Goal: Task Accomplishment & Management: Use online tool/utility

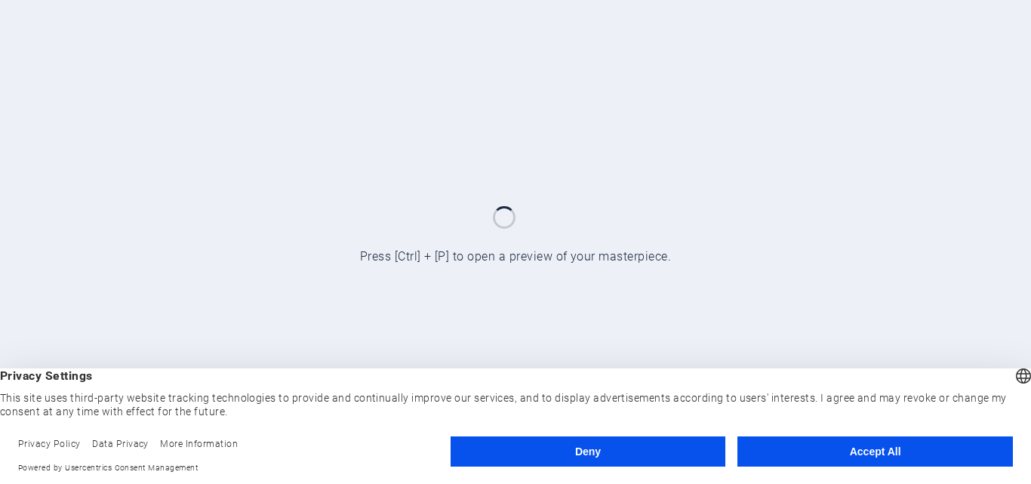
click at [855, 466] on button "Accept All" at bounding box center [876, 451] width 276 height 30
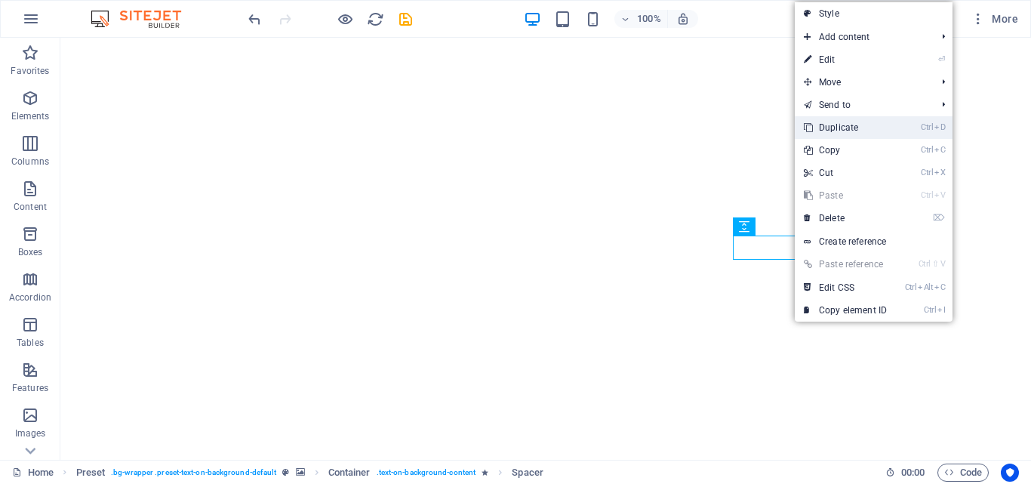
click at [840, 129] on link "Ctrl D Duplicate" at bounding box center [845, 127] width 101 height 23
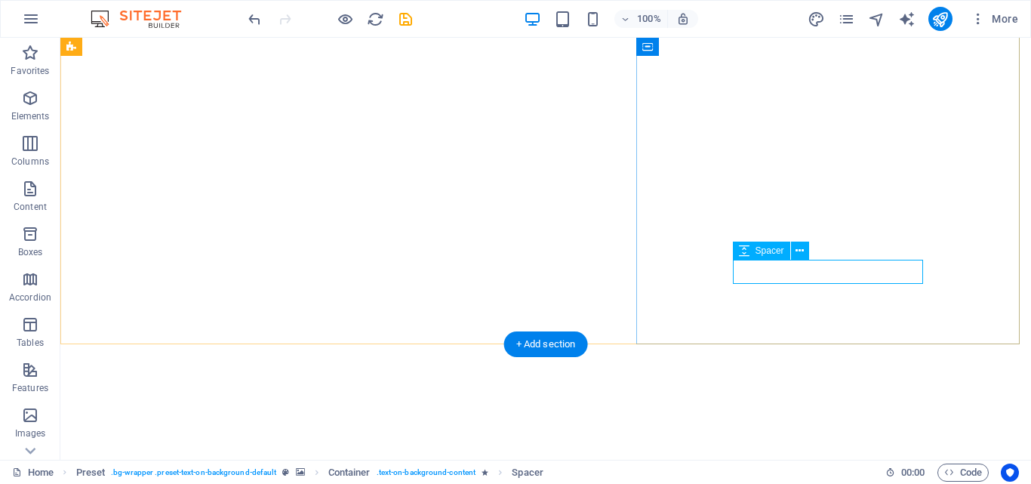
select select "rem"
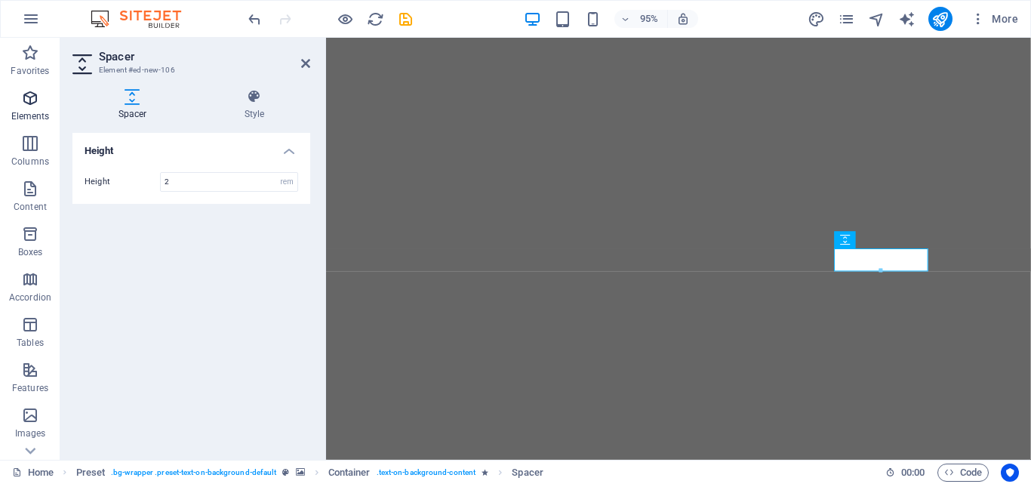
click at [31, 106] on icon "button" at bounding box center [30, 98] width 18 height 18
click at [31, 105] on icon "button" at bounding box center [30, 98] width 18 height 18
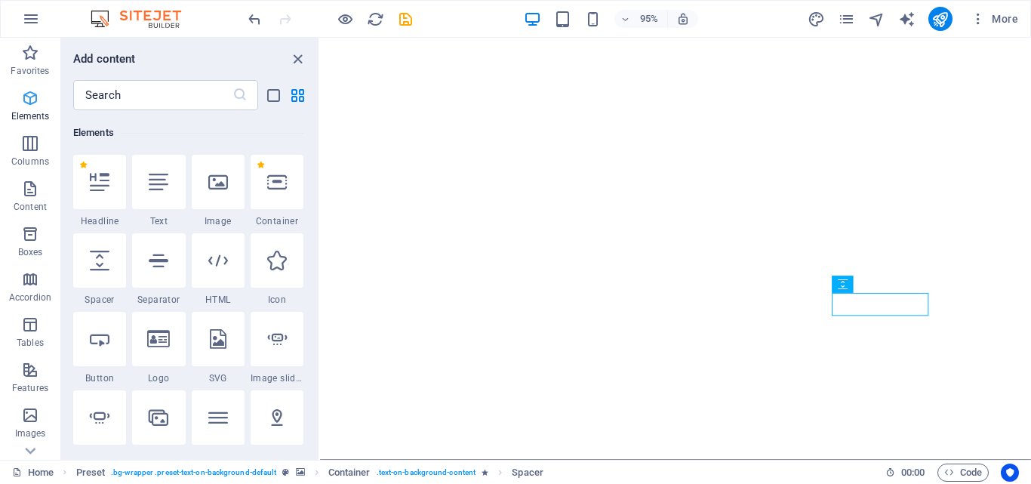
scroll to position [161, 0]
click at [226, 278] on div at bounding box center [218, 259] width 53 height 54
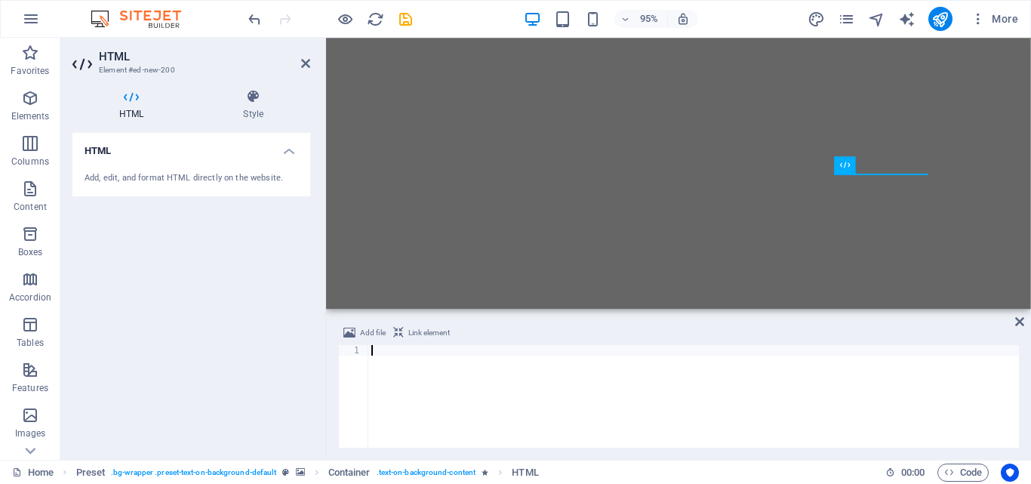
click at [424, 382] on div at bounding box center [693, 407] width 651 height 124
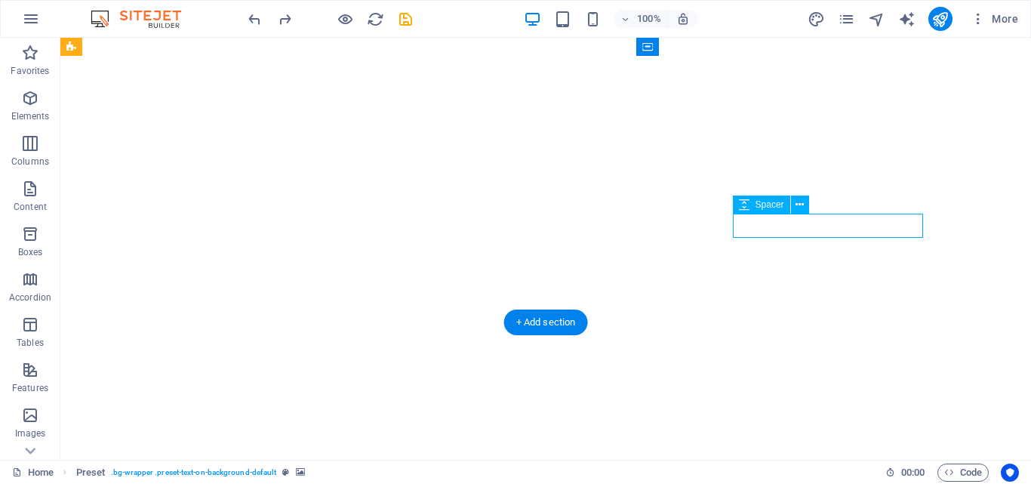
select select "rem"
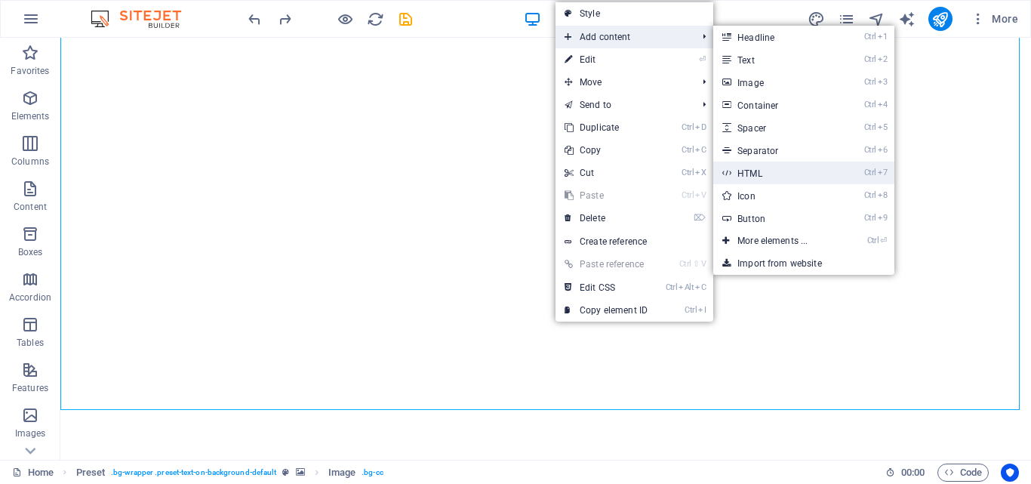
click at [765, 168] on link "Ctrl 7 HTML" at bounding box center [775, 173] width 125 height 23
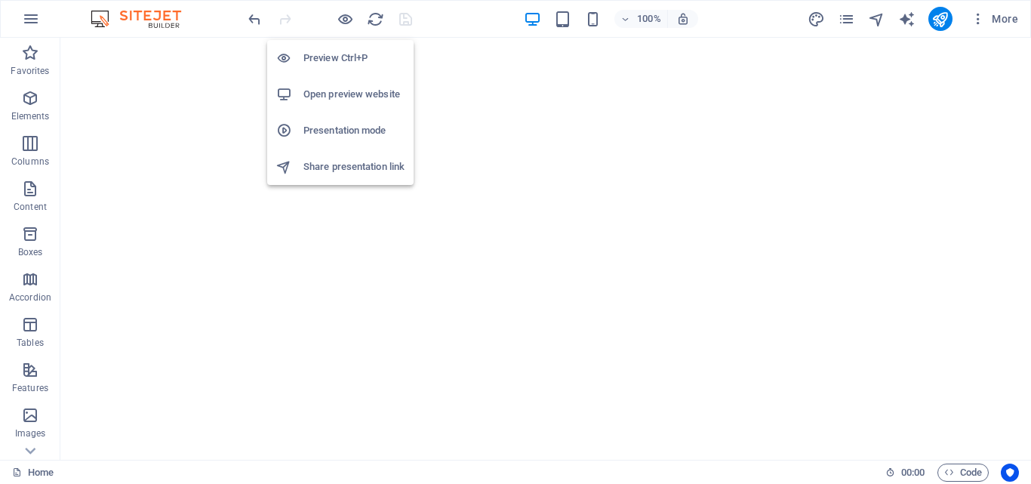
click at [360, 94] on h6 "Open preview website" at bounding box center [353, 94] width 101 height 18
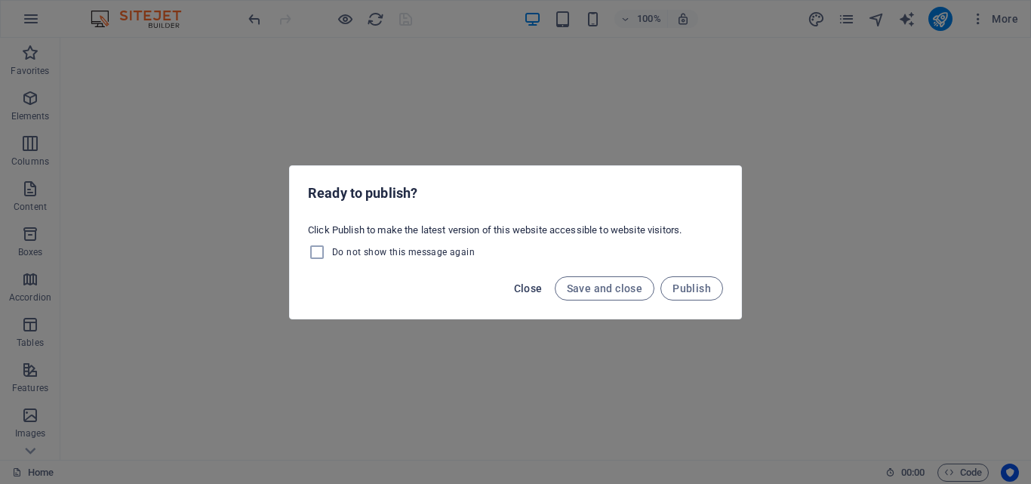
click at [516, 282] on span "Close" at bounding box center [528, 288] width 29 height 12
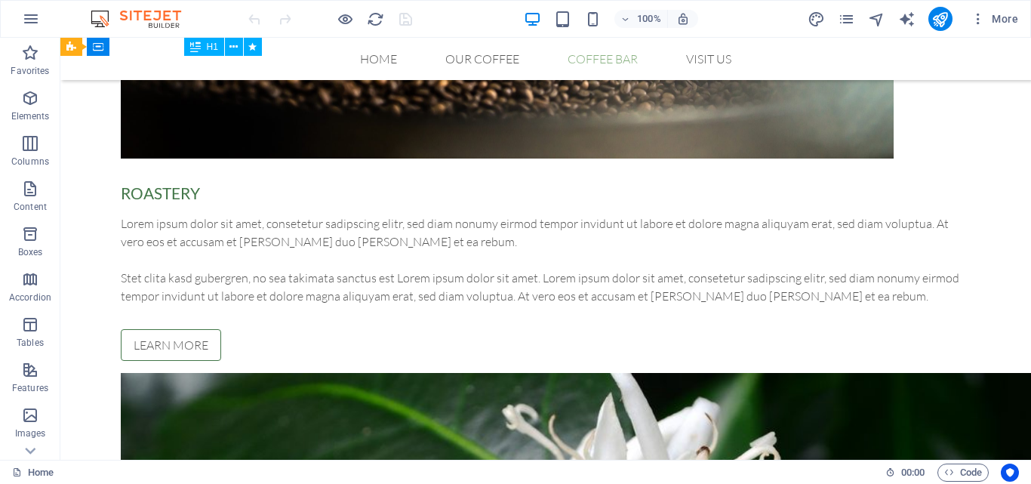
scroll to position [1172, 0]
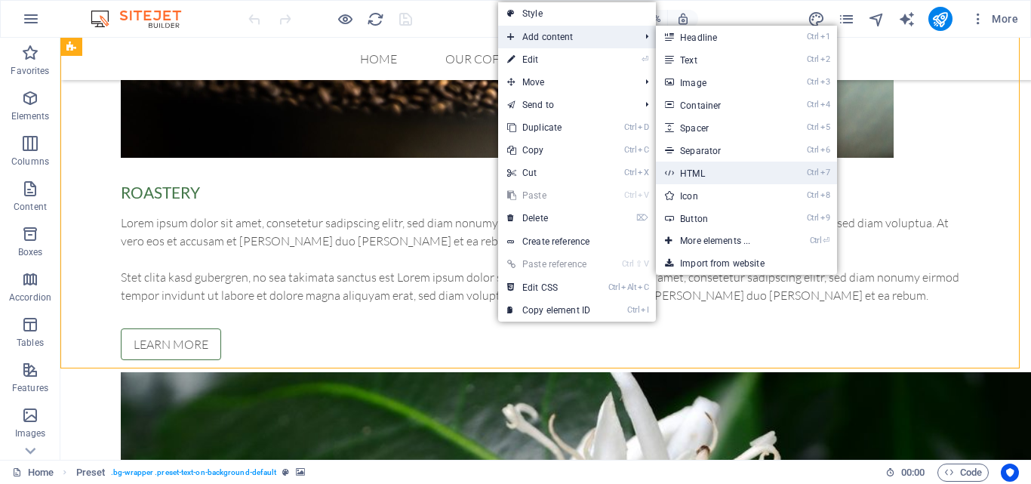
click at [736, 166] on link "Ctrl 7 HTML" at bounding box center [718, 173] width 125 height 23
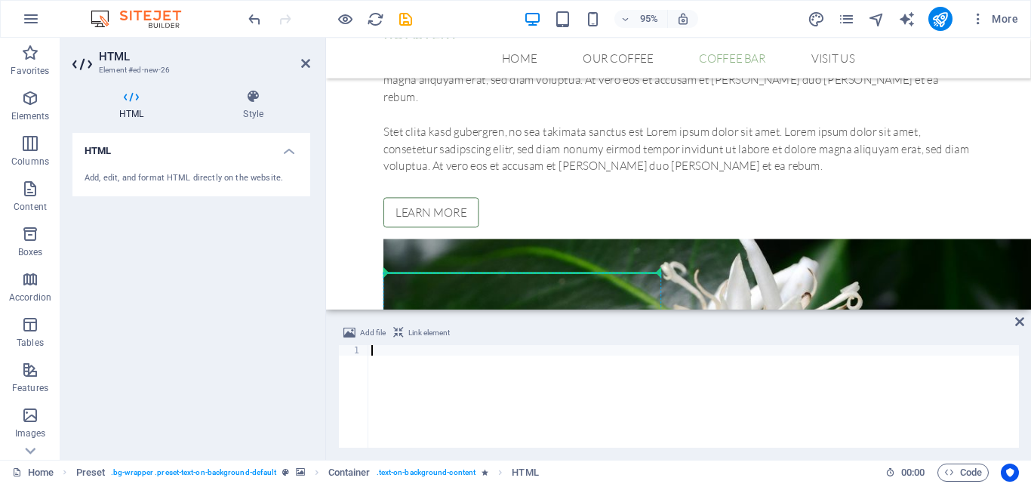
scroll to position [1236, 0]
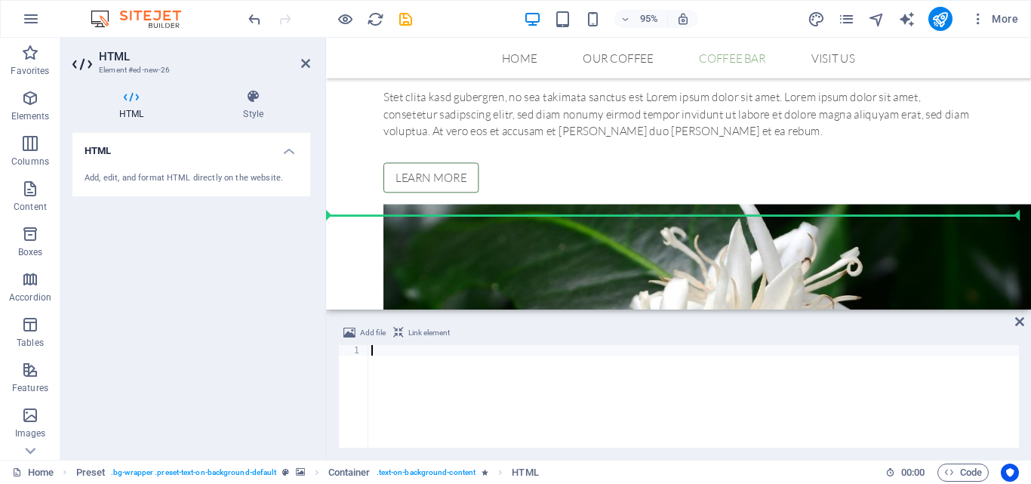
drag, startPoint x: 1173, startPoint y: 202, endPoint x: 667, endPoint y: 226, distance: 507.1
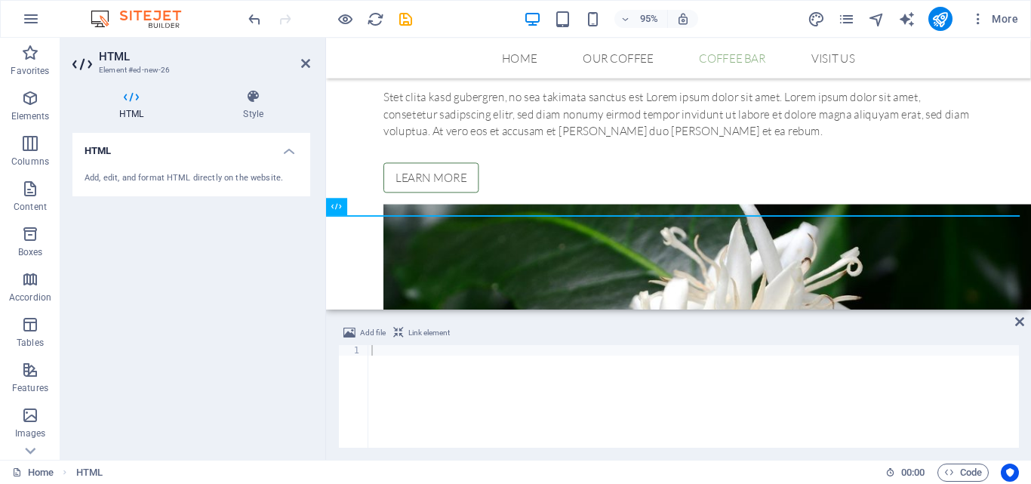
click at [547, 415] on div at bounding box center [693, 407] width 651 height 124
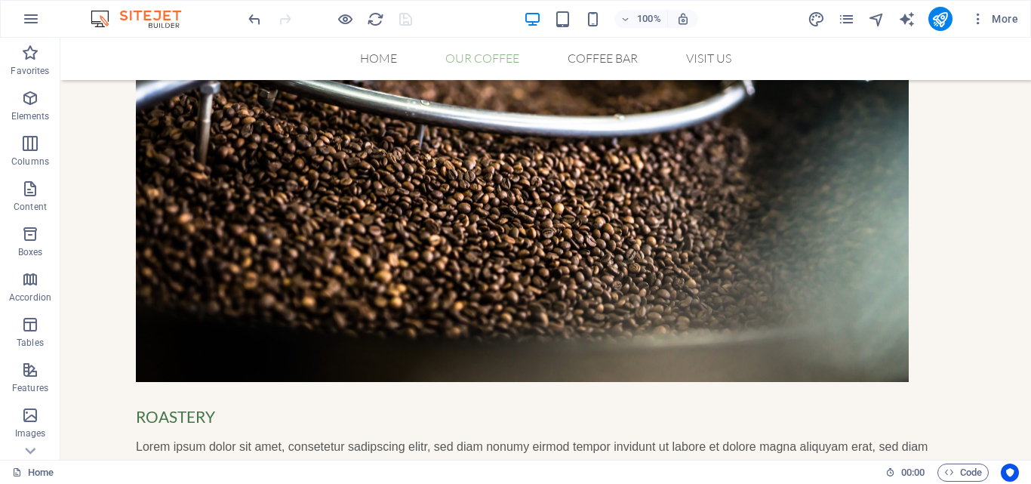
scroll to position [964, 0]
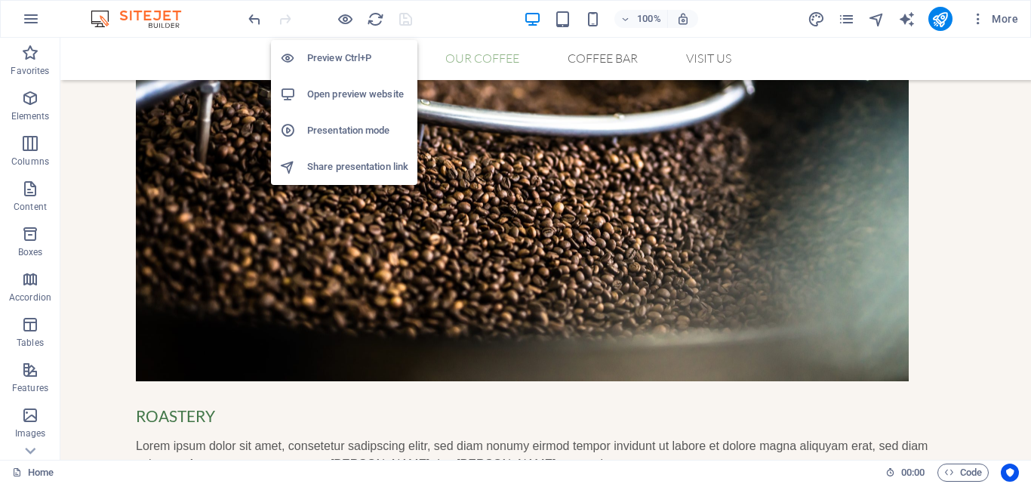
click at [364, 97] on h6 "Open preview website" at bounding box center [357, 94] width 101 height 18
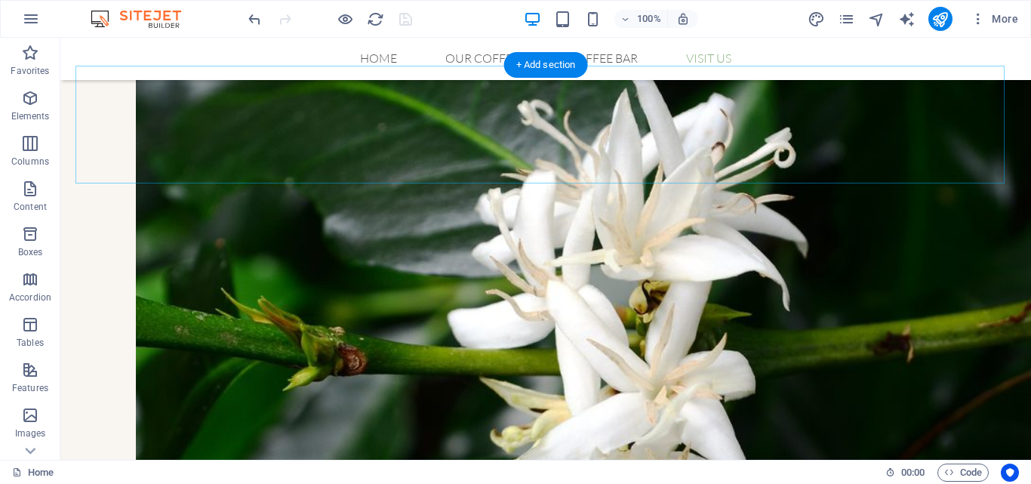
scroll to position [1511, 0]
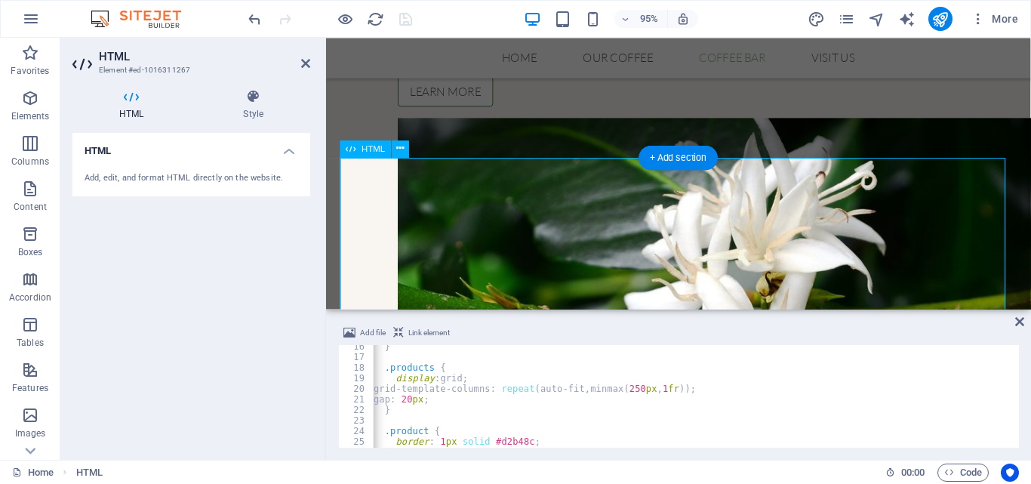
scroll to position [0, 0]
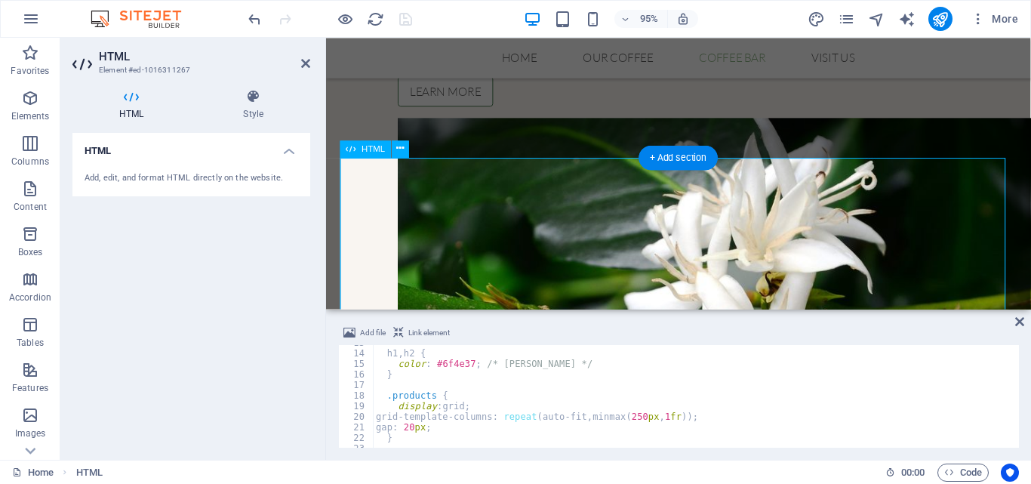
click at [645, 414] on div "h1 , h2 { color : #6f4e37 ; /* [PERSON_NAME] */ } .products { display : grid ; …" at bounding box center [770, 397] width 794 height 121
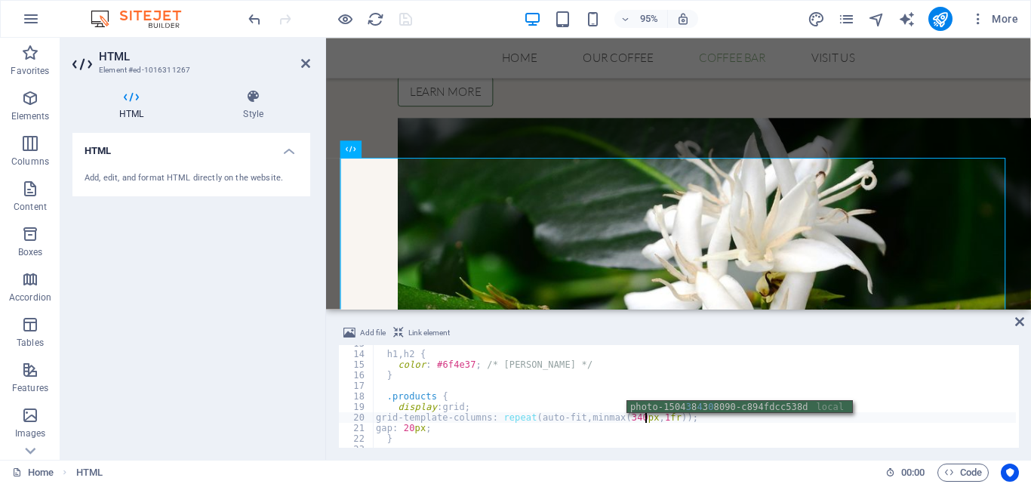
click at [873, 350] on div "h1 , h2 { color : #6f4e37 ; /* [PERSON_NAME] */ } .products { display : grid ; …" at bounding box center [770, 398] width 794 height 121
type textarea "h1, h2 {"
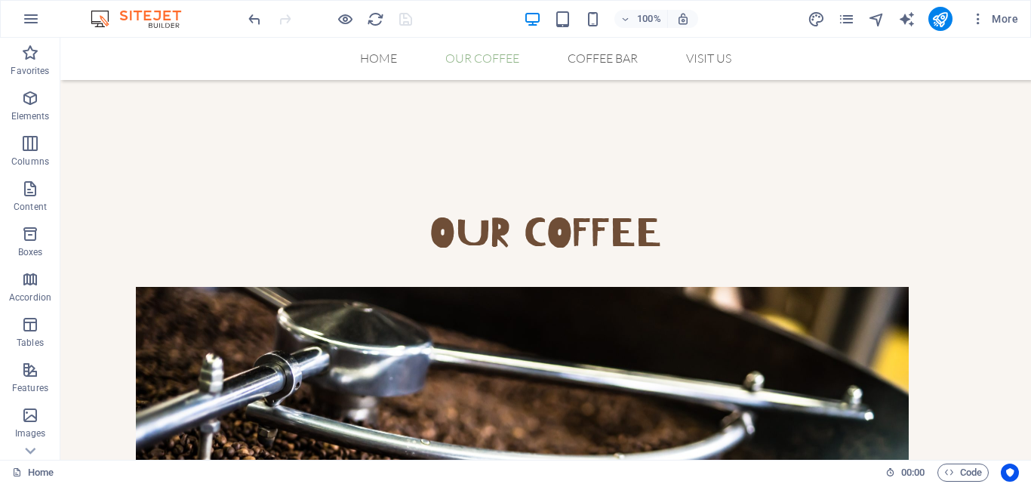
scroll to position [623, 0]
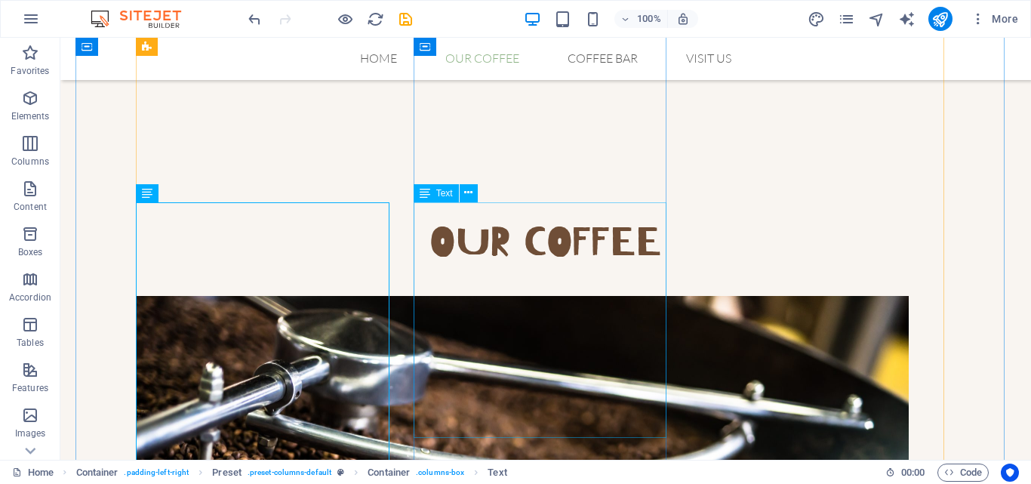
scroll to position [613, 0]
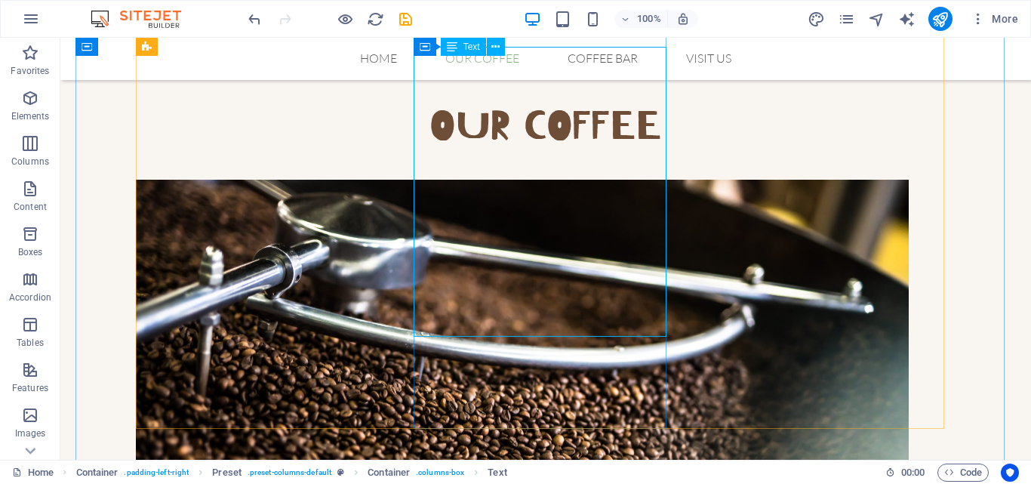
scroll to position [728, 0]
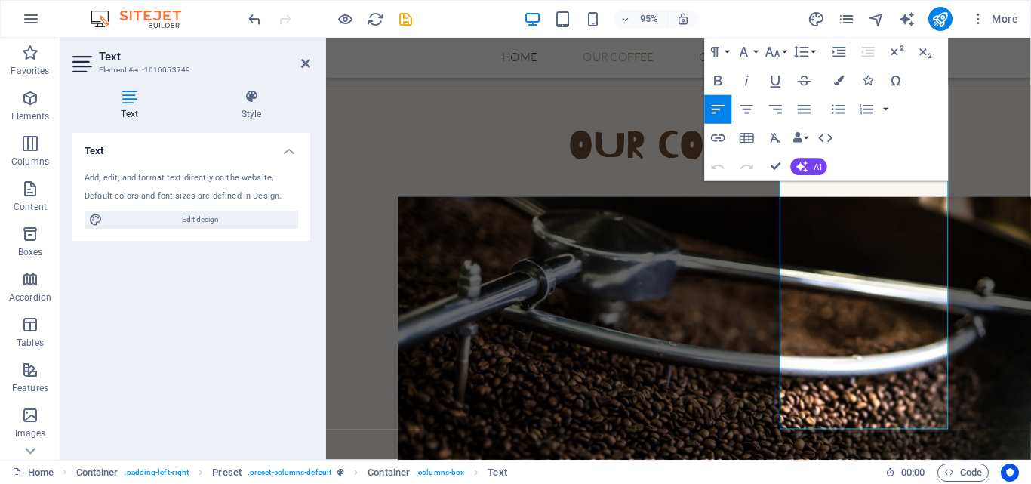
scroll to position [707, 0]
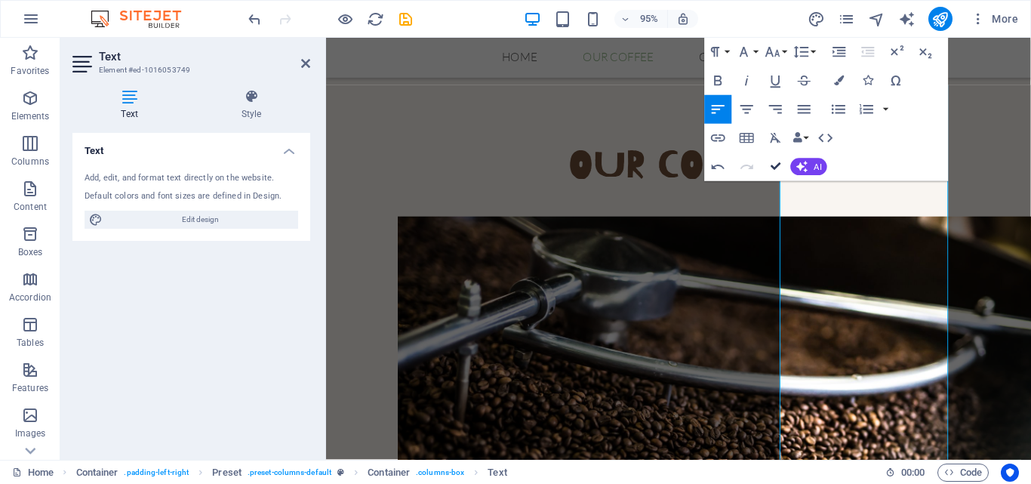
drag, startPoint x: 778, startPoint y: 165, endPoint x: 717, endPoint y: 127, distance: 71.2
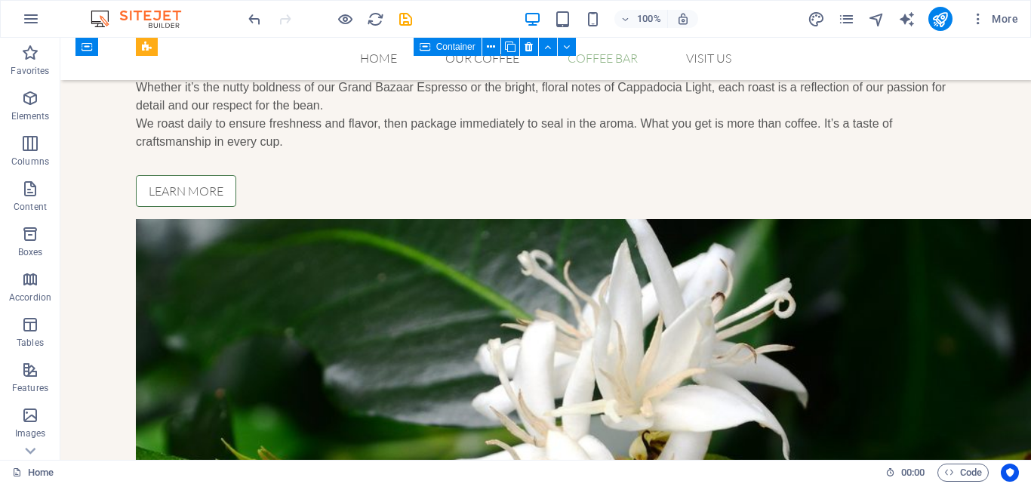
scroll to position [1397, 0]
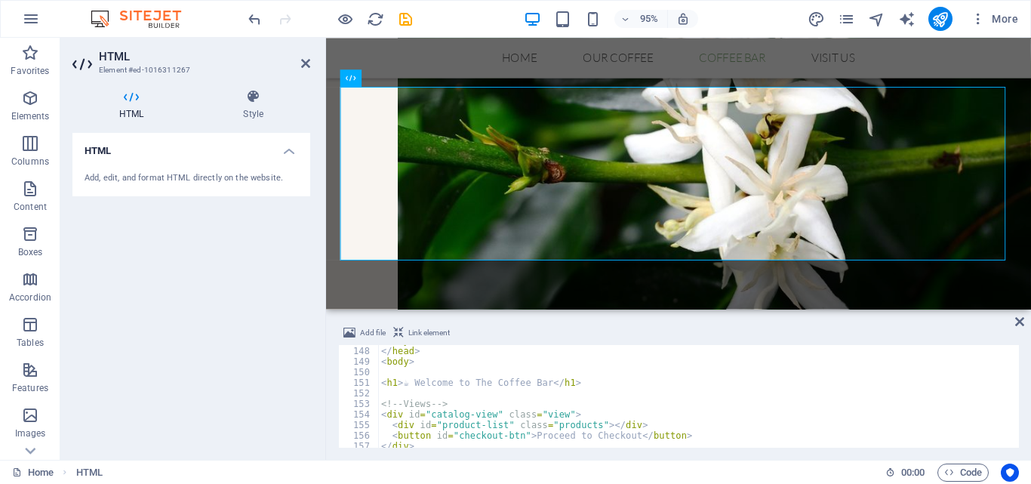
scroll to position [1553, 0]
drag, startPoint x: 579, startPoint y: 382, endPoint x: 500, endPoint y: 391, distance: 79.8
click at [450, 388] on div "</ style > </ head > < body > < h1 > ☕ Welcome to The Coffee Bar </ h1 > <!-- V…" at bounding box center [775, 395] width 794 height 121
type textarea "<h1>☕ Welcome to The Coffee Bar</h1>"
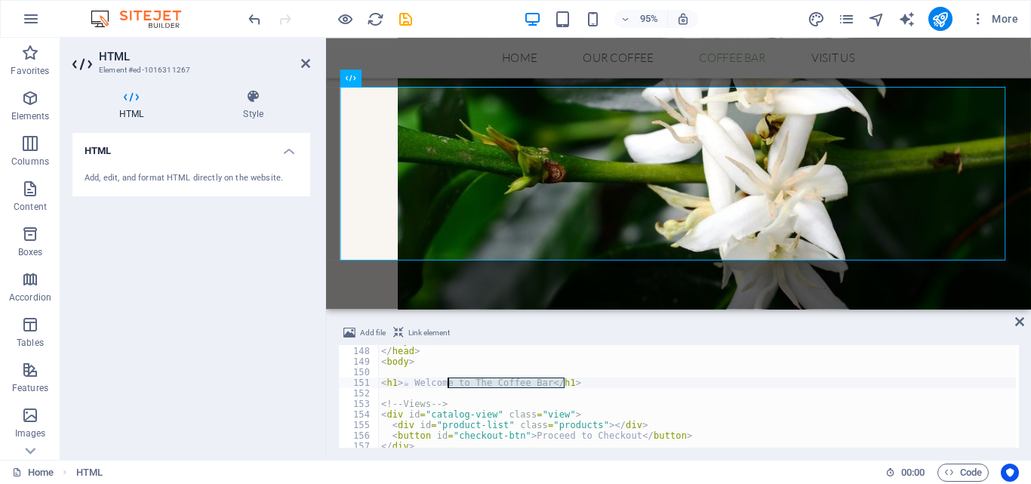
click at [579, 386] on div "</ style > </ head > < body > < h1 > ☕ Welcome to The Coffee Bar </ h1 > <!-- V…" at bounding box center [697, 396] width 638 height 103
drag, startPoint x: 587, startPoint y: 379, endPoint x: 370, endPoint y: 383, distance: 216.7
click at [370, 383] on div "<h1>☕ Welcome to The Coffee Bar</h1> 147 148 149 150 151 152 153 154 155 156 15…" at bounding box center [678, 396] width 681 height 103
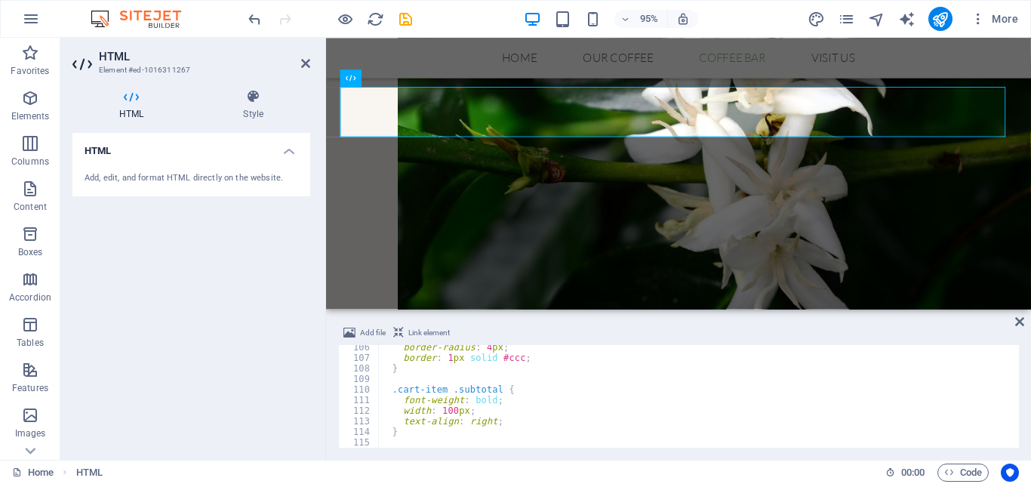
scroll to position [1113, 0]
click at [673, 417] on div "border-radius : 4 px ; border : 1 px solid #ccc ; } .cart-item .subtotal { font…" at bounding box center [775, 402] width 794 height 121
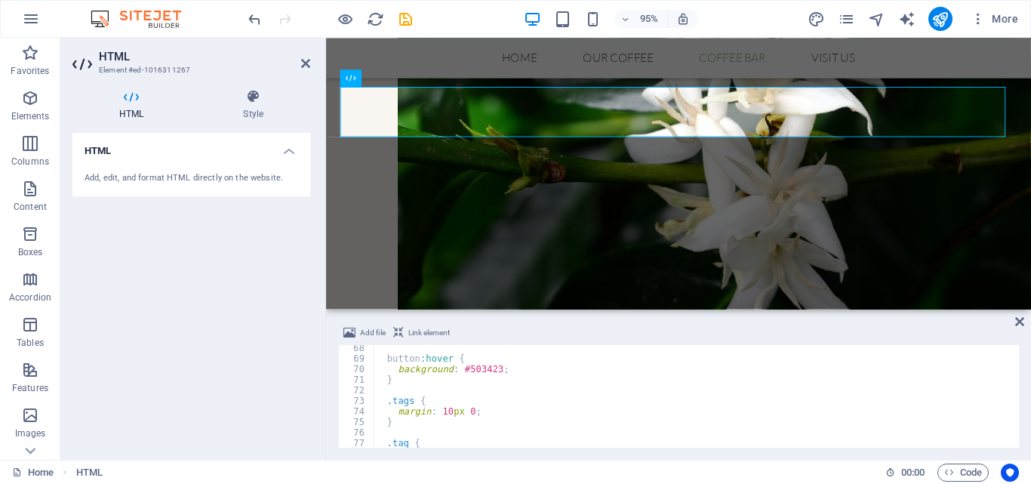
scroll to position [0, 0]
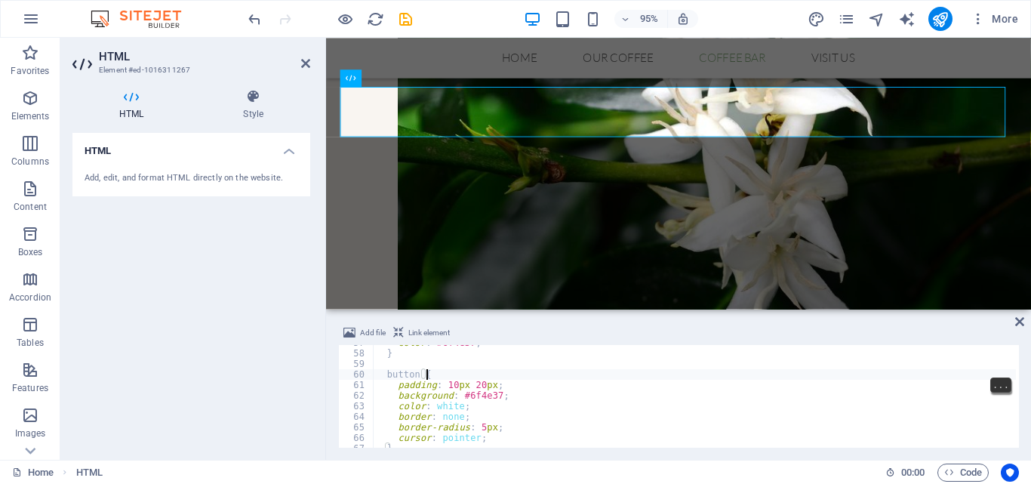
click at [438, 378] on div "color : #6f4e37 ; } button { padding : 10 px 20 px ; background : #6f4e37 ; col…" at bounding box center [770, 397] width 794 height 121
type textarea "button {"
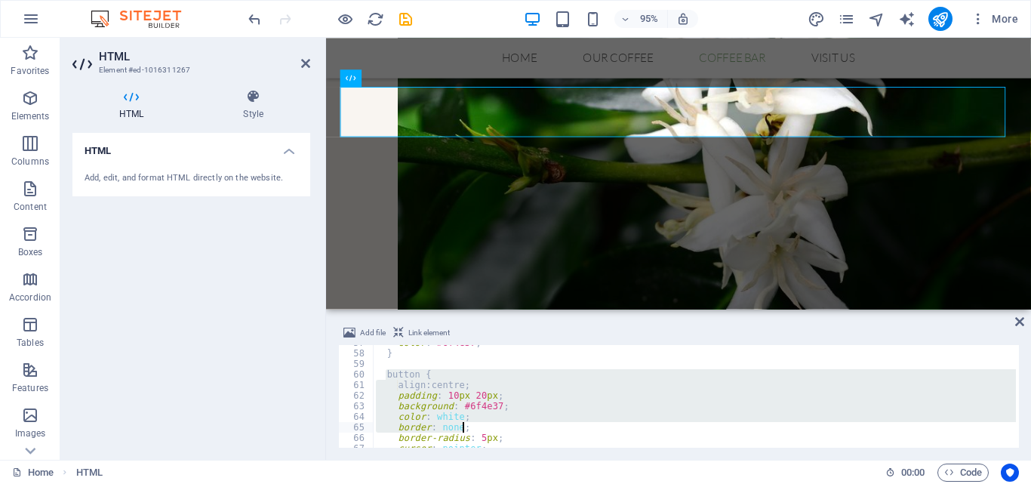
drag, startPoint x: 386, startPoint y: 377, endPoint x: 493, endPoint y: 430, distance: 119.8
click at [493, 430] on div "color : #6f4e37 ; } button { align : centre ; padding : 10 px 20 px ; backgroun…" at bounding box center [770, 397] width 794 height 121
click at [392, 374] on div "color : #6f4e37 ; } button { align : centre ; padding : 10 px 20 px ; backgroun…" at bounding box center [694, 396] width 643 height 103
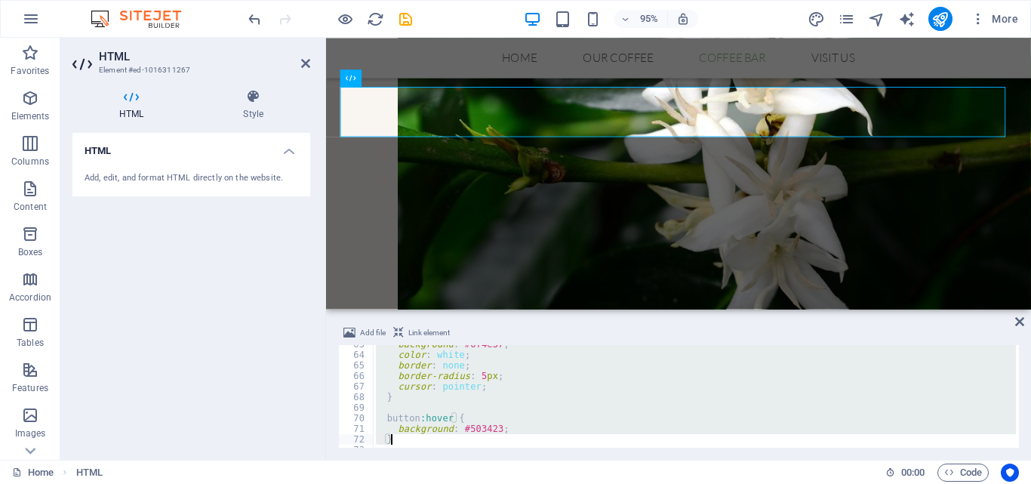
scroll to position [704, 0]
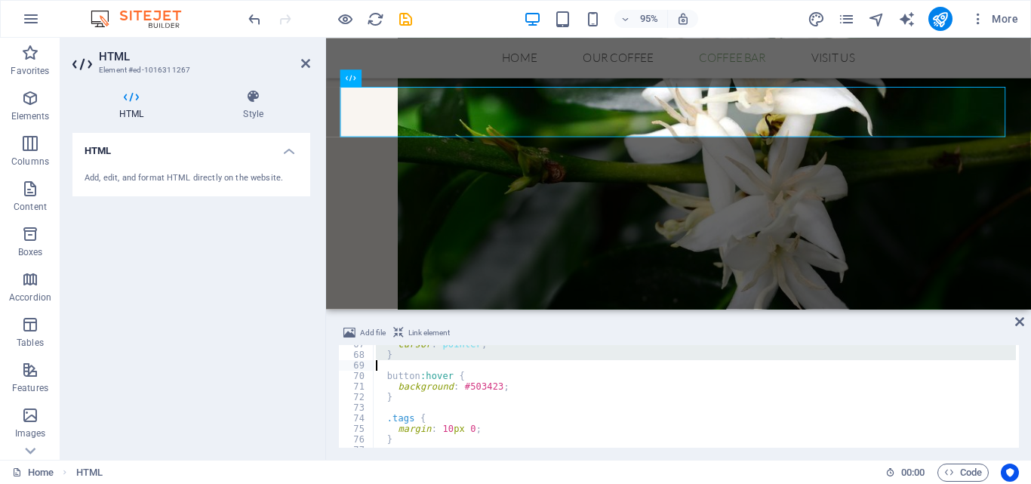
drag, startPoint x: 385, startPoint y: 372, endPoint x: 422, endPoint y: 361, distance: 38.7
click at [422, 361] on div "cursor : pointer ; } button :hover { background : #503423 ; } .tags { margin : …" at bounding box center [770, 399] width 794 height 121
type textarea "}"
paste textarea
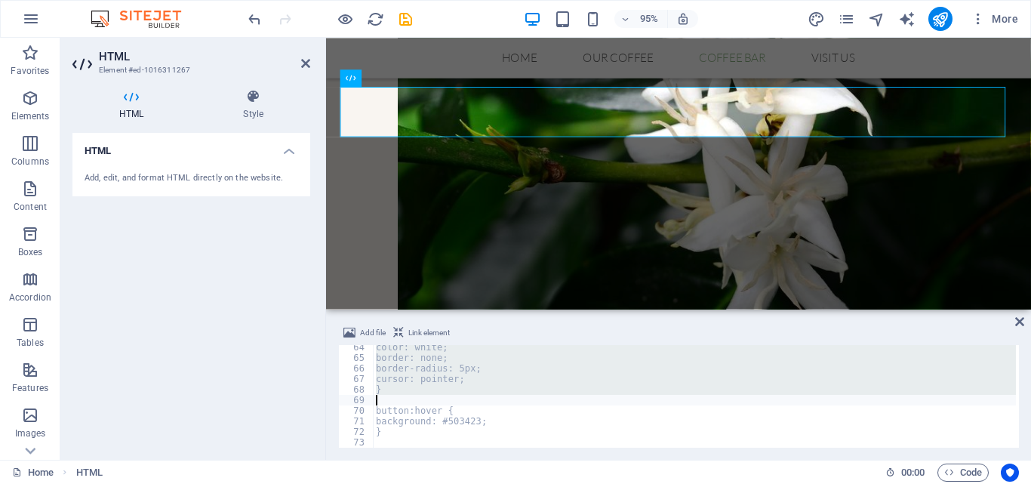
scroll to position [669, 0]
click at [508, 382] on div "color : white ; border : none ; border-radius : 5 px ; cursor : pointer ; } but…" at bounding box center [694, 396] width 643 height 103
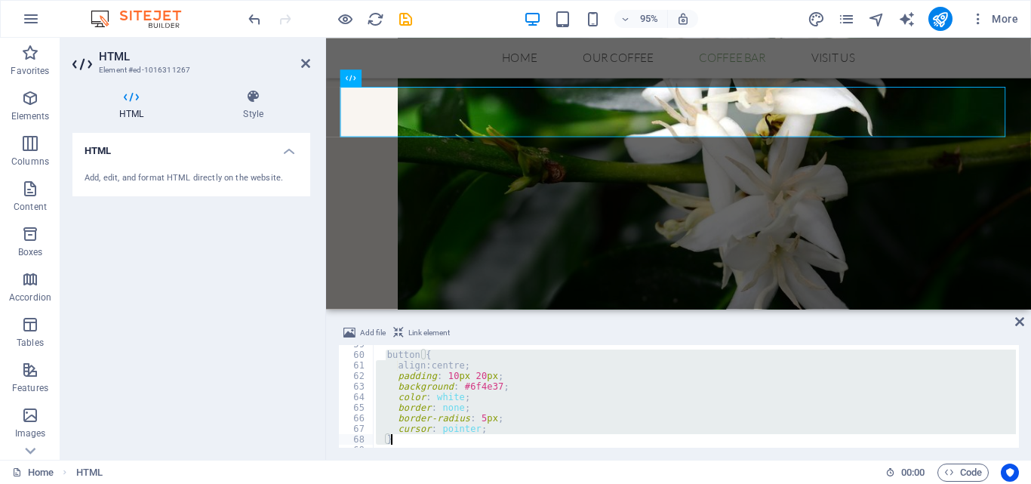
scroll to position [619, 0]
drag, startPoint x: 384, startPoint y: 359, endPoint x: 448, endPoint y: 440, distance: 103.2
click at [448, 440] on div "button { align : centre ; padding : 10 px 20 px ; background : #6f4e37 ; color …" at bounding box center [770, 399] width 794 height 121
type textarea "cursor: pointer; }"
paste textarea
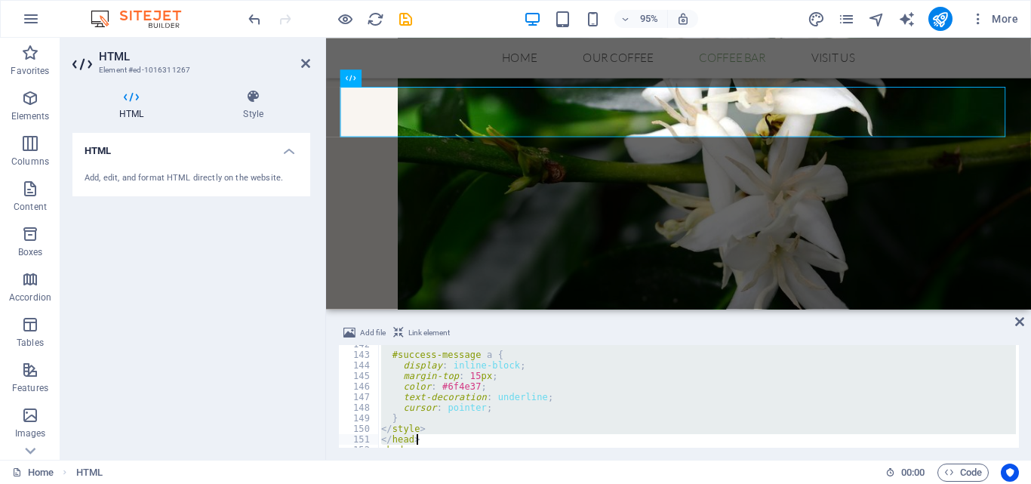
scroll to position [1570, 0]
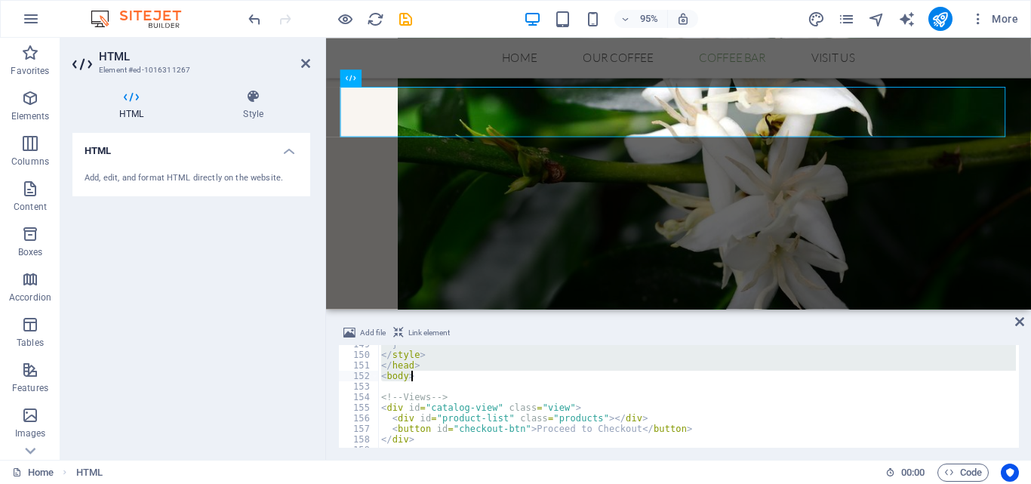
drag, startPoint x: 469, startPoint y: 352, endPoint x: 658, endPoint y: 380, distance: 191.6
click at [658, 380] on div "} </ style > </ head > < body > <!-- Views --> < div id = "catalog-view" class …" at bounding box center [775, 399] width 794 height 121
type textarea "</head> <body>"
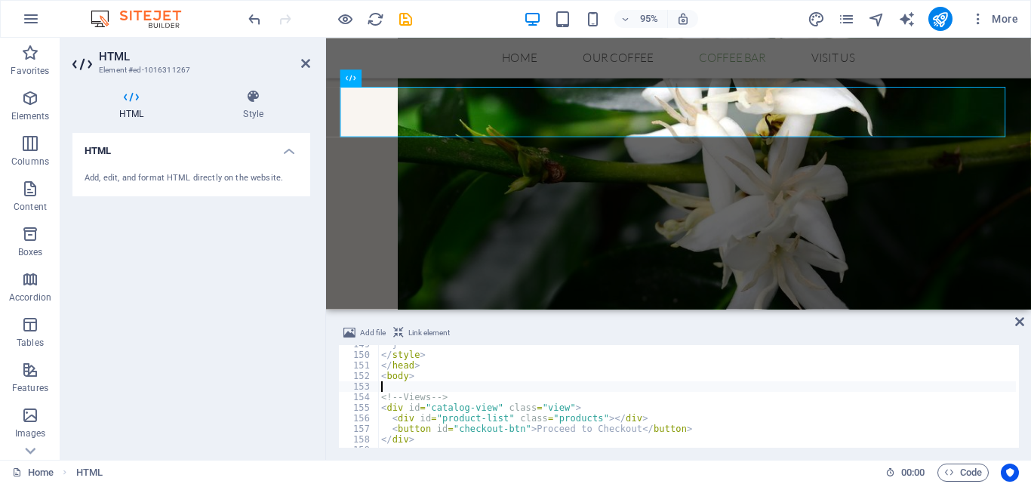
click at [658, 381] on div "} </ style > </ head > < body > <!-- Views --> < div id = "catalog-view" class …" at bounding box center [775, 399] width 794 height 121
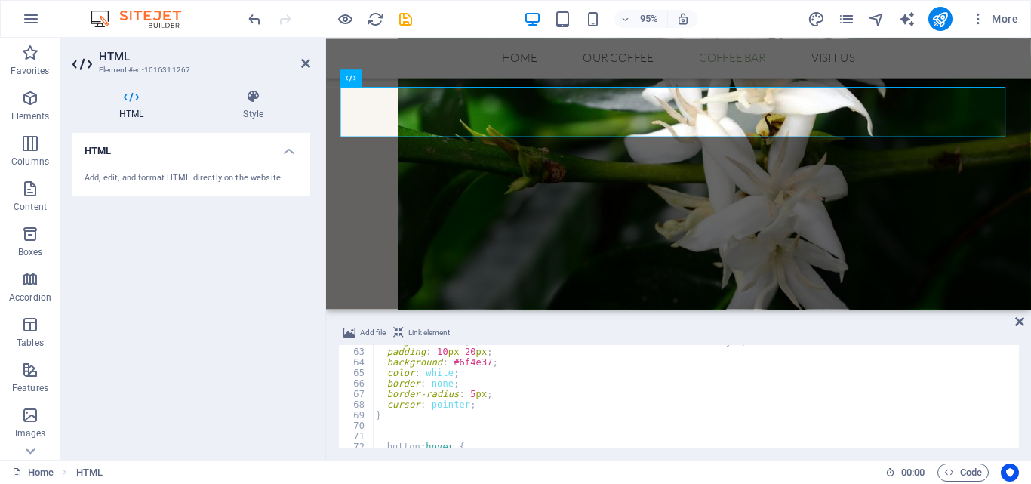
scroll to position [0, 0]
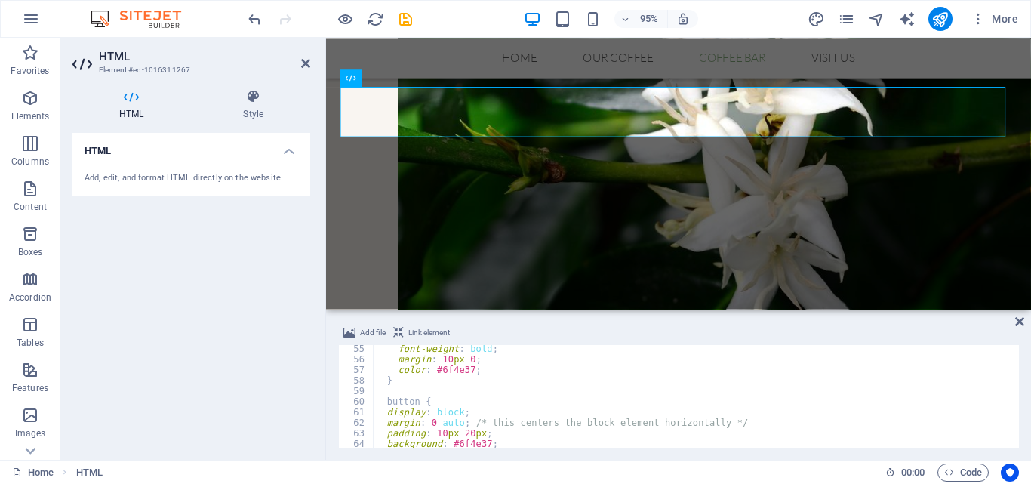
click at [780, 405] on div "font-weight : bold ; margin : 10 px 0 ; color : #6f4e37 ; } button { display : …" at bounding box center [770, 403] width 794 height 121
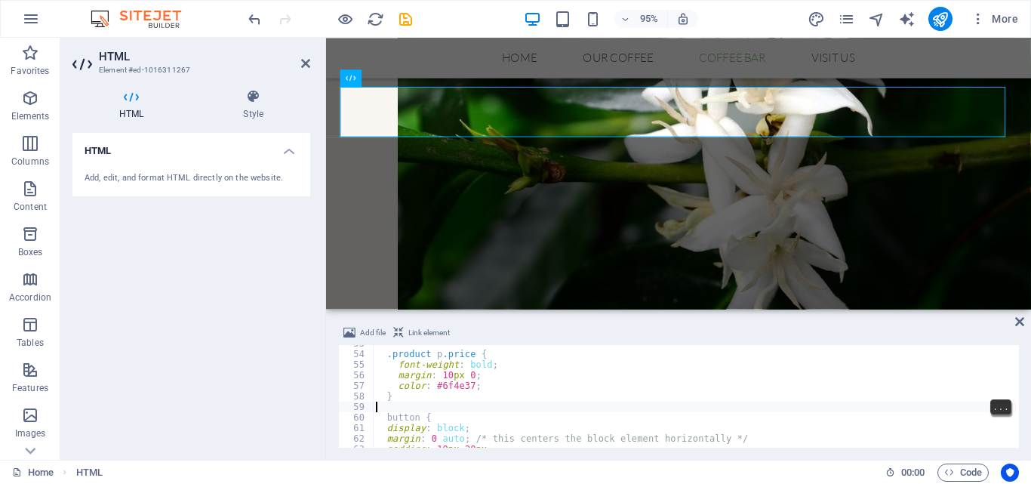
scroll to position [556, 0]
click at [765, 433] on div ".product p .price { font-weight : bold ; margin : 10 px 0 ; color : #6f4e37 ; }…" at bounding box center [770, 398] width 794 height 121
click at [762, 423] on div ".product p .price { font-weight : bold ; margin : 10 px 0 ; color : #6f4e37 ; }…" at bounding box center [770, 398] width 794 height 121
click at [761, 429] on div ".product p .price { font-weight : bold ; margin : 10 px 0 ; color : #6f4e37 ; }…" at bounding box center [770, 398] width 794 height 121
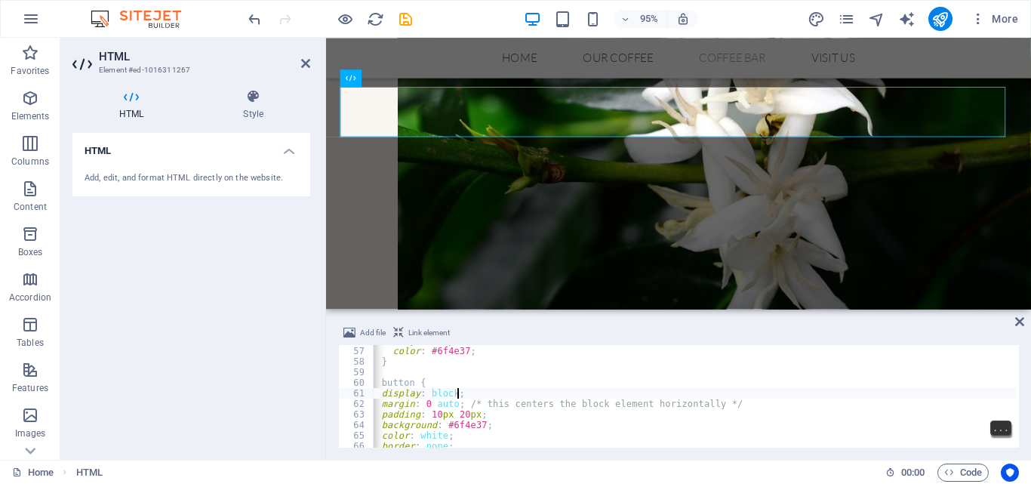
scroll to position [596, 0]
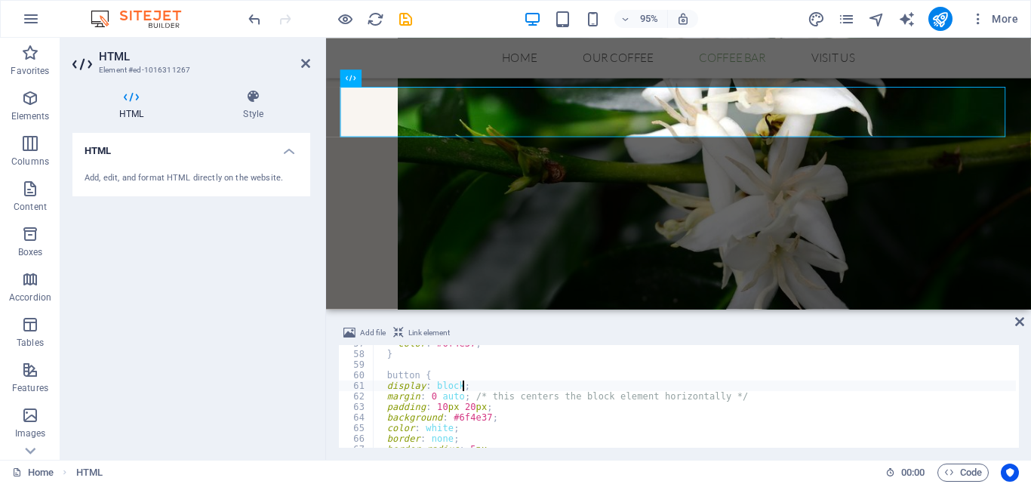
click at [742, 388] on div "color : #6f4e37 ; } button { display : block ; margin : 0 auto ; /* this center…" at bounding box center [770, 398] width 794 height 121
click at [731, 399] on div "color : #6f4e37 ; } button { display : block ; margin : 0 auto ; /* this center…" at bounding box center [770, 398] width 794 height 121
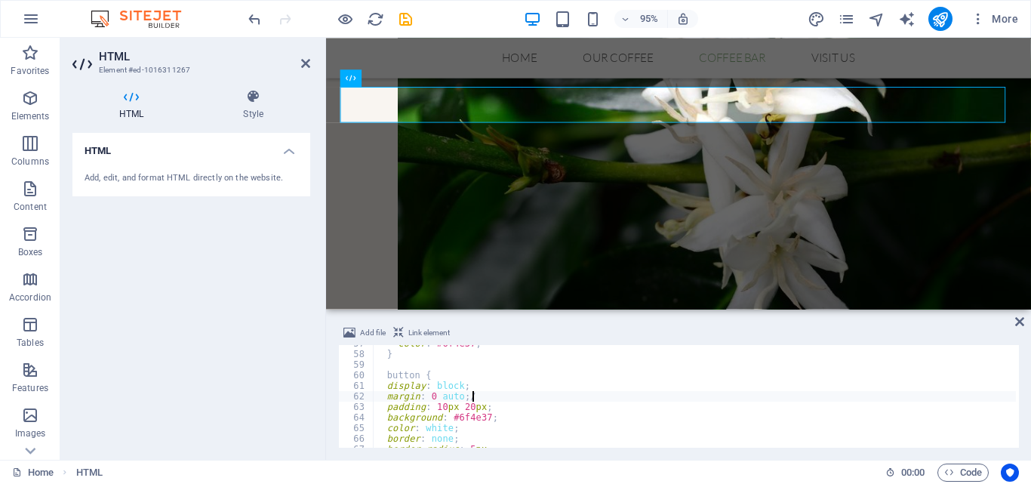
type textarea "margin: 0 auto;"
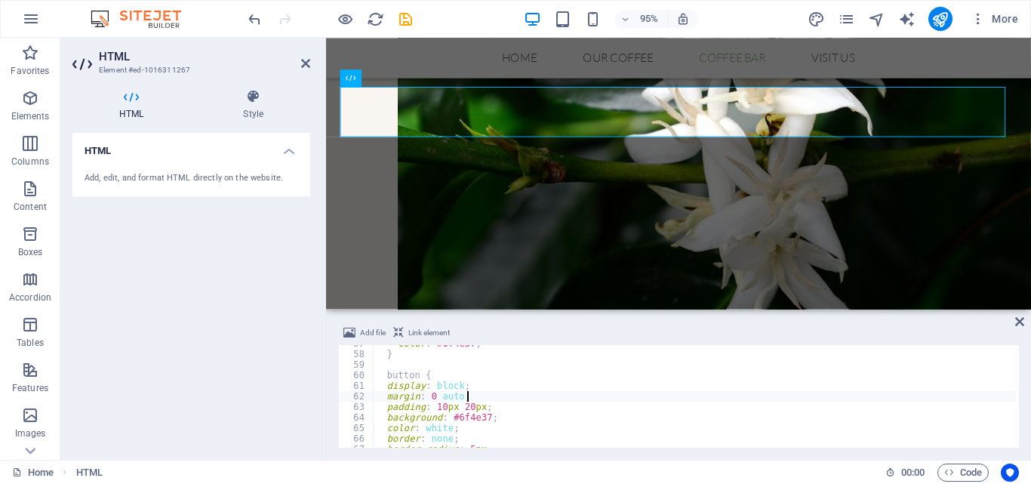
click at [735, 363] on div "color : #6f4e37 ; } button { display : block ; margin : 0 auto ; padding : 10 p…" at bounding box center [770, 398] width 794 height 121
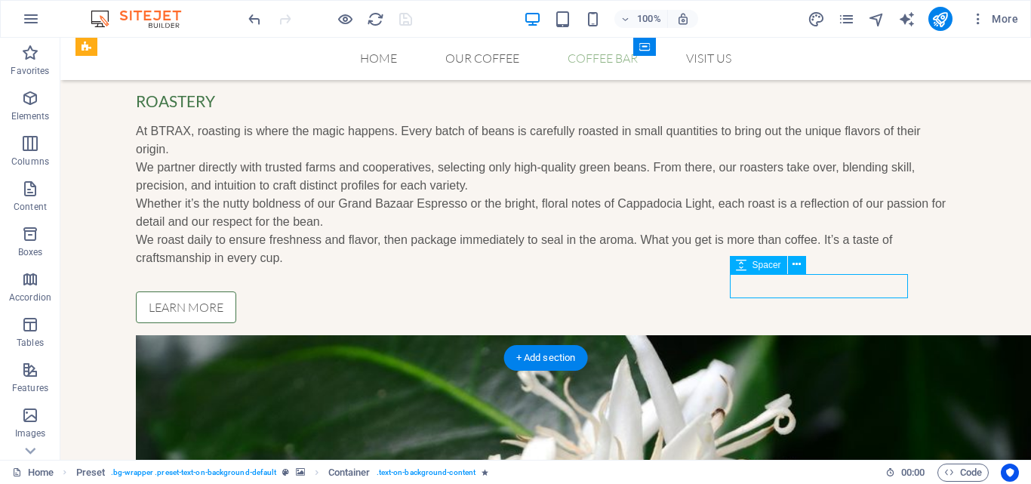
select select "rem"
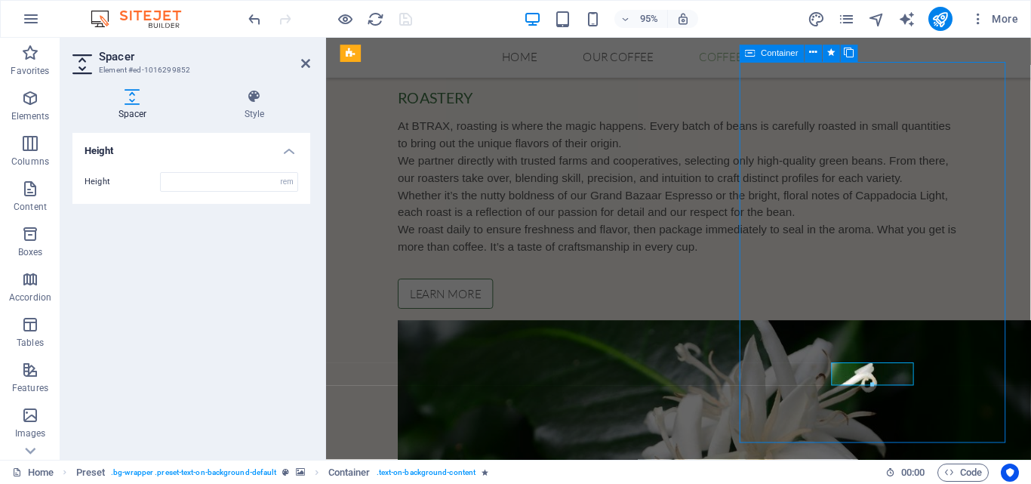
scroll to position [1279, 0]
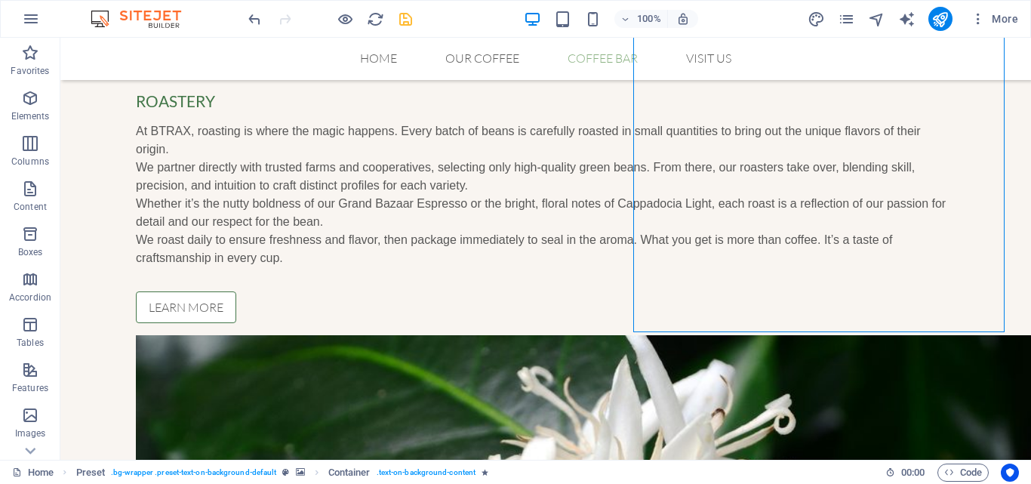
click at [411, 24] on icon "save" at bounding box center [405, 19] width 17 height 17
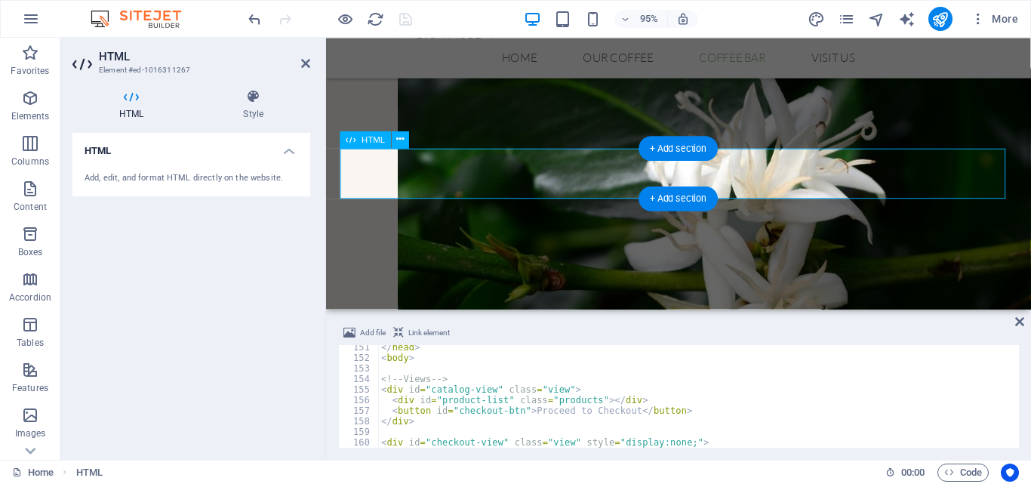
scroll to position [1590, 0]
click at [482, 356] on div "</ head > < body > <!-- Views --> < div id = "catalog-view" class = "view" > < …" at bounding box center [775, 402] width 794 height 121
type textarea "<body>"
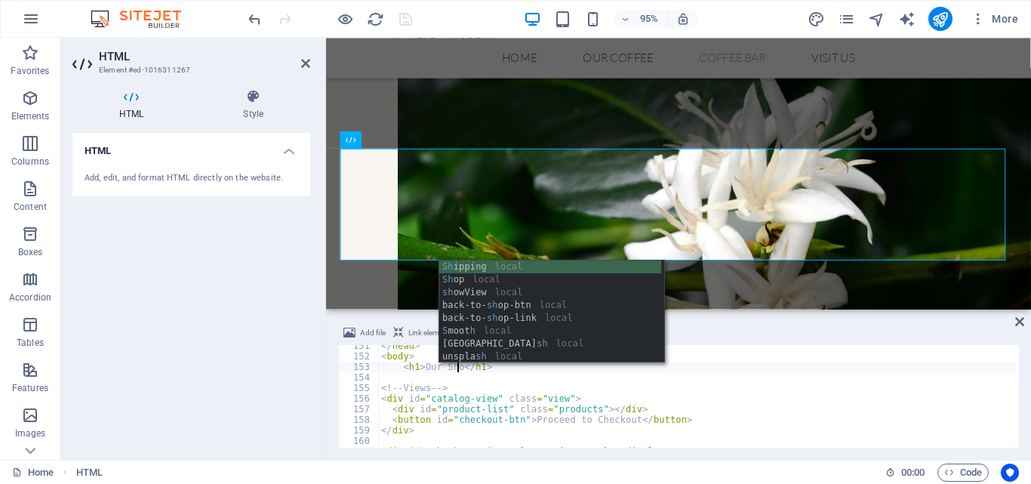
scroll to position [0, 5]
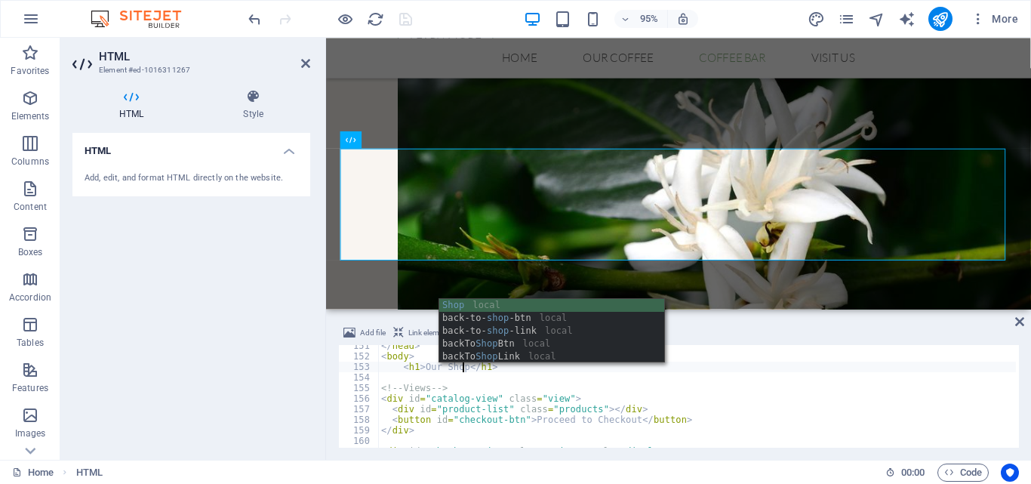
click at [817, 384] on div "</ head > < body > < h1 > Our Shop </ h1 > <!-- Views --> < div id = "catalog-v…" at bounding box center [775, 400] width 794 height 121
type textarea "<!-- Views -->"
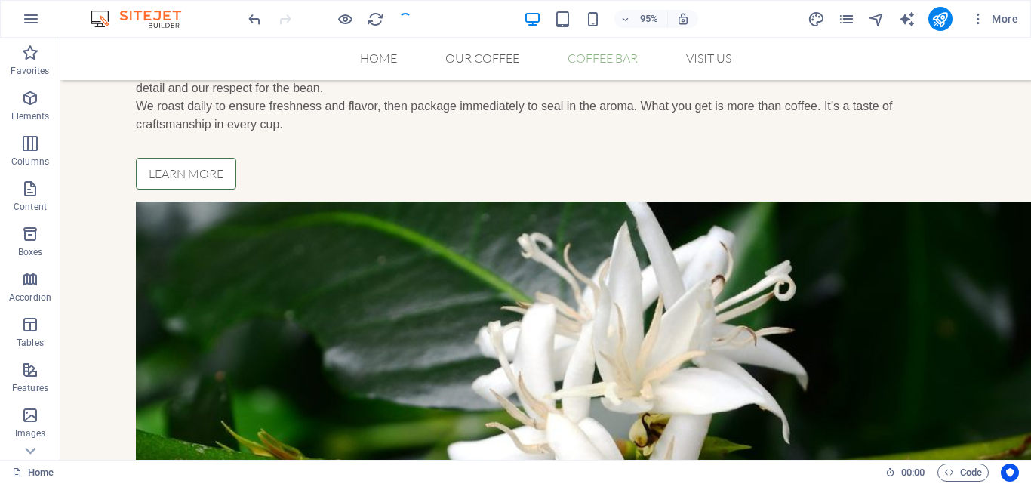
scroll to position [1541, 0]
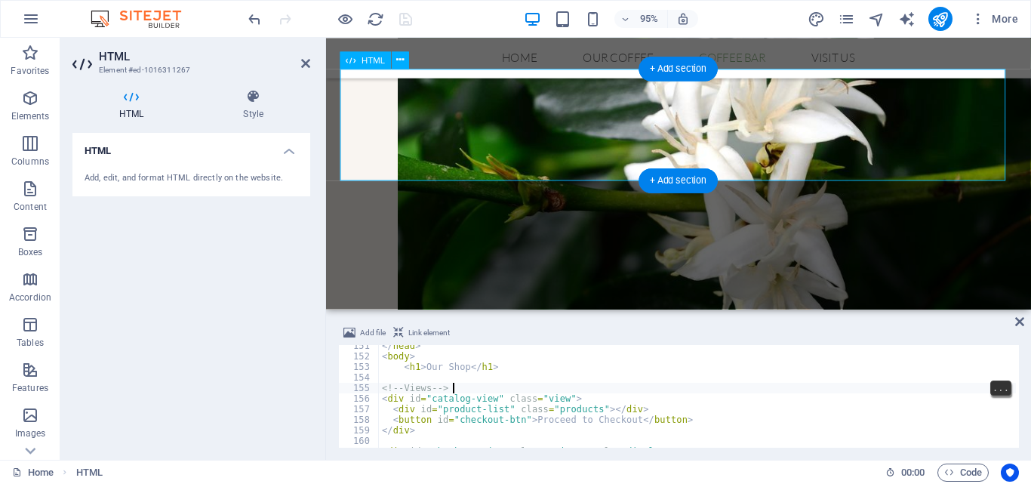
scroll to position [1590, 0]
click at [517, 368] on div "</ head > < body > < h1 > Our Shop </ h1 > <!-- Views --> < div id = "catalog-v…" at bounding box center [776, 400] width 794 height 121
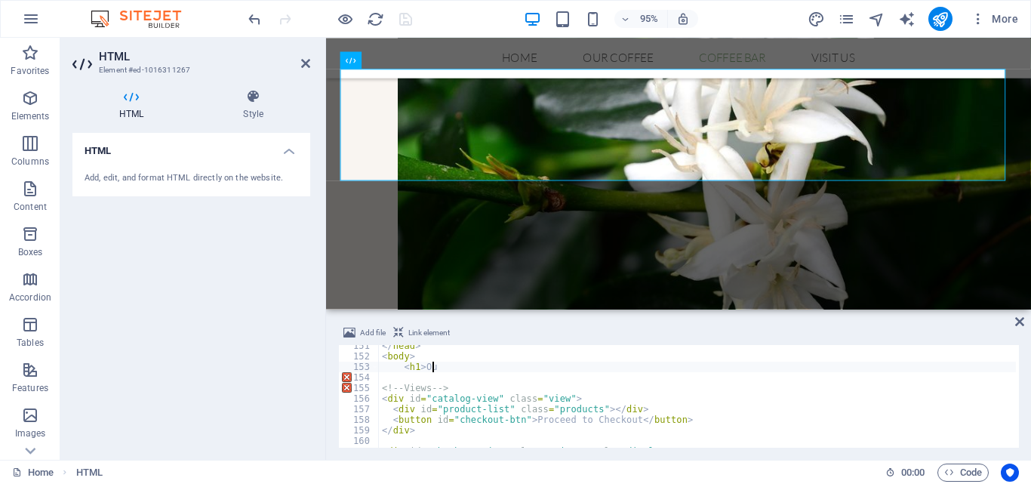
type textarea "<"
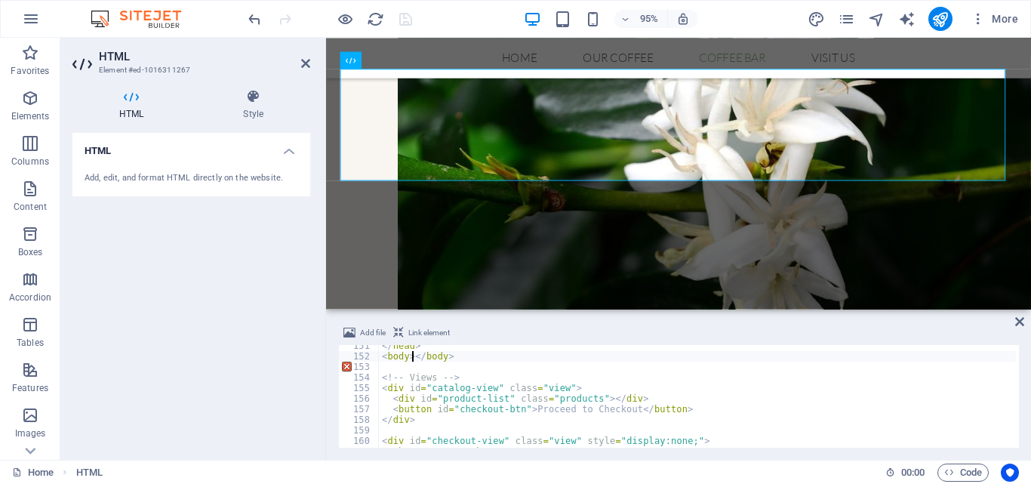
scroll to position [0, 2]
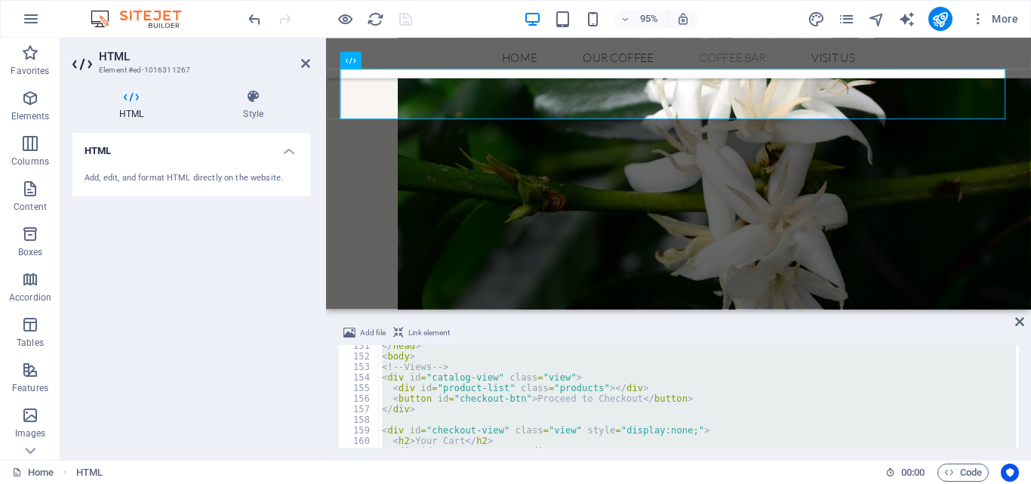
type textarea "</html>"
click at [584, 417] on div "</ head > < body > <!-- Views --> < div id = "catalog-view" class = "view" > < …" at bounding box center [776, 400] width 794 height 121
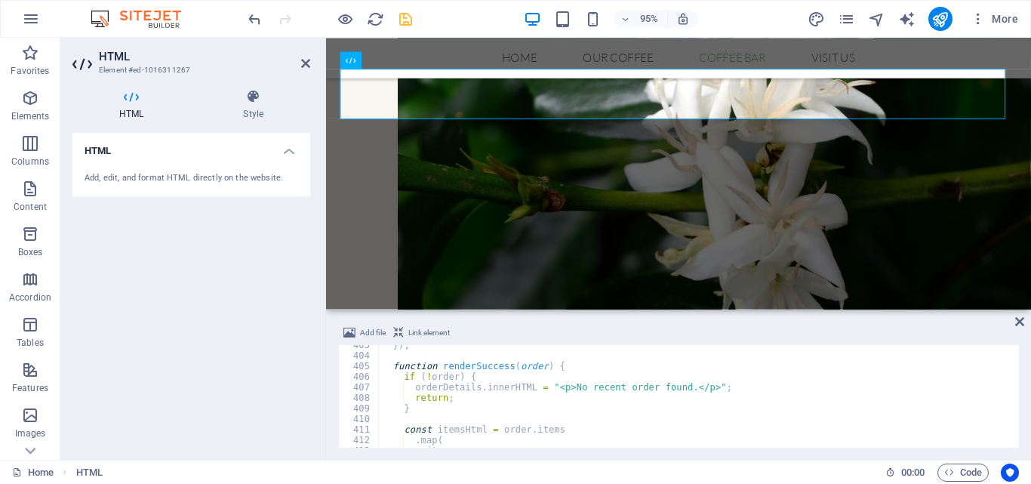
scroll to position [4252, 0]
click at [443, 356] on div "}) ; function renderSuccess ( order ) { if ( ! order ) { orderDetails . innerHT…" at bounding box center [776, 401] width 794 height 121
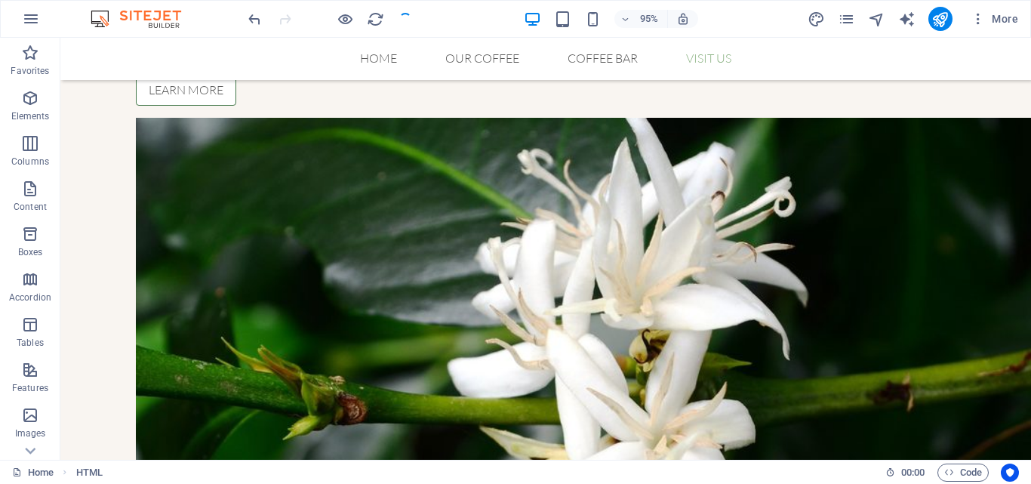
scroll to position [1541, 0]
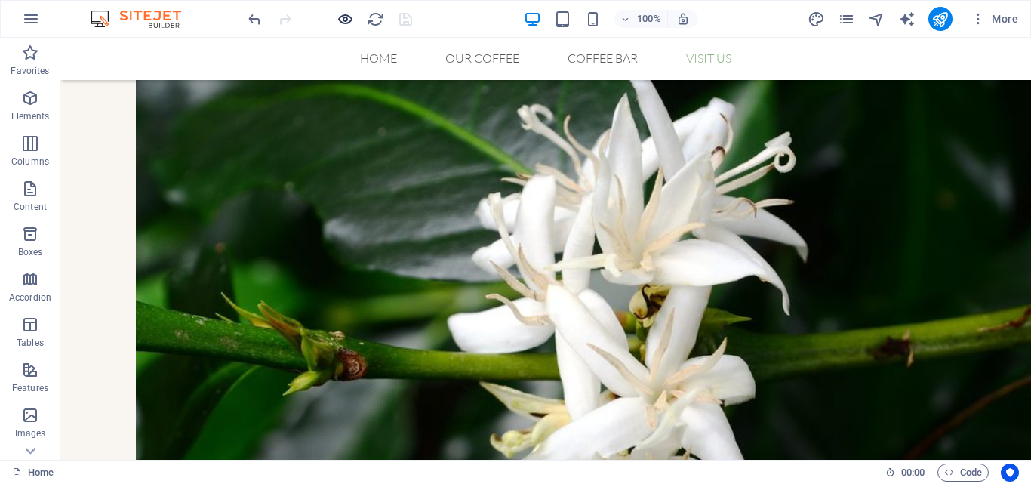
click at [346, 17] on icon "button" at bounding box center [345, 19] width 17 height 17
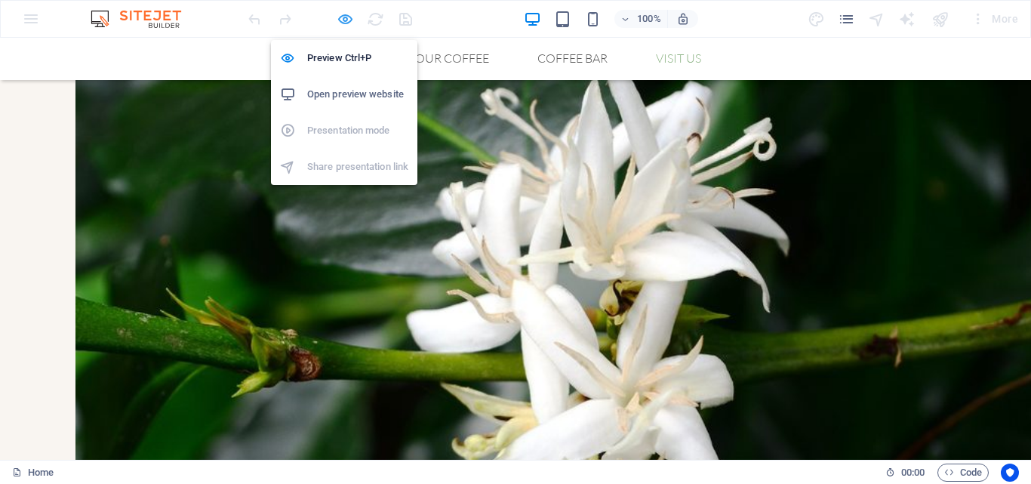
scroll to position [1534, 0]
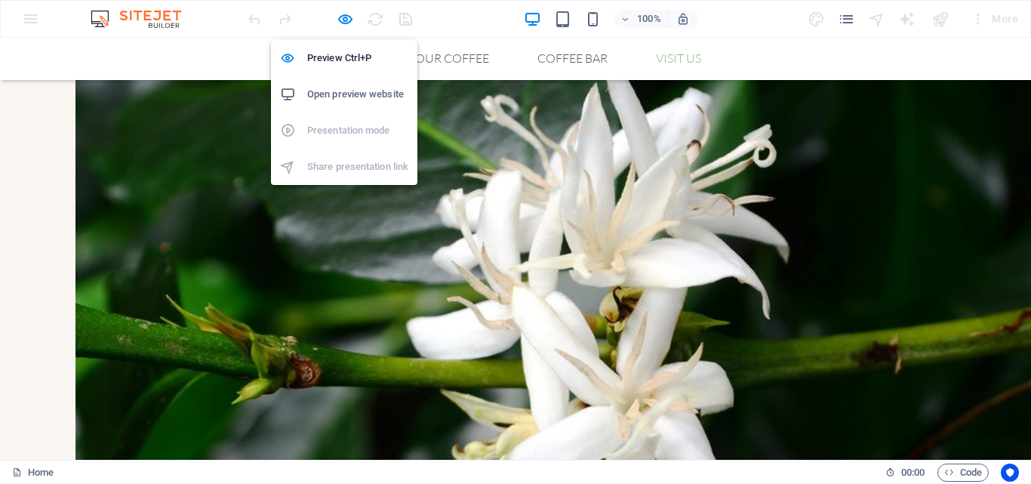
click at [380, 91] on h6 "Open preview website" at bounding box center [357, 94] width 101 height 18
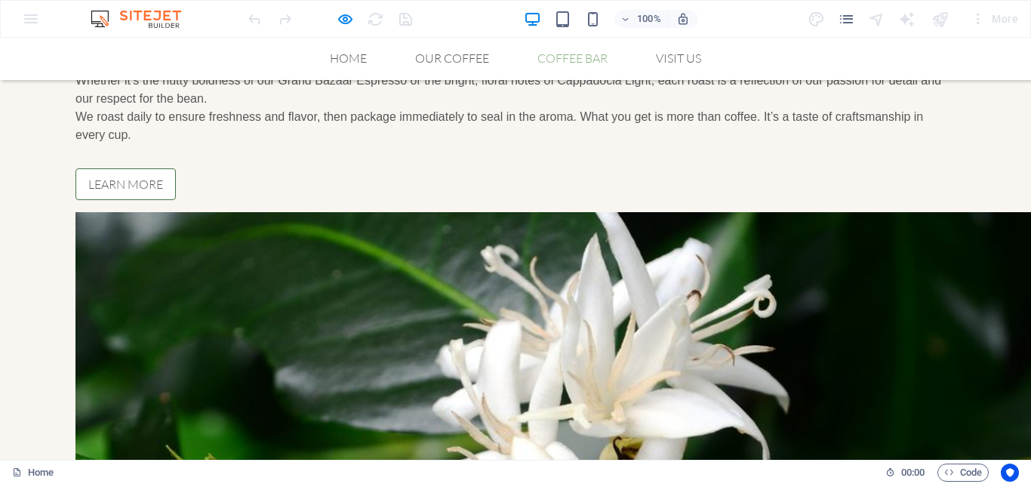
scroll to position [1324, 0]
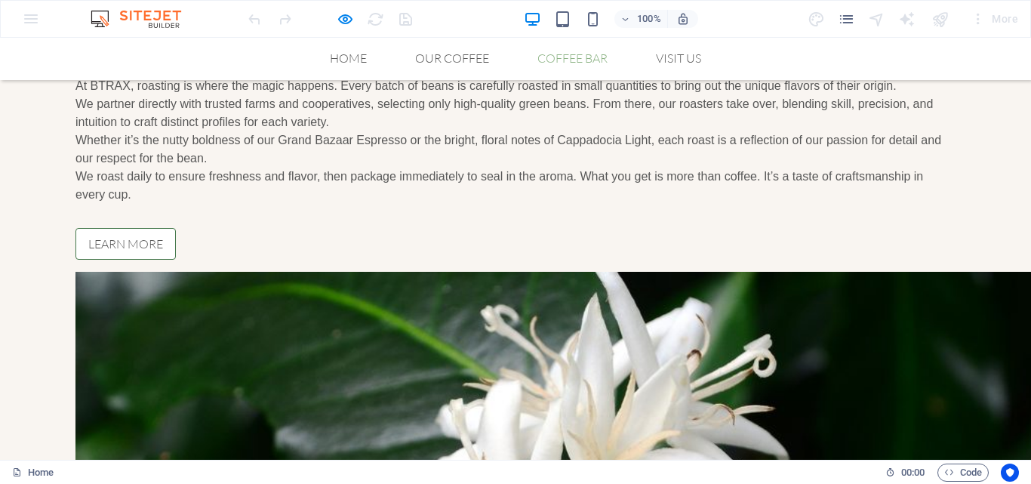
click at [350, 7] on div at bounding box center [329, 19] width 169 height 24
click at [350, 8] on div at bounding box center [329, 19] width 169 height 24
click at [349, 22] on icon "button" at bounding box center [345, 19] width 17 height 17
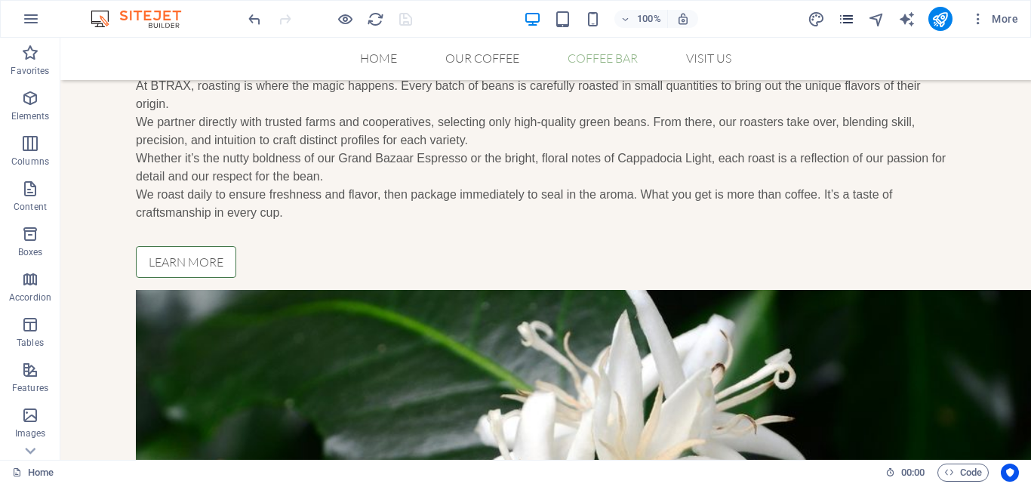
click at [848, 24] on icon "pages" at bounding box center [846, 19] width 17 height 17
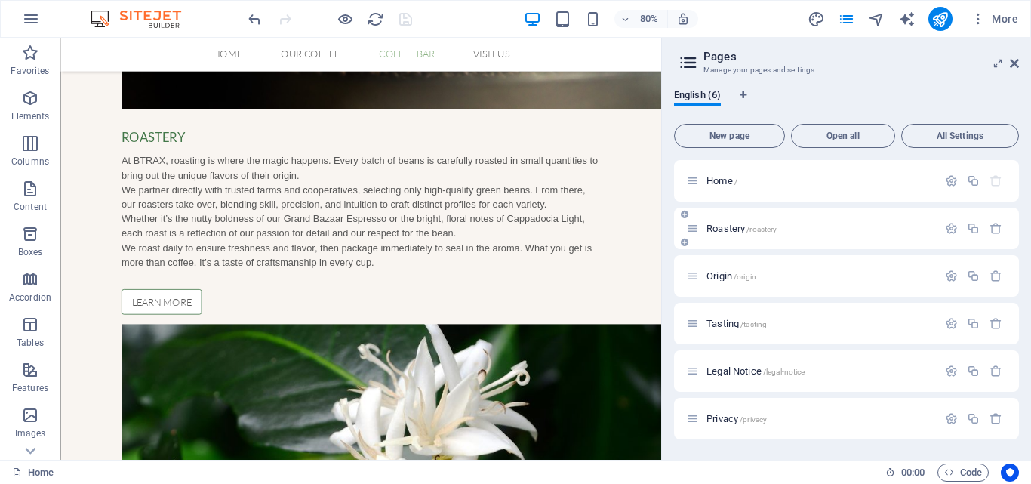
click at [819, 233] on p "Roastery /roastery" at bounding box center [820, 228] width 226 height 10
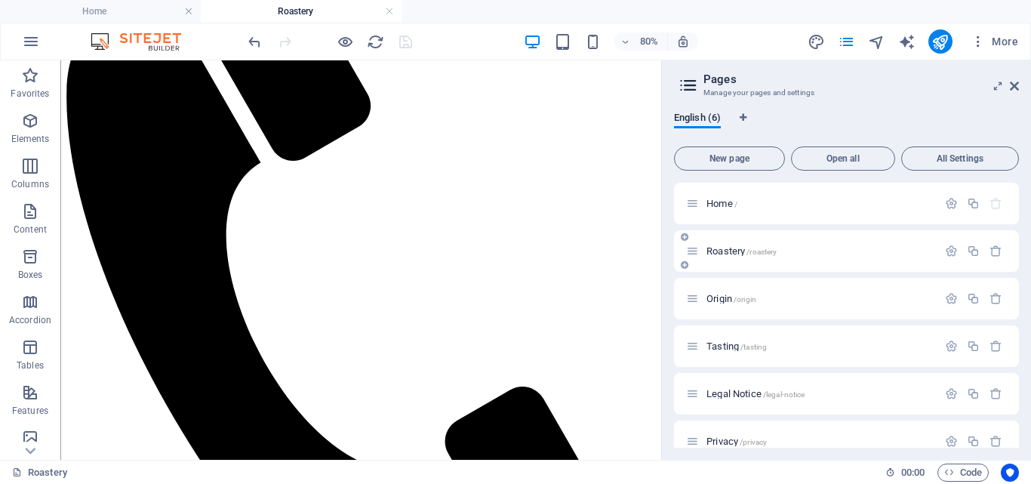
scroll to position [840, 0]
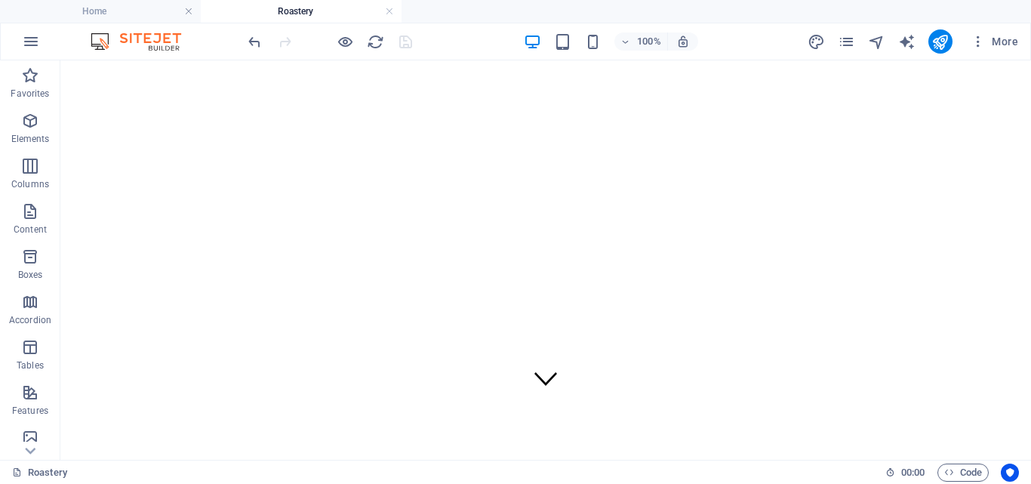
scroll to position [57, 0]
select select "px"
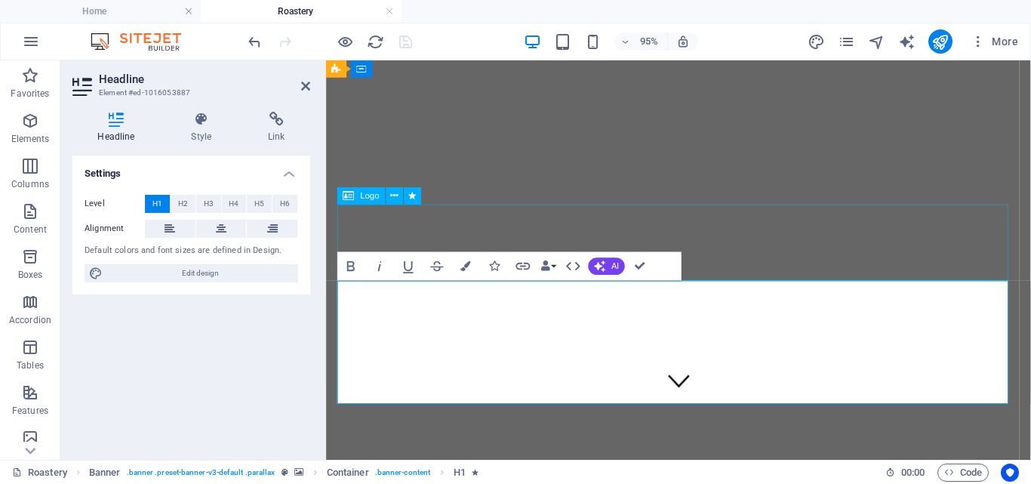
select select "px"
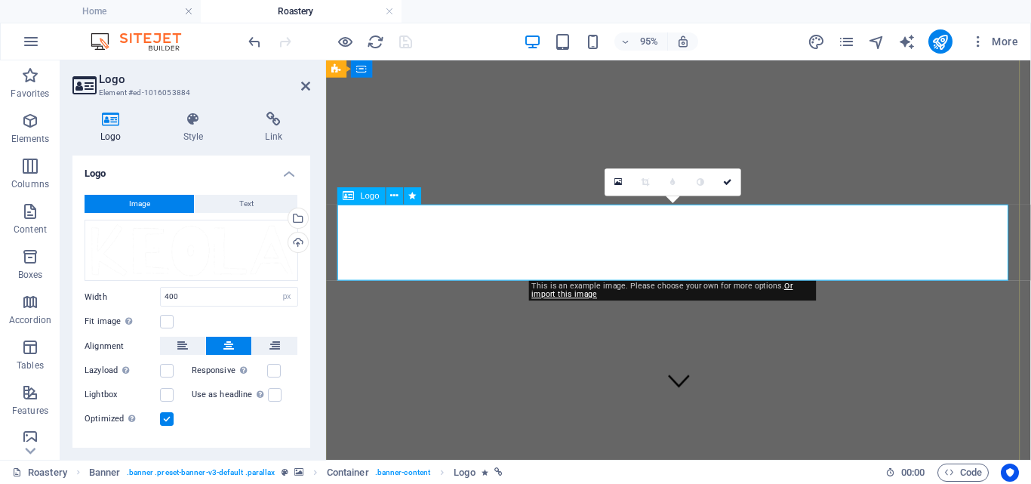
click at [348, 199] on icon at bounding box center [348, 196] width 11 height 17
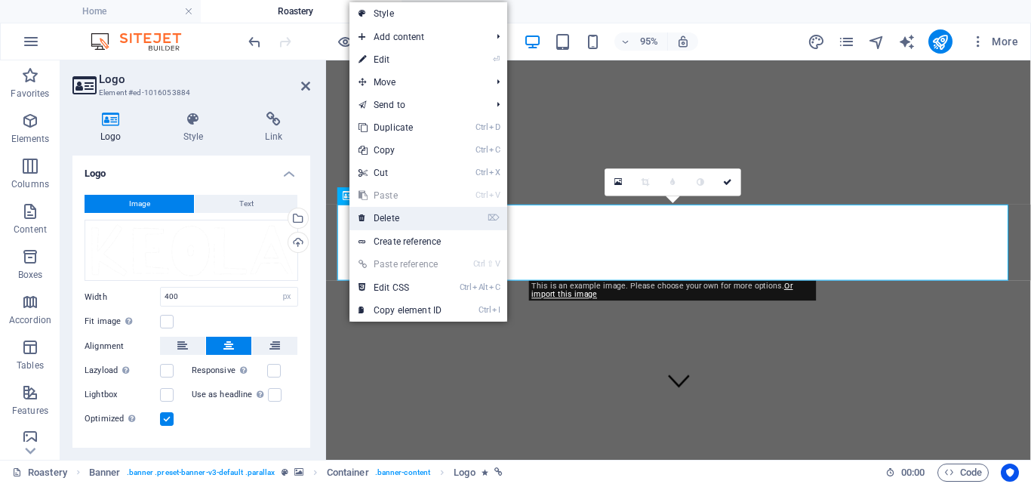
click at [414, 217] on link "⌦ Delete" at bounding box center [400, 218] width 101 height 23
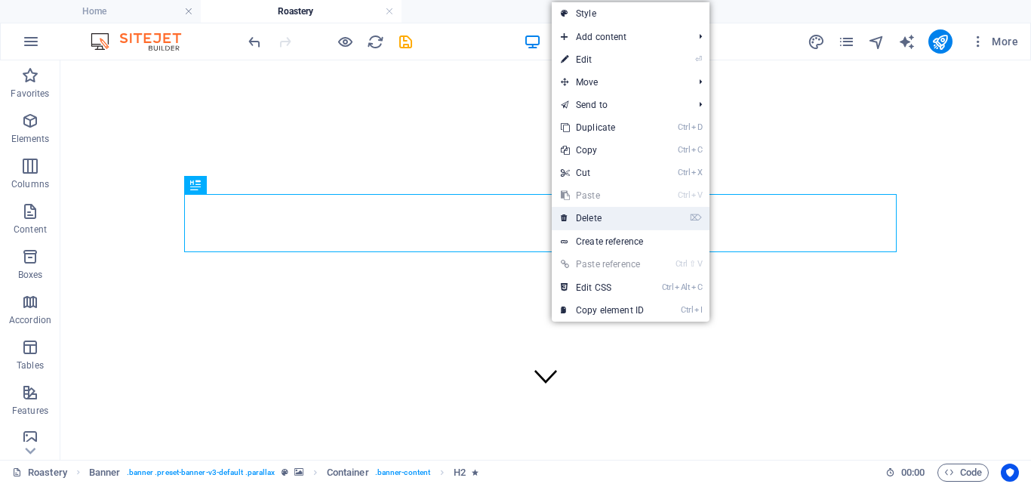
click at [587, 218] on link "⌦ Delete" at bounding box center [602, 218] width 101 height 23
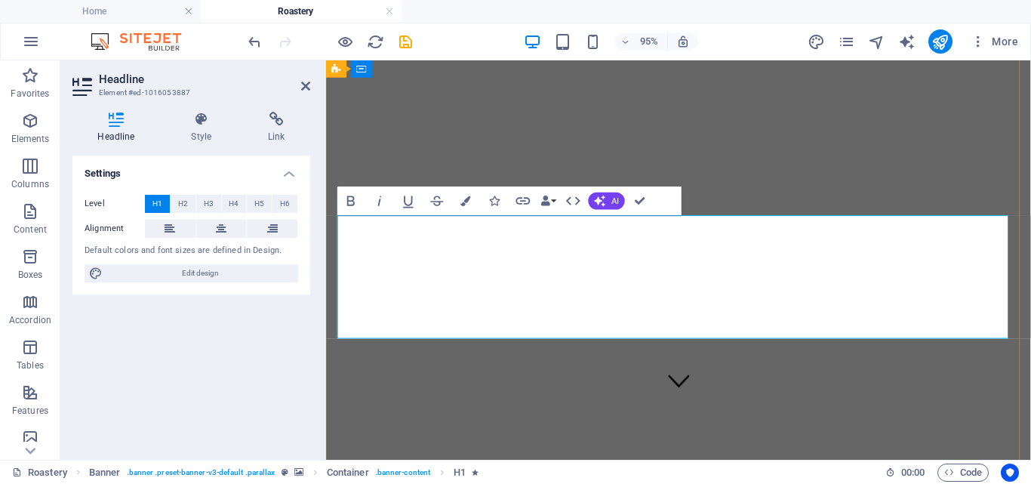
drag, startPoint x: 687, startPoint y: 322, endPoint x: 857, endPoint y: 313, distance: 170.1
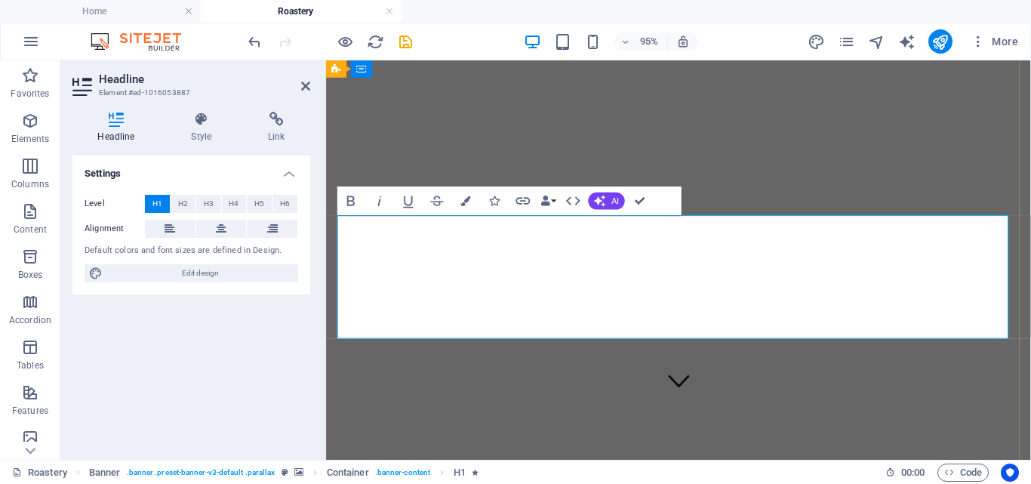
click at [350, 194] on icon "button" at bounding box center [351, 200] width 17 height 17
click at [377, 205] on icon "button" at bounding box center [379, 200] width 17 height 17
click at [468, 200] on icon "button" at bounding box center [466, 201] width 10 height 10
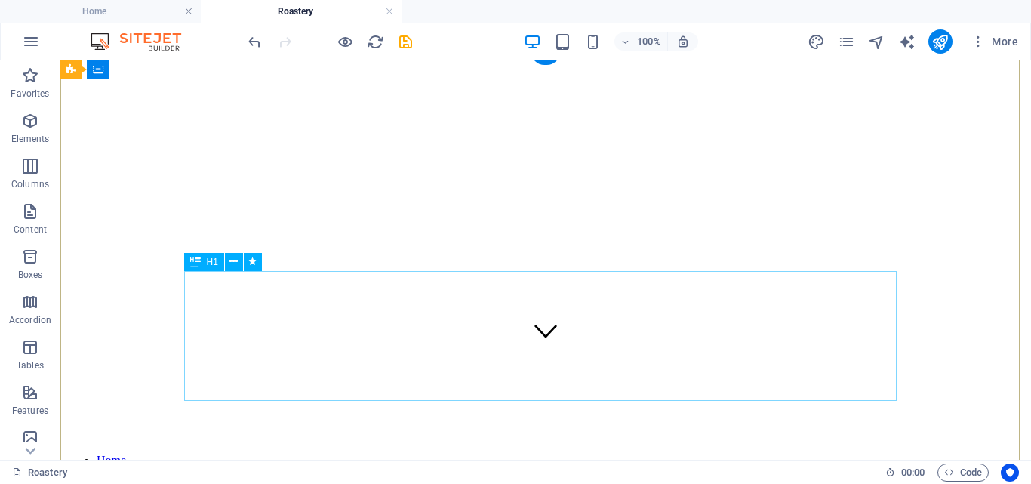
scroll to position [0, 0]
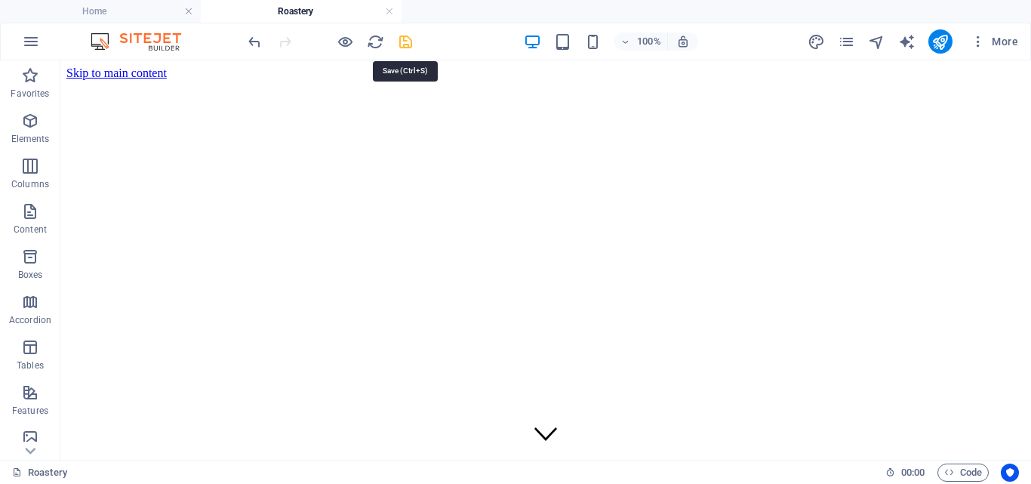
click at [403, 45] on icon "save" at bounding box center [405, 41] width 17 height 17
click at [849, 38] on icon "pages" at bounding box center [846, 41] width 17 height 17
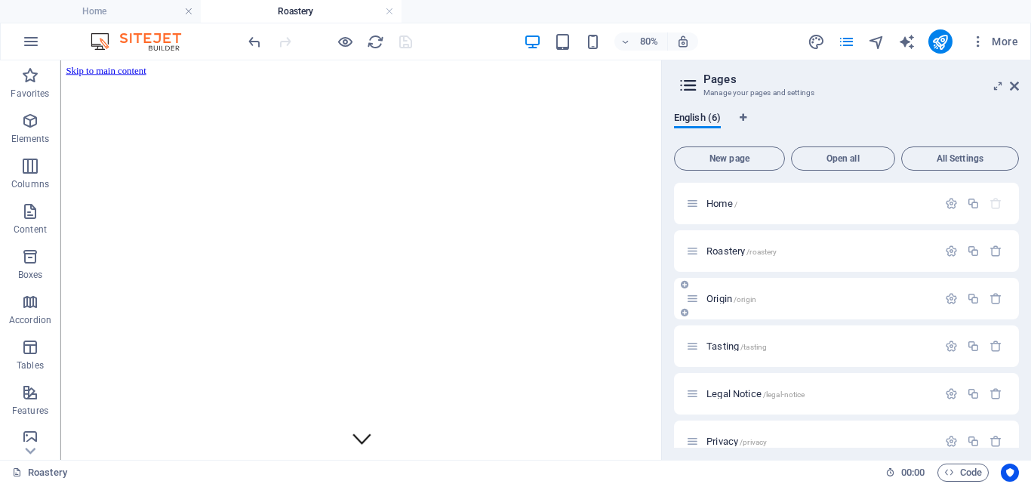
click at [772, 305] on div "Origin /origin" at bounding box center [811, 298] width 251 height 17
click at [768, 298] on p "Origin /origin" at bounding box center [820, 299] width 226 height 10
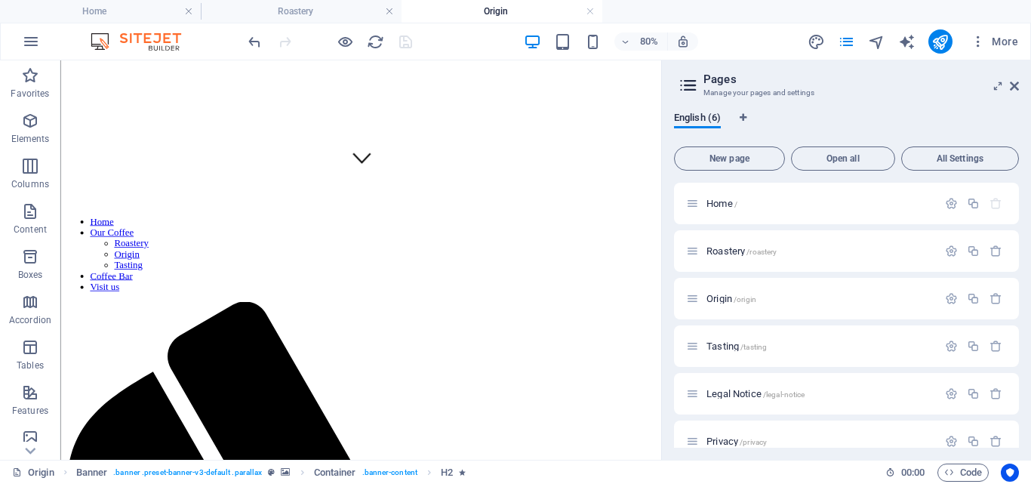
scroll to position [371, 0]
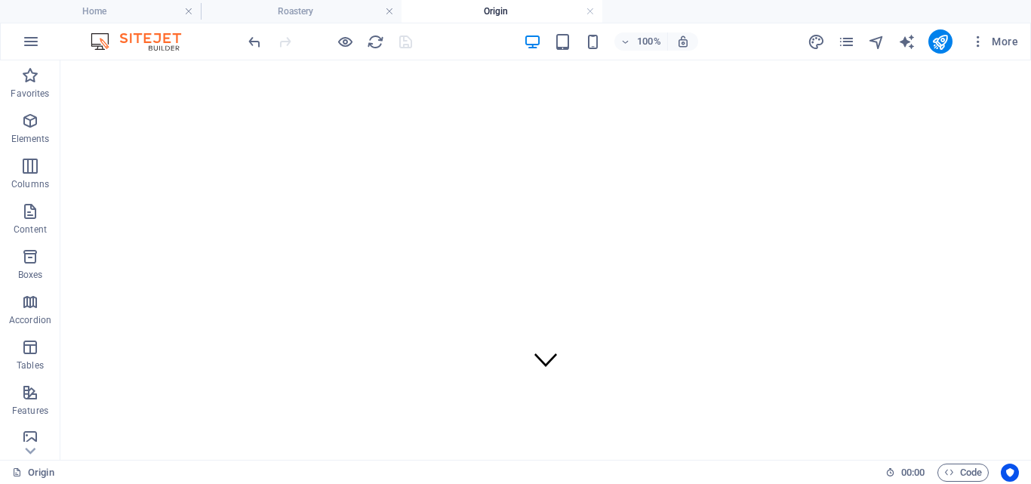
scroll to position [66, 0]
click at [294, 17] on h4 "Roastery" at bounding box center [301, 11] width 201 height 17
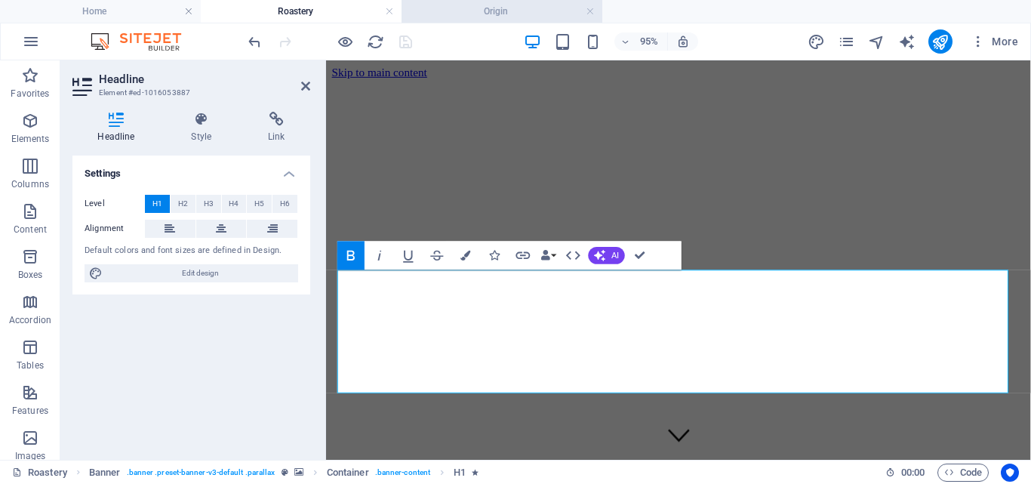
click at [522, 10] on h4 "Origin" at bounding box center [502, 11] width 201 height 17
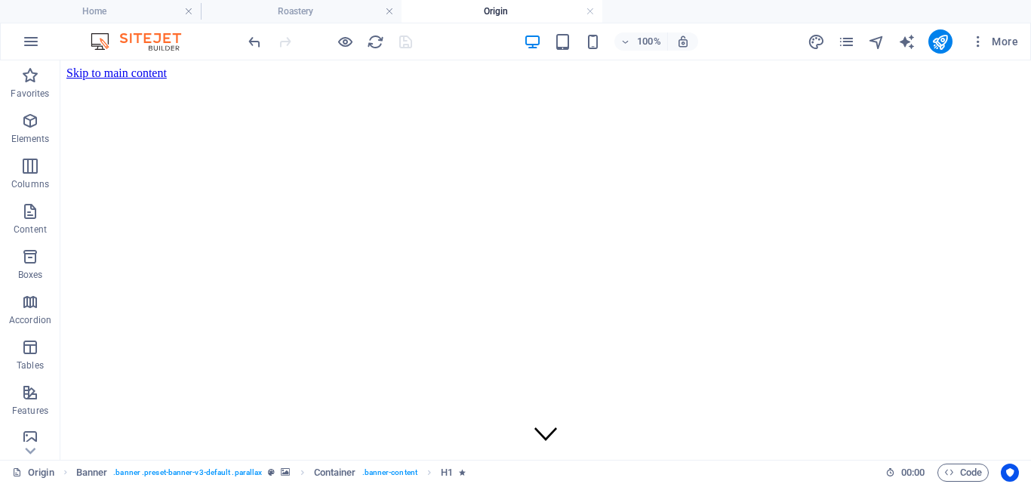
scroll to position [66, 0]
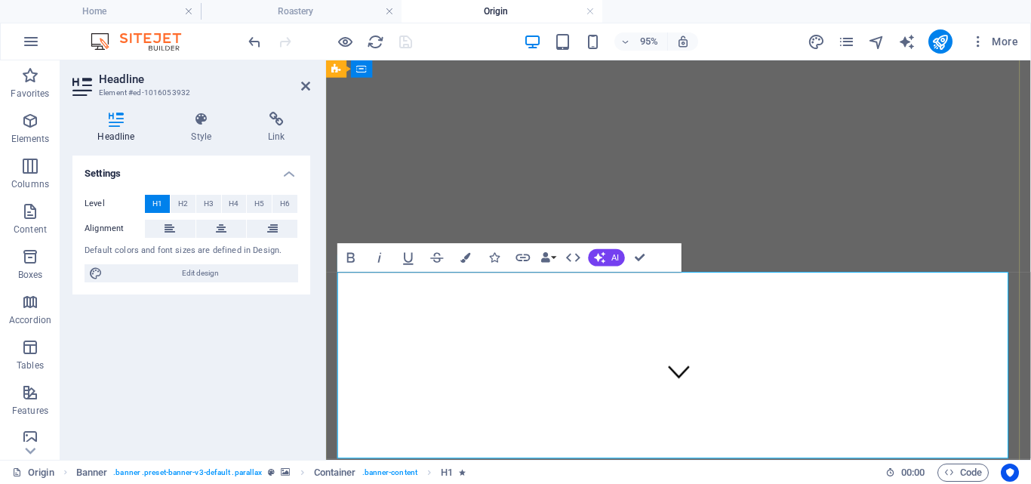
scroll to position [33, 0]
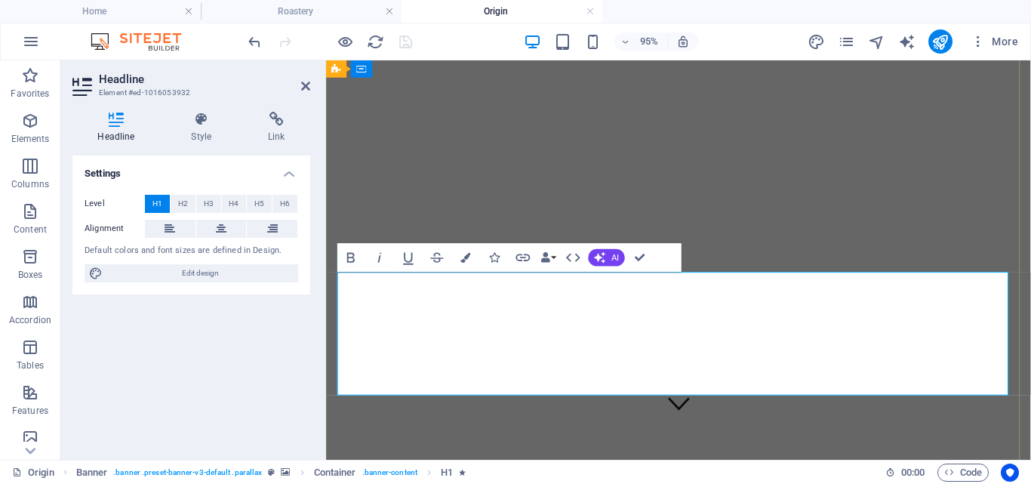
scroll to position [66, 0]
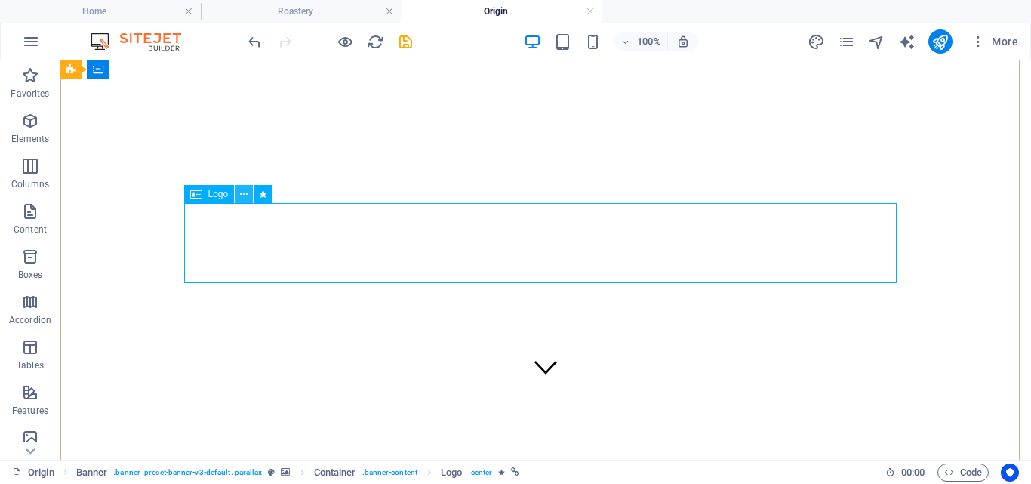
click at [241, 194] on icon at bounding box center [244, 194] width 8 height 16
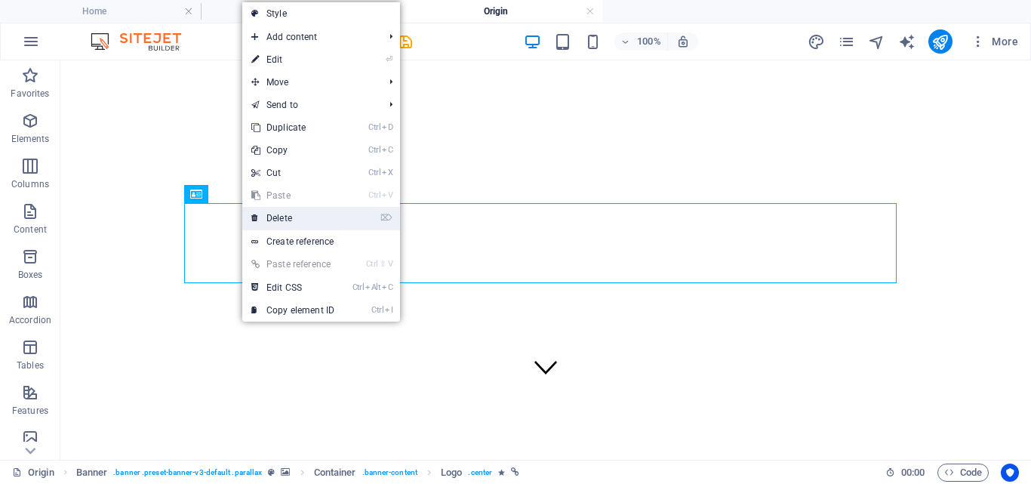
click at [309, 223] on link "⌦ Delete" at bounding box center [292, 218] width 101 height 23
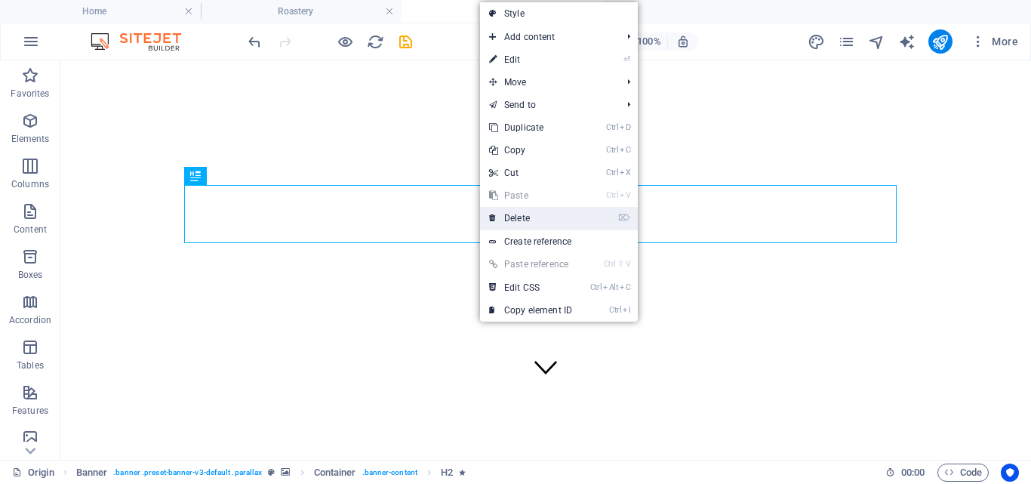
click at [555, 219] on link "⌦ Delete" at bounding box center [530, 218] width 101 height 23
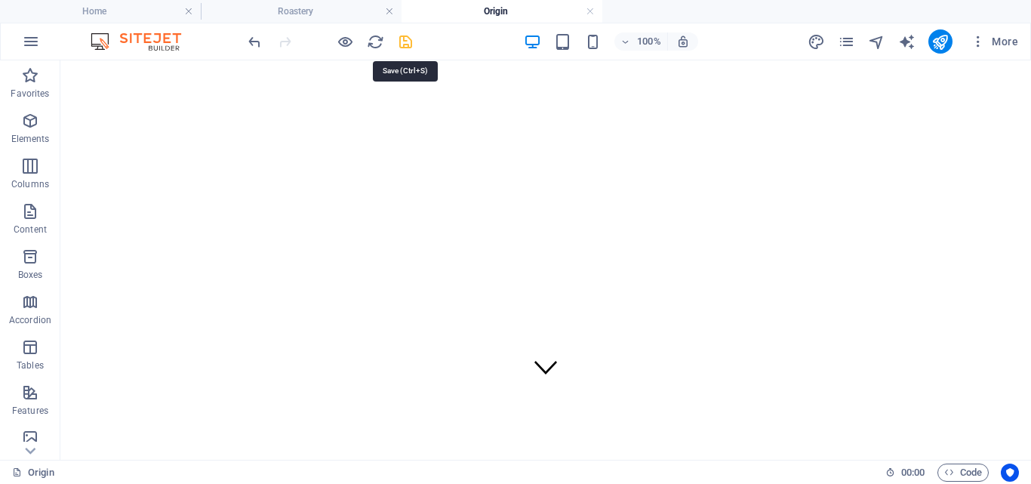
click at [405, 39] on icon "save" at bounding box center [405, 41] width 17 height 17
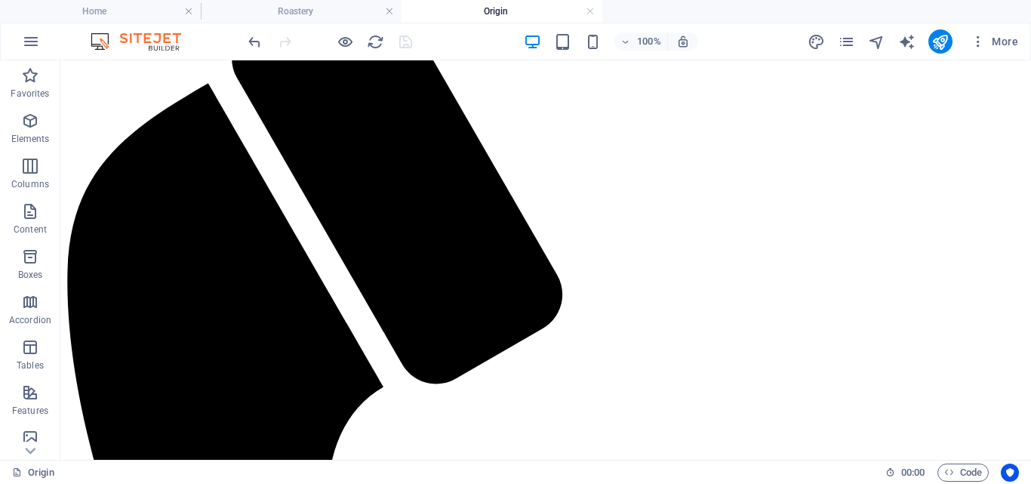
scroll to position [940, 0]
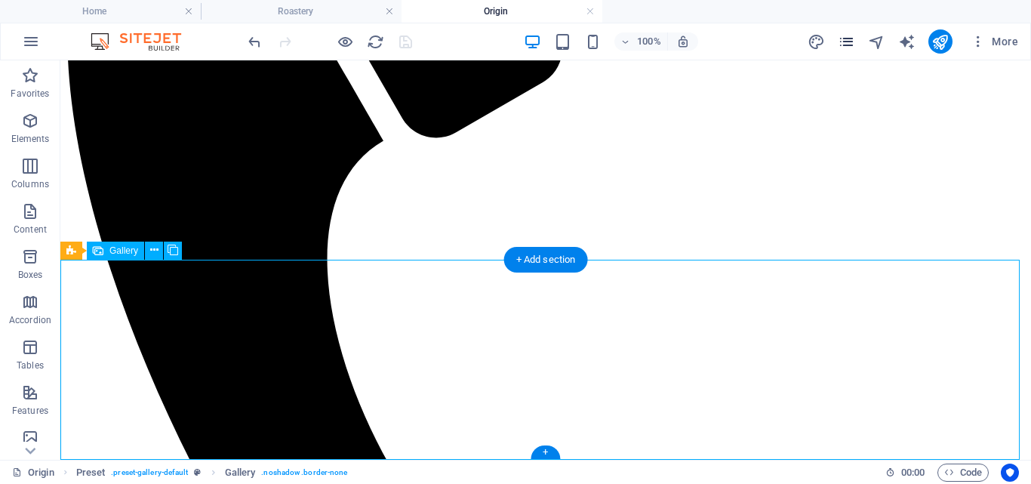
click at [852, 38] on icon "pages" at bounding box center [846, 41] width 17 height 17
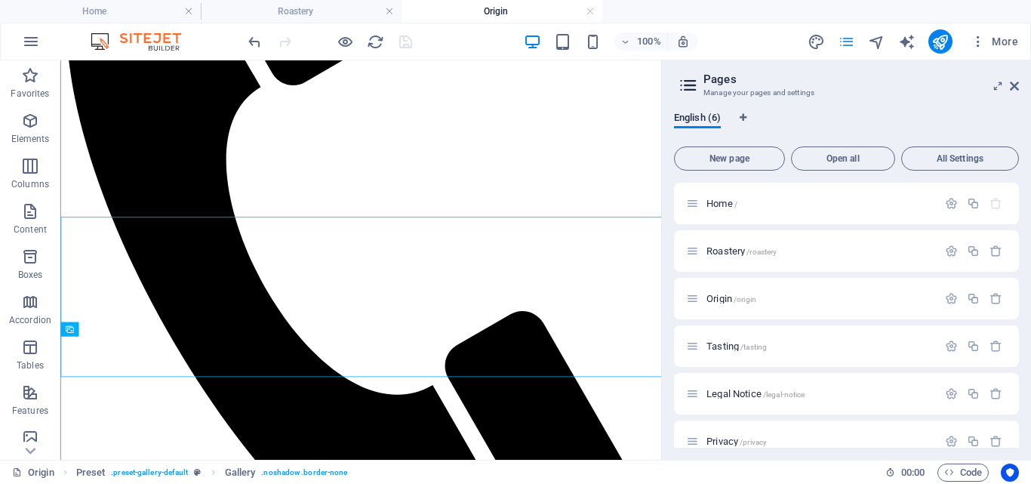
scroll to position [944, 0]
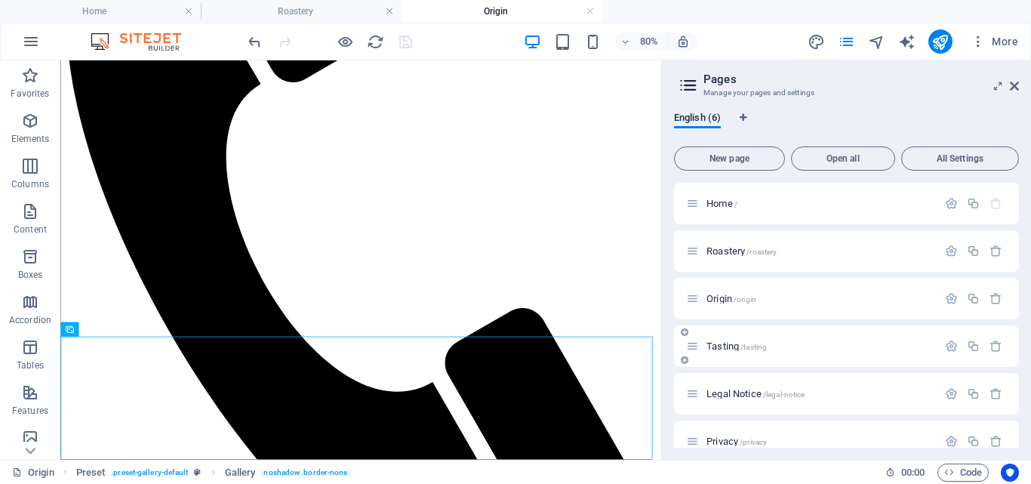
click at [777, 346] on p "Tasting /tasting" at bounding box center [820, 346] width 226 height 10
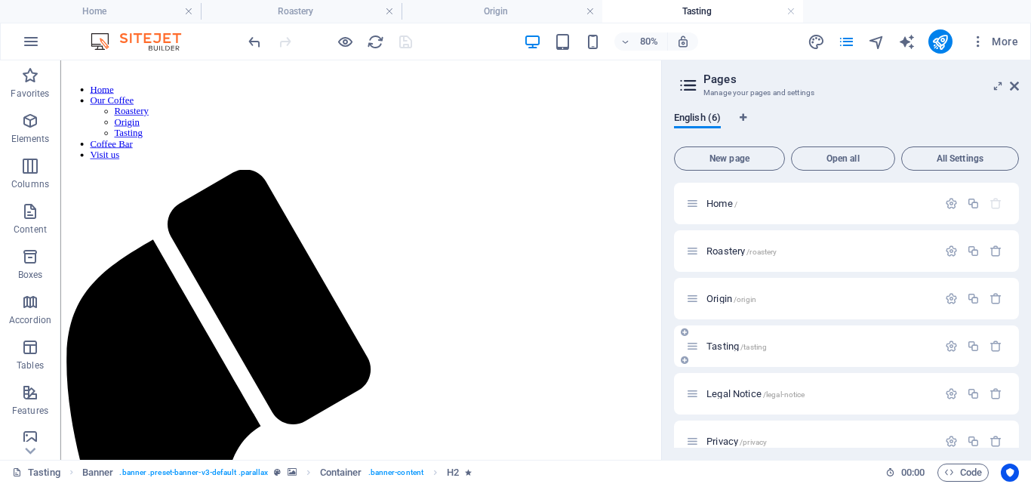
scroll to position [517, 0]
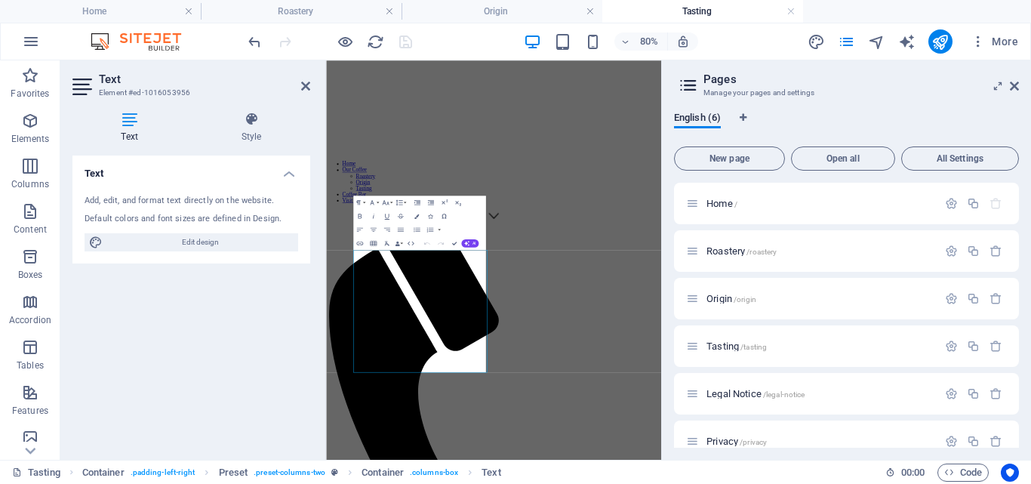
scroll to position [268, 0]
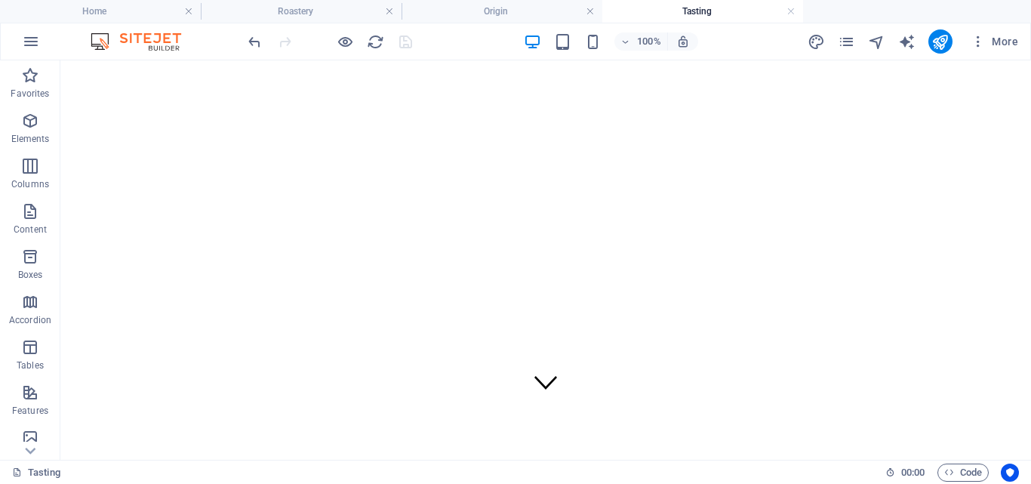
scroll to position [48, 0]
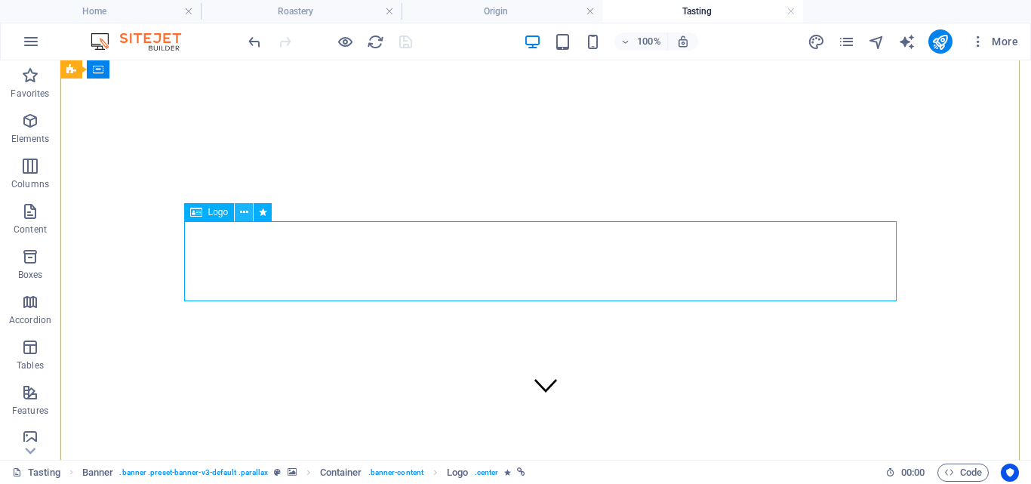
click at [241, 214] on icon at bounding box center [244, 213] width 8 height 16
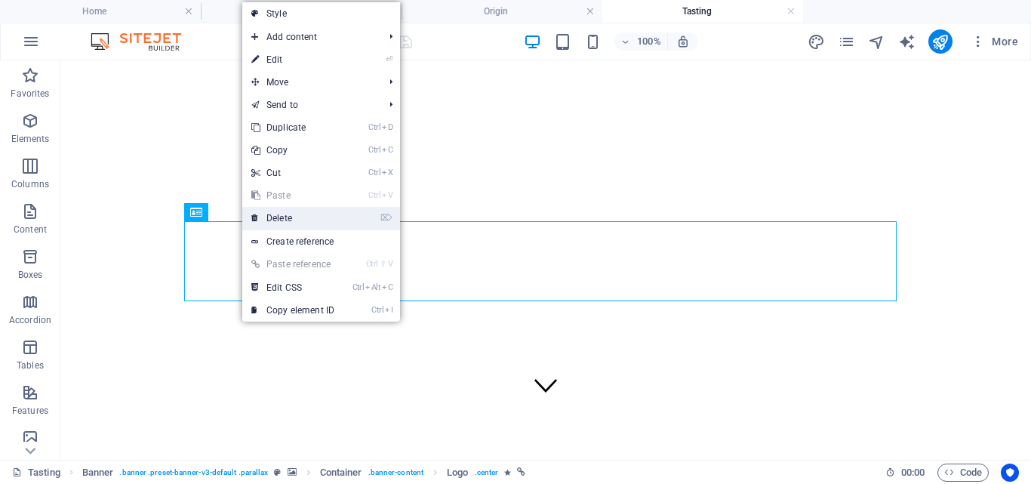
click at [306, 216] on link "⌦ Delete" at bounding box center [292, 218] width 101 height 23
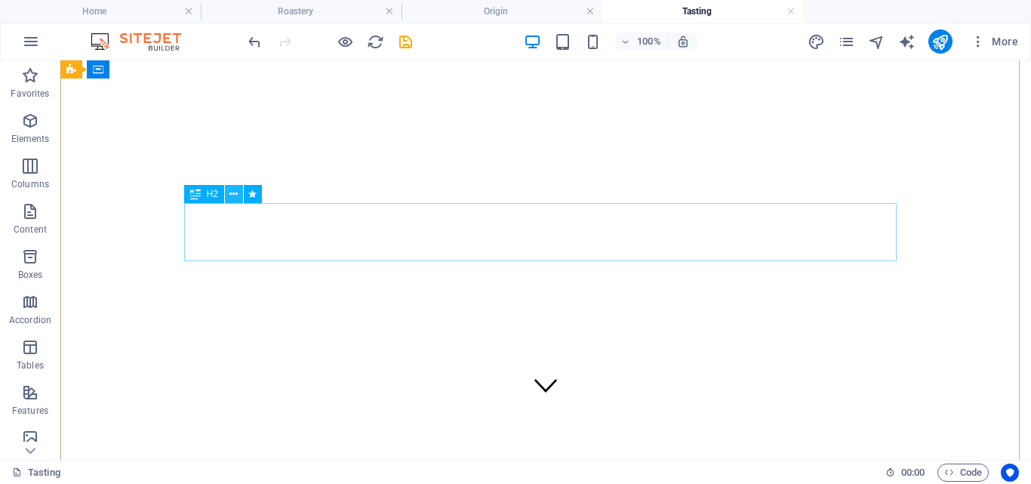
click at [236, 191] on icon at bounding box center [233, 194] width 8 height 16
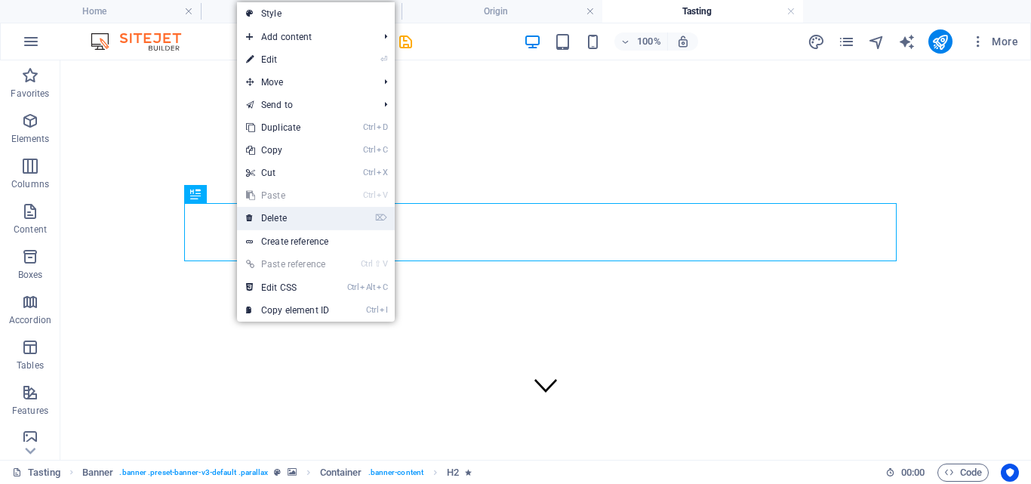
click at [282, 218] on link "⌦ Delete" at bounding box center [287, 218] width 101 height 23
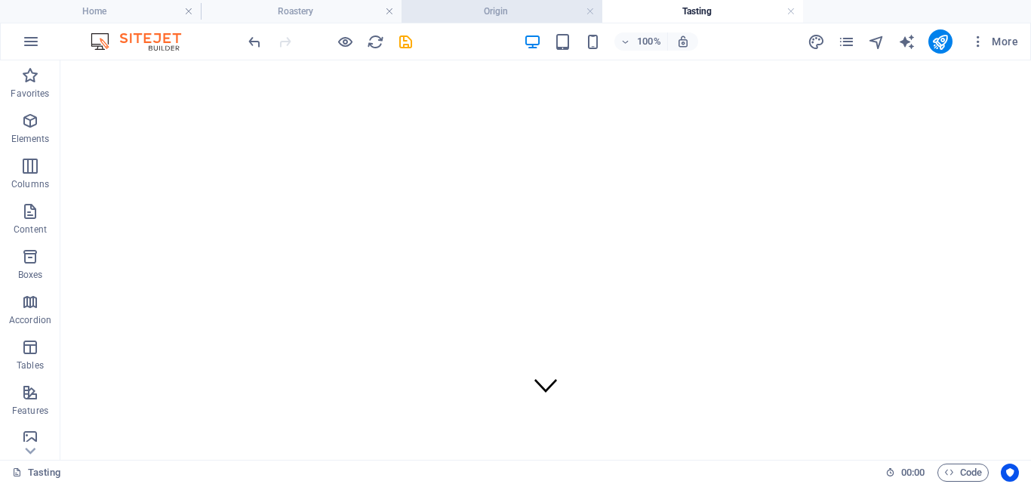
click at [505, 6] on h4 "Origin" at bounding box center [502, 11] width 201 height 17
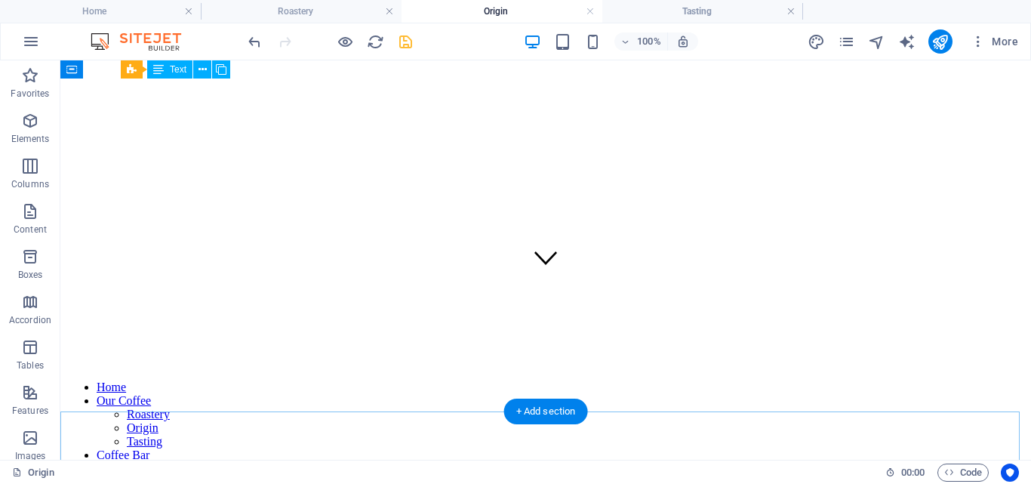
scroll to position [175, 0]
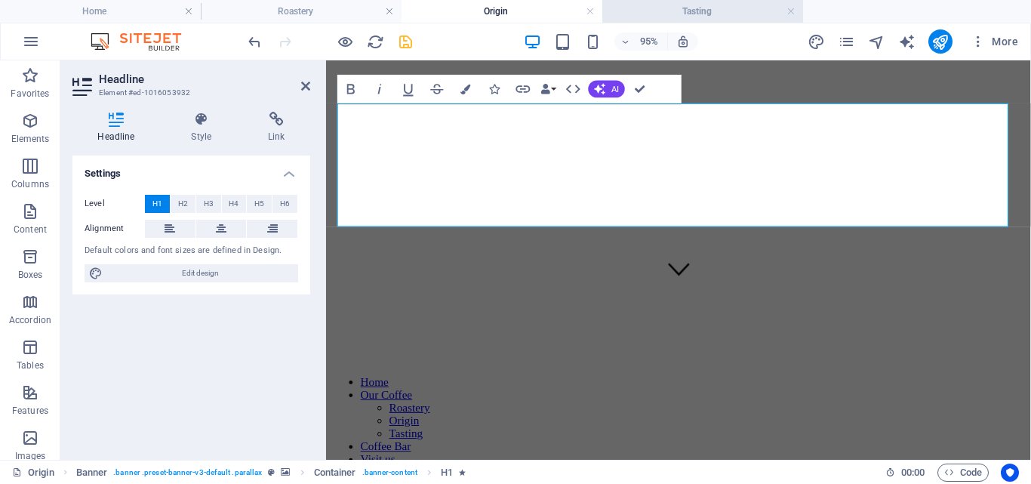
click at [691, 18] on h4 "Tasting" at bounding box center [702, 11] width 201 height 17
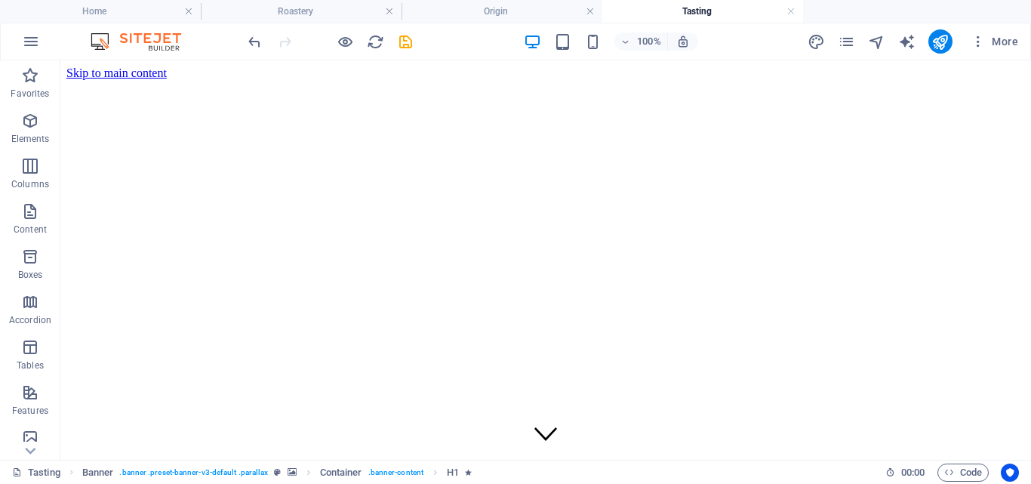
scroll to position [48, 0]
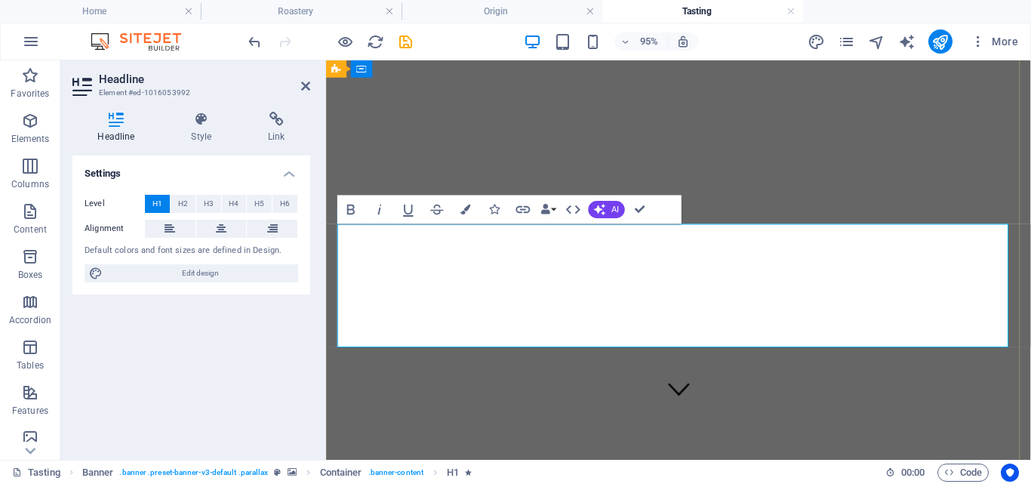
scroll to position [15, 0]
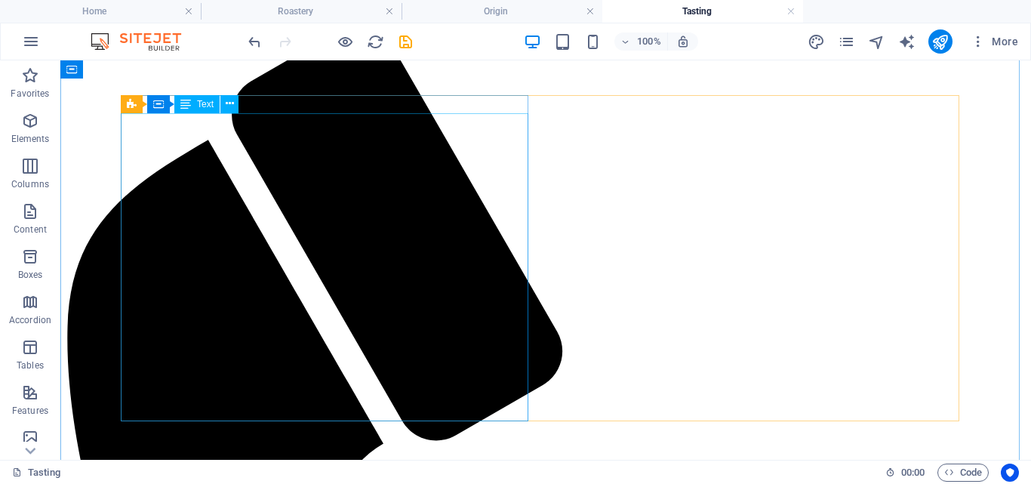
scroll to position [636, 0]
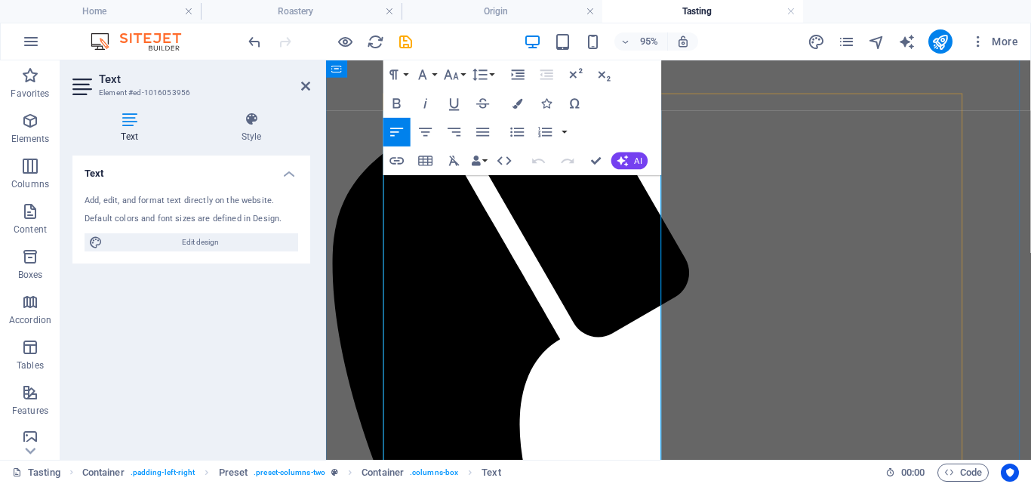
drag, startPoint x: 397, startPoint y: 263, endPoint x: 611, endPoint y: 447, distance: 282.7
click at [515, 131] on icon "button" at bounding box center [517, 132] width 17 height 17
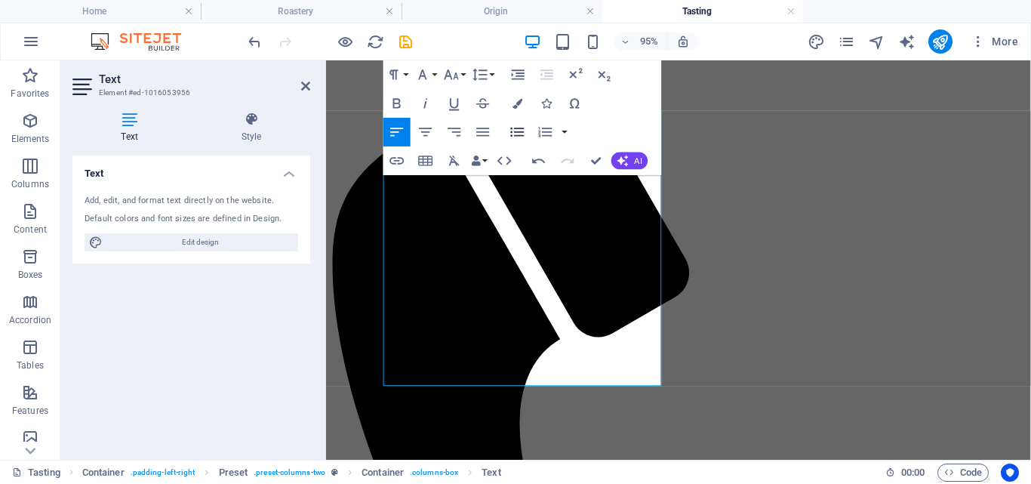
click at [515, 131] on icon "button" at bounding box center [518, 132] width 14 height 9
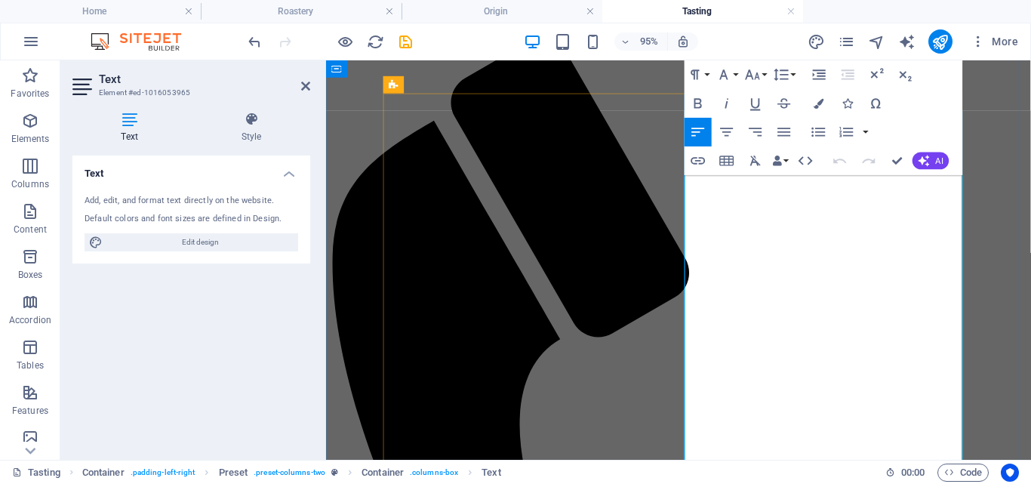
drag, startPoint x: 716, startPoint y: 246, endPoint x: 832, endPoint y: 454, distance: 237.9
click at [817, 128] on icon "button" at bounding box center [818, 132] width 17 height 17
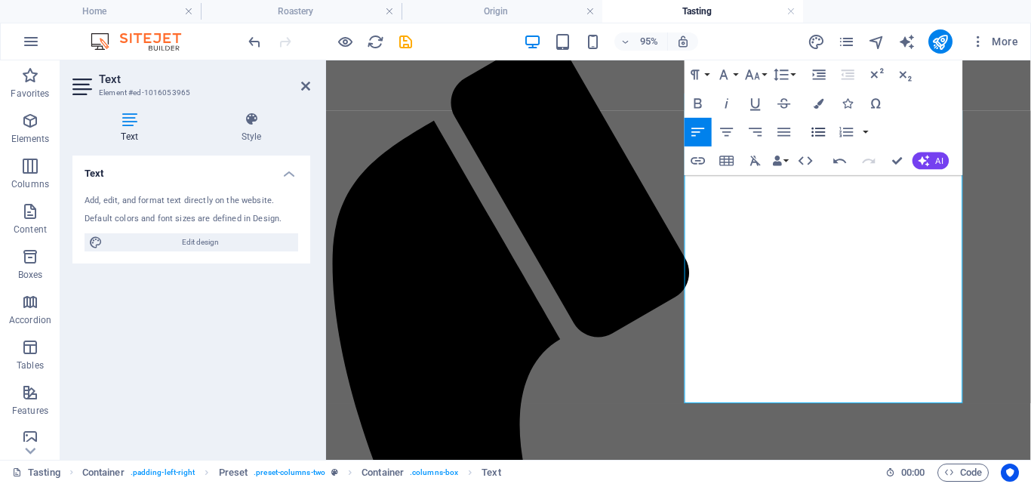
click at [817, 128] on icon "button" at bounding box center [818, 132] width 17 height 17
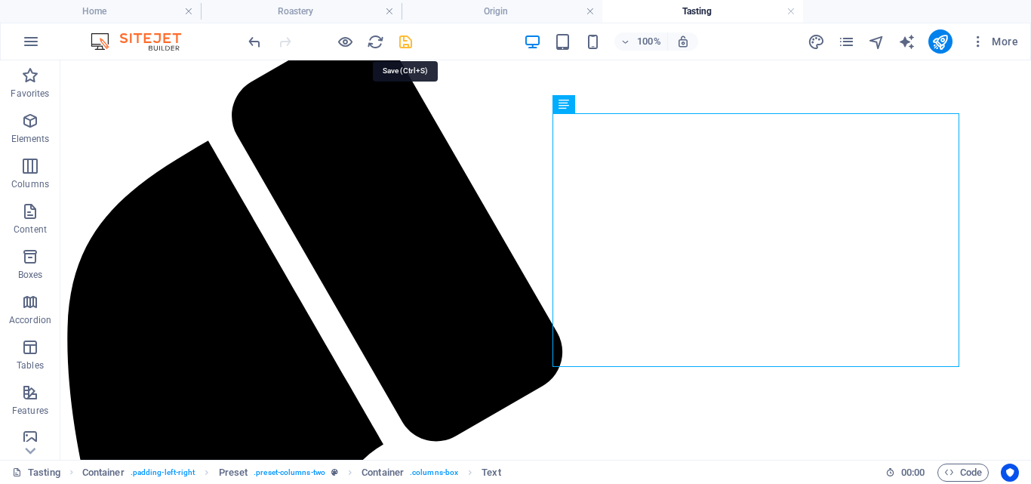
click at [402, 43] on icon "save" at bounding box center [405, 41] width 17 height 17
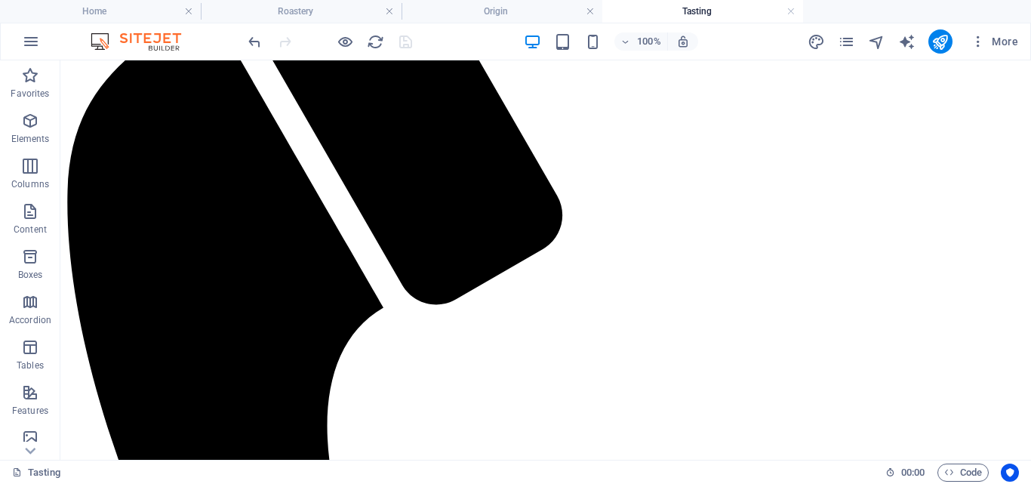
scroll to position [775, 0]
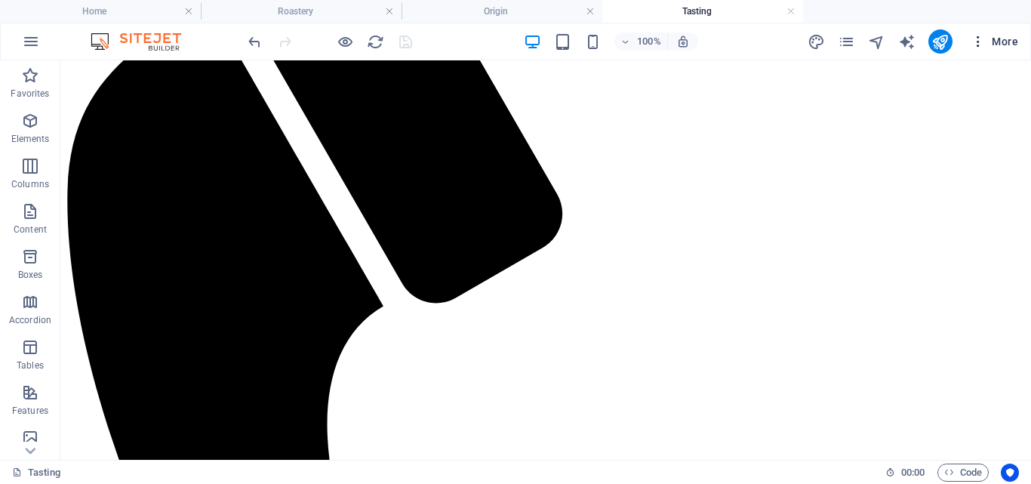
click at [990, 44] on span "More" at bounding box center [995, 41] width 48 height 15
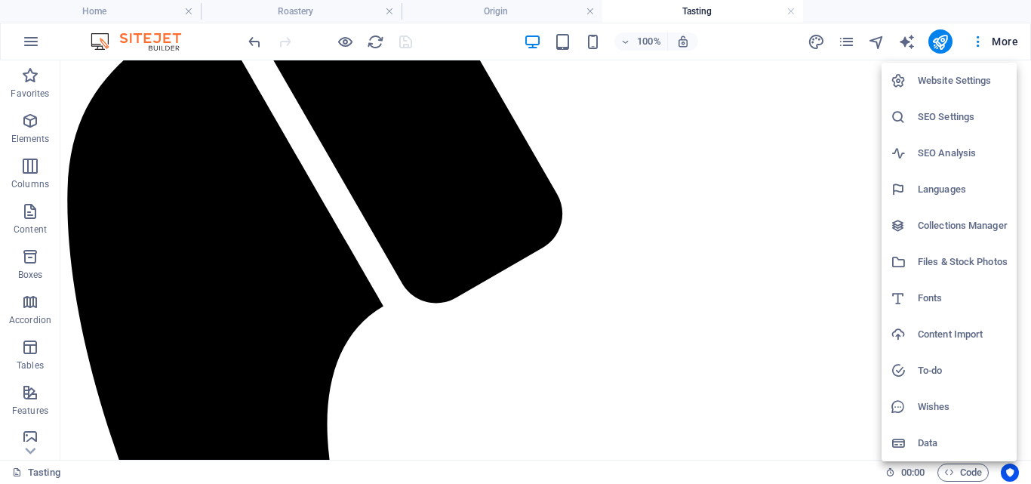
click at [964, 80] on h6 "Website Settings" at bounding box center [963, 81] width 90 height 18
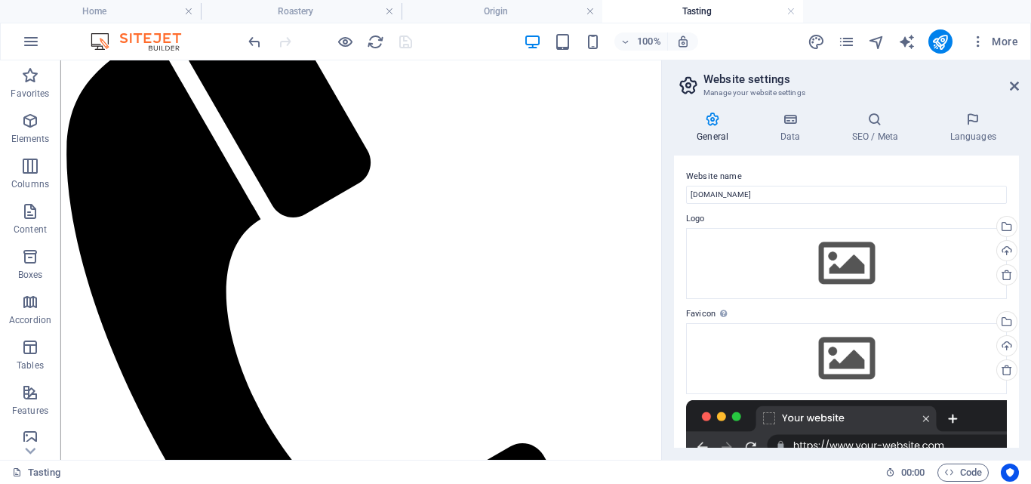
scroll to position [749, 0]
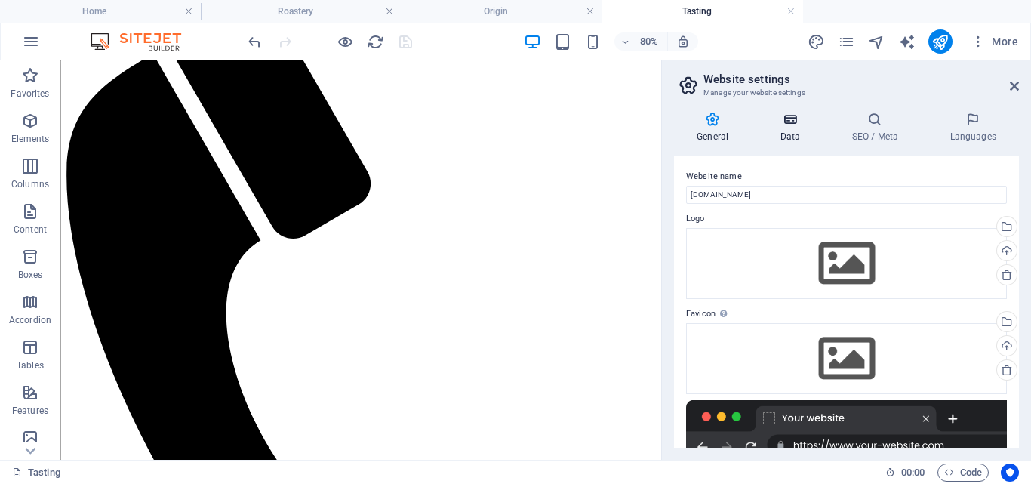
click at [799, 127] on h4 "Data" at bounding box center [793, 128] width 72 height 32
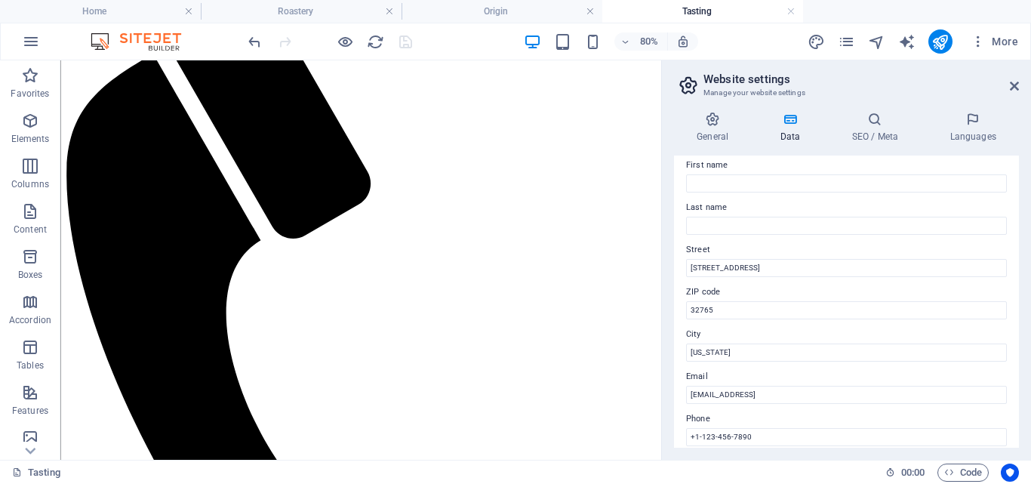
scroll to position [90, 0]
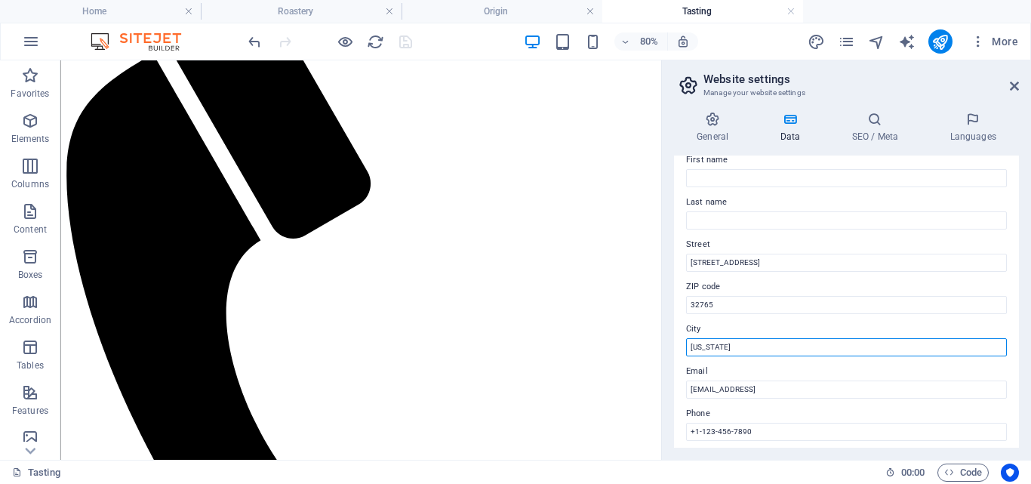
click at [803, 350] on input "[US_STATE]" at bounding box center [846, 347] width 321 height 18
type input "F"
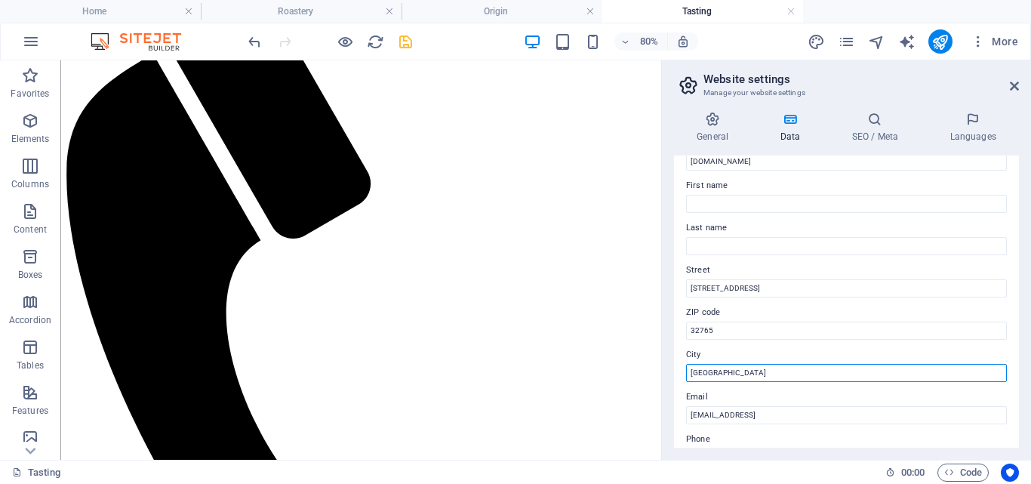
scroll to position [63, 0]
type input "[GEOGRAPHIC_DATA], [GEOGRAPHIC_DATA]"
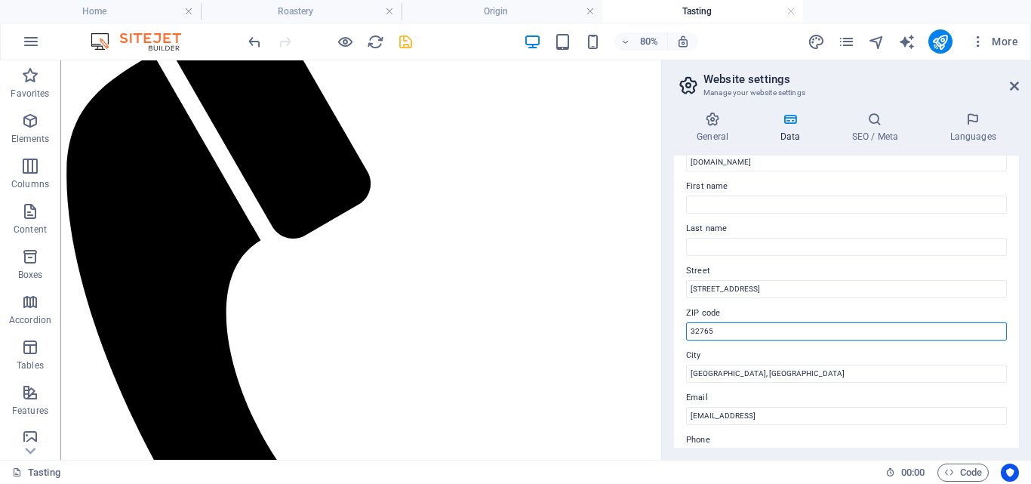
click at [715, 331] on input "32765" at bounding box center [846, 331] width 321 height 18
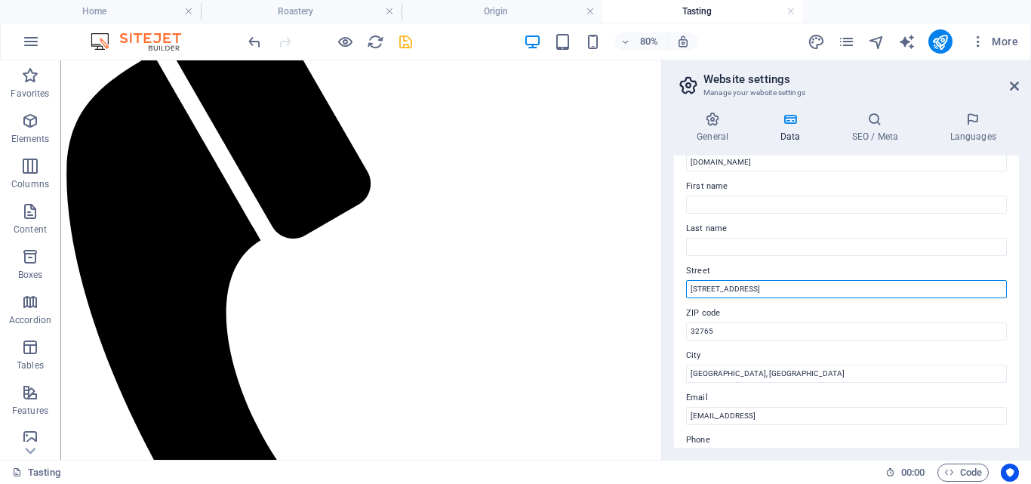
drag, startPoint x: 713, startPoint y: 288, endPoint x: 683, endPoint y: 286, distance: 30.2
click at [683, 286] on div "Contact data for this website. This can be used everywhere on the website and w…" at bounding box center [846, 302] width 345 height 292
type input "[GEOGRAPHIC_DATA]"
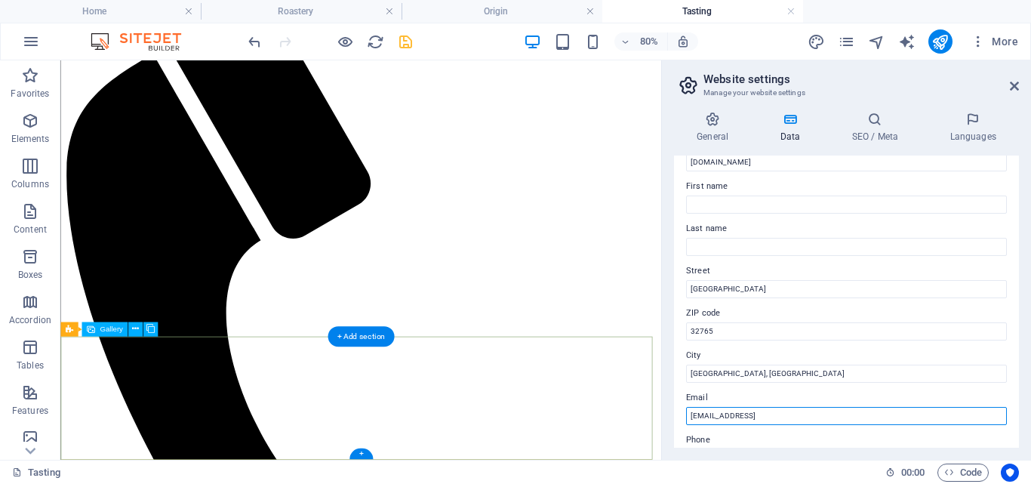
scroll to position [433, 0]
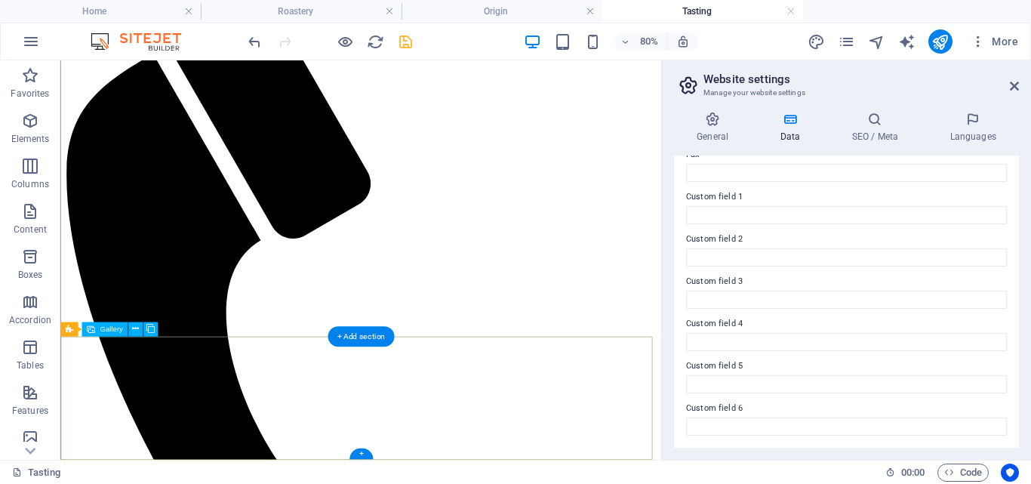
drag, startPoint x: 932, startPoint y: 474, endPoint x: 742, endPoint y: 533, distance: 199.1
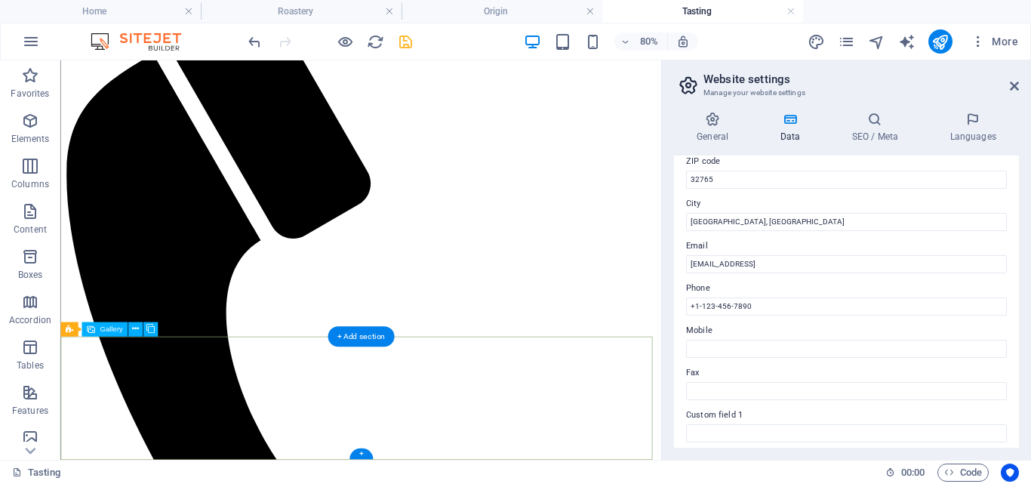
scroll to position [202, 0]
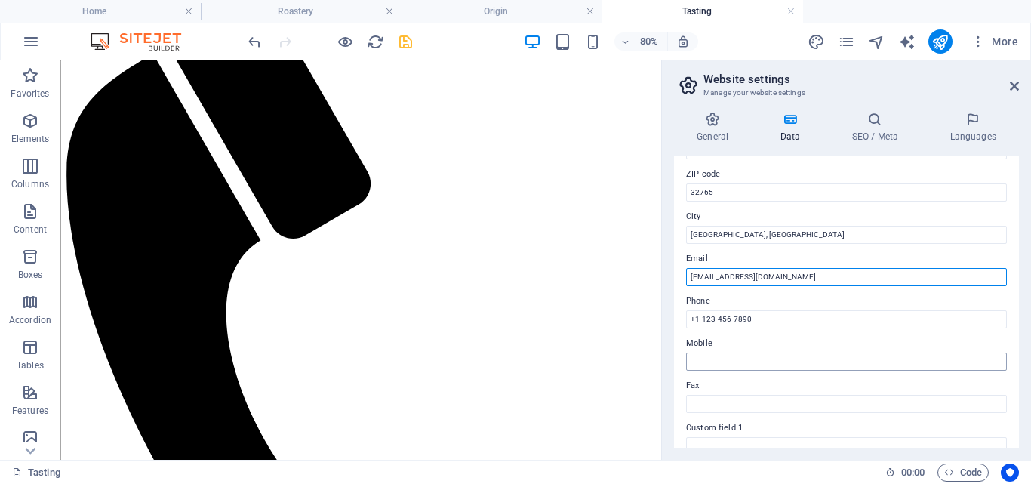
type input "[EMAIL_ADDRESS][DOMAIN_NAME]"
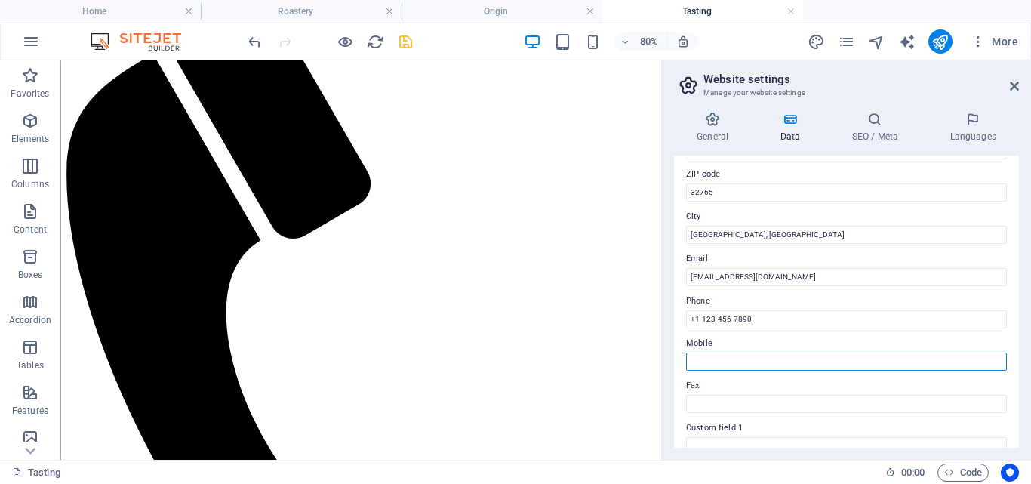
click at [818, 356] on input "Mobile" at bounding box center [846, 362] width 321 height 18
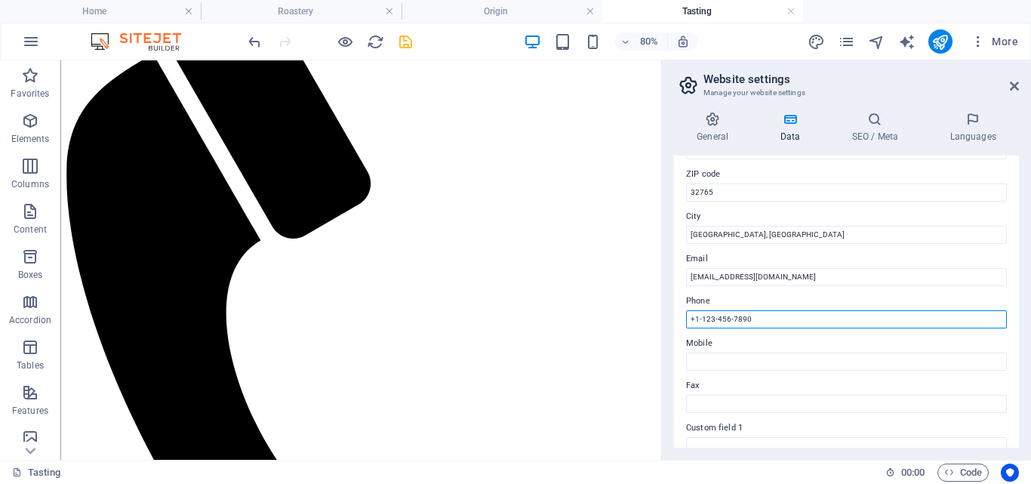
click at [709, 318] on input "+1-123-456-7890" at bounding box center [846, 319] width 321 height 18
click at [701, 317] on input "+1-123-456-7890" at bounding box center [846, 319] width 321 height 18
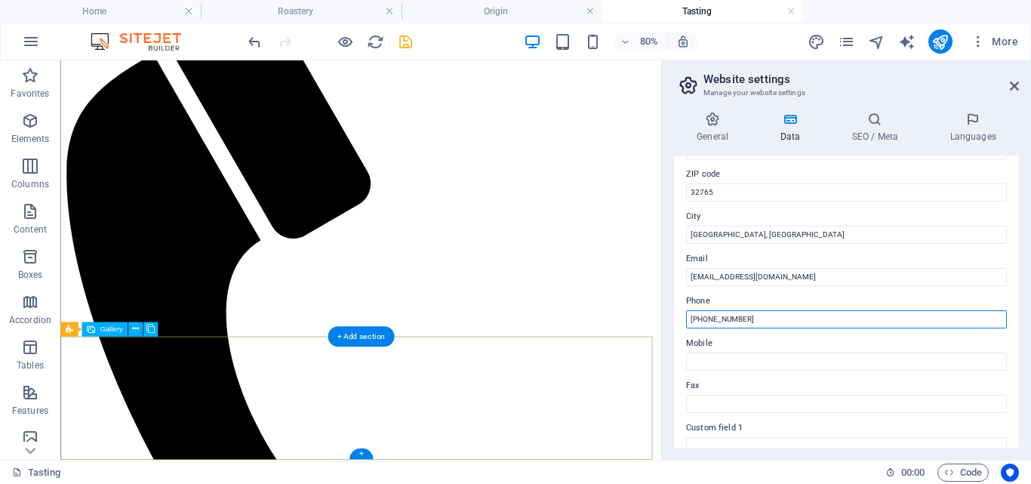
type input "[PHONE_NUMBER]"
click at [1014, 86] on icon at bounding box center [1014, 86] width 9 height 12
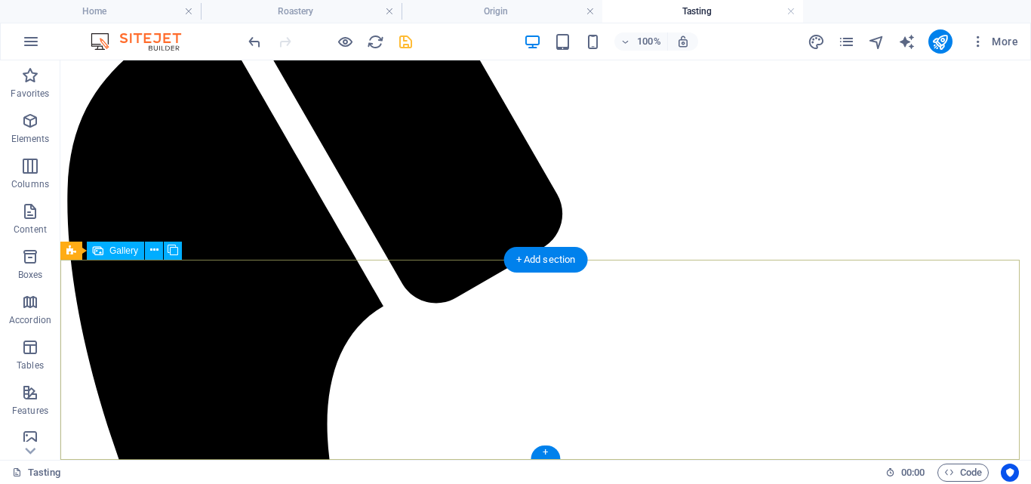
scroll to position [804, 0]
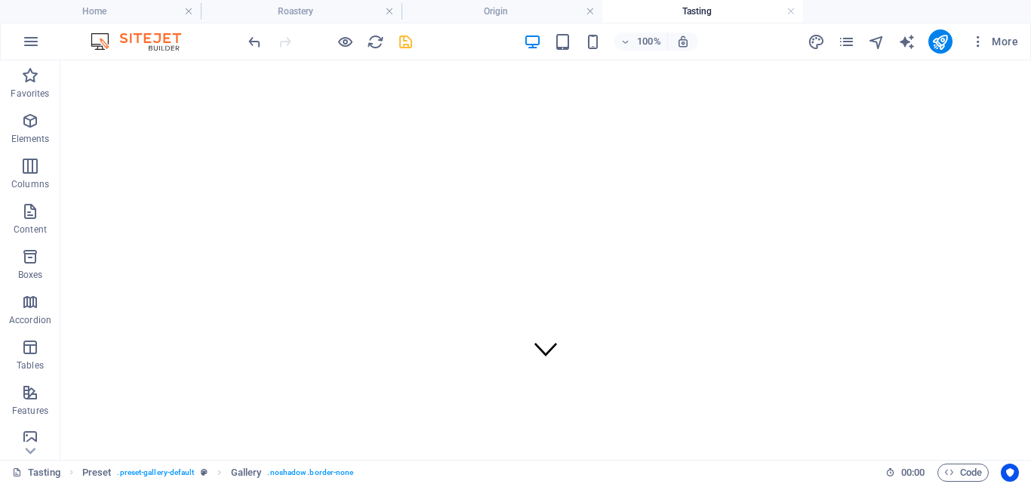
scroll to position [0, 0]
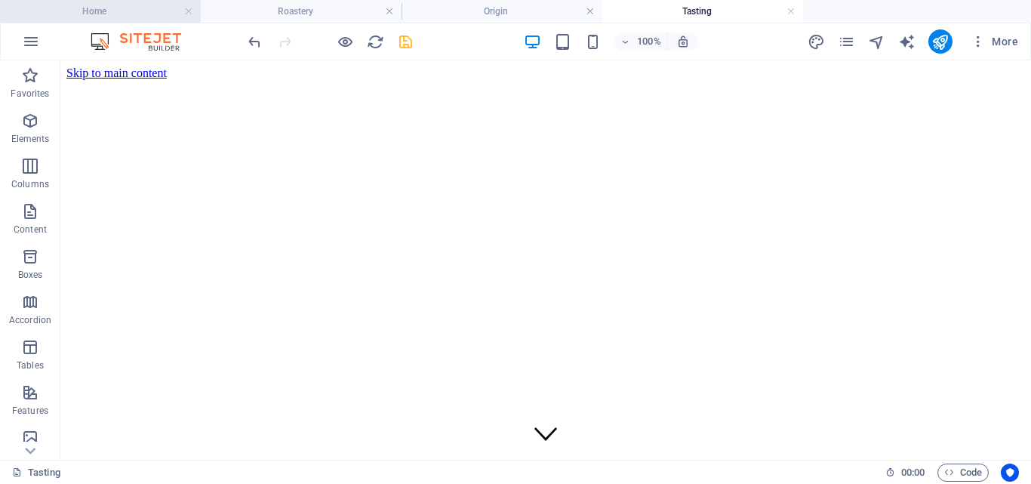
click at [125, 9] on h4 "Home" at bounding box center [100, 11] width 201 height 17
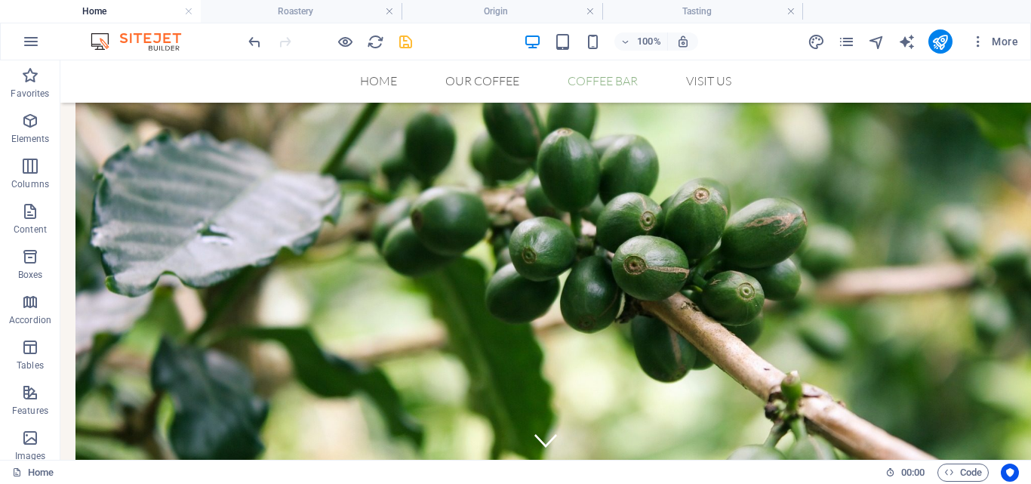
scroll to position [1372, 0]
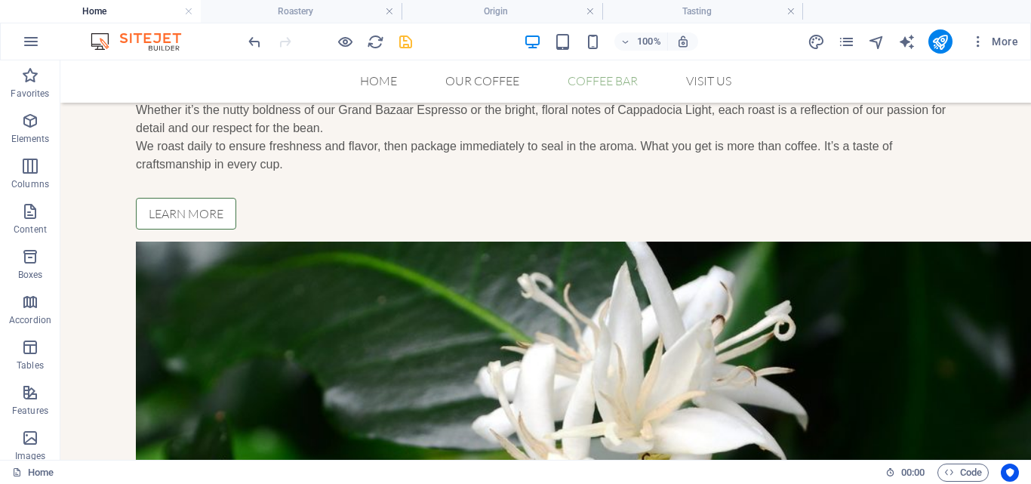
click at [400, 41] on icon "save" at bounding box center [405, 41] width 17 height 17
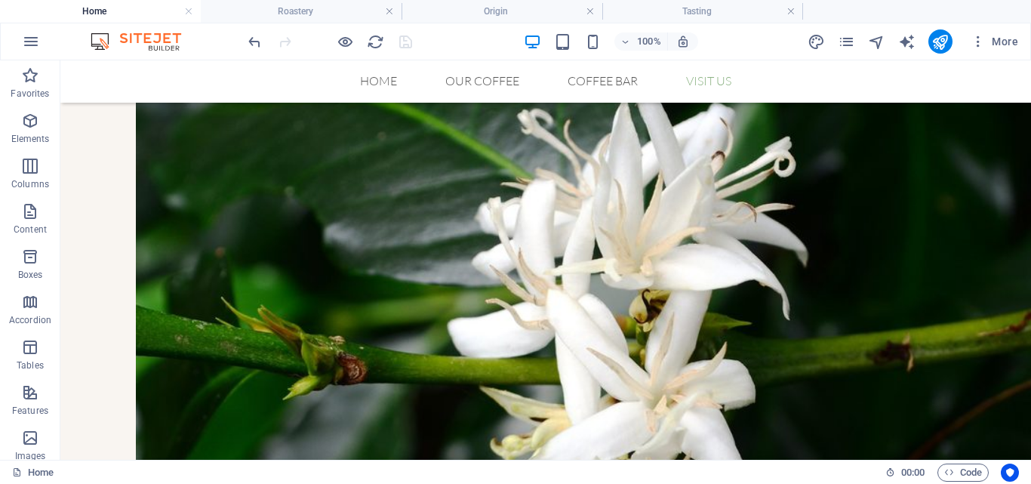
scroll to position [1555, 0]
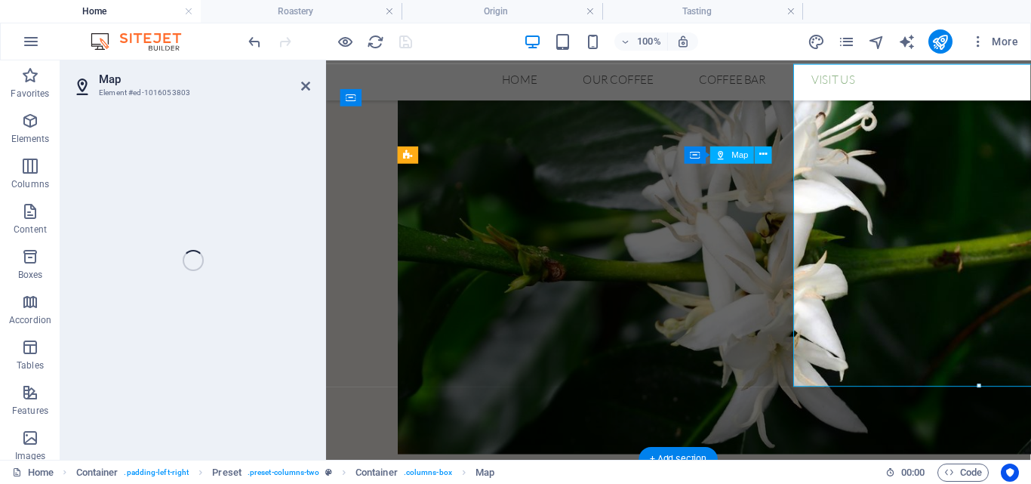
select select "px"
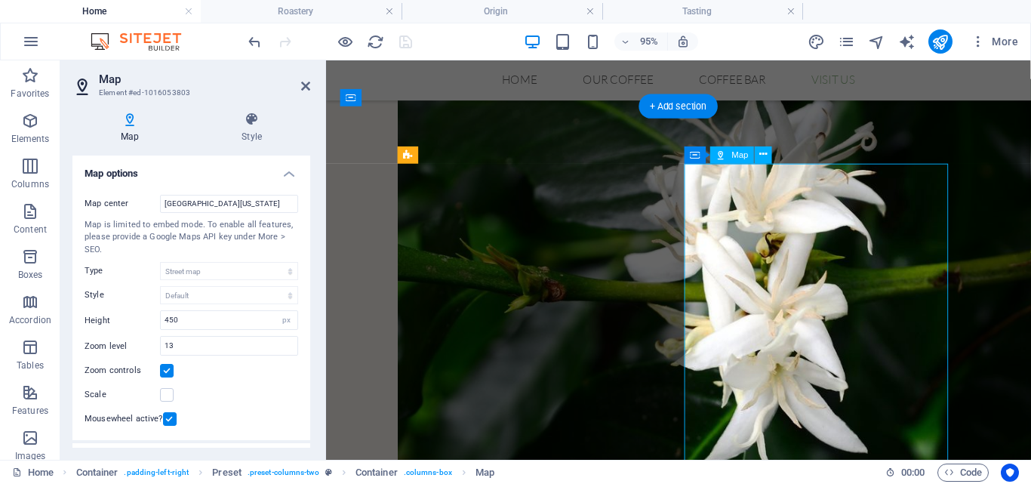
scroll to position [1660, 0]
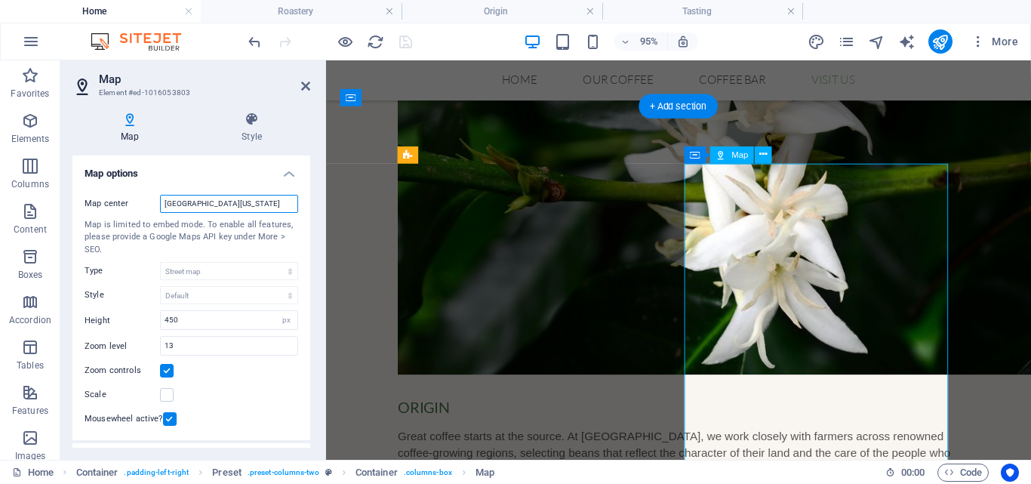
click at [248, 203] on input "[GEOGRAPHIC_DATA][US_STATE]" at bounding box center [229, 204] width 138 height 18
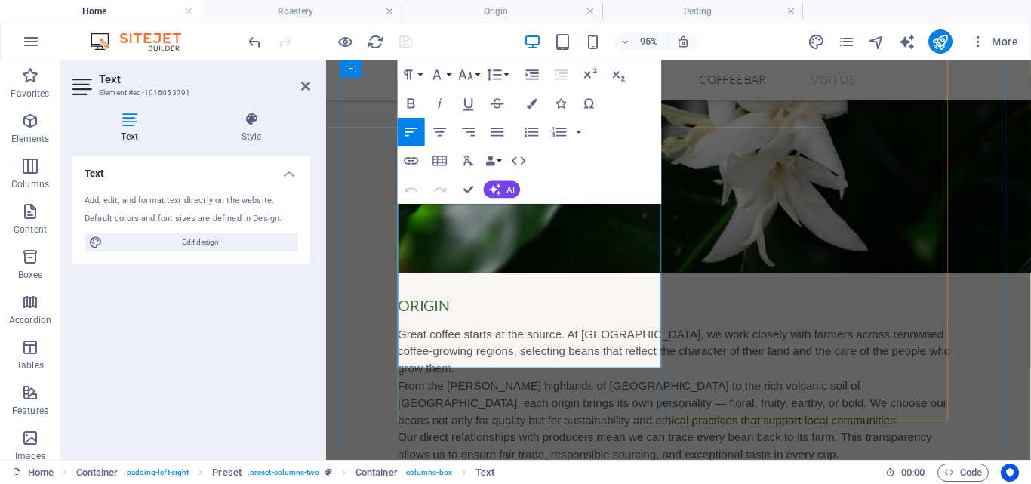
scroll to position [1781, 0]
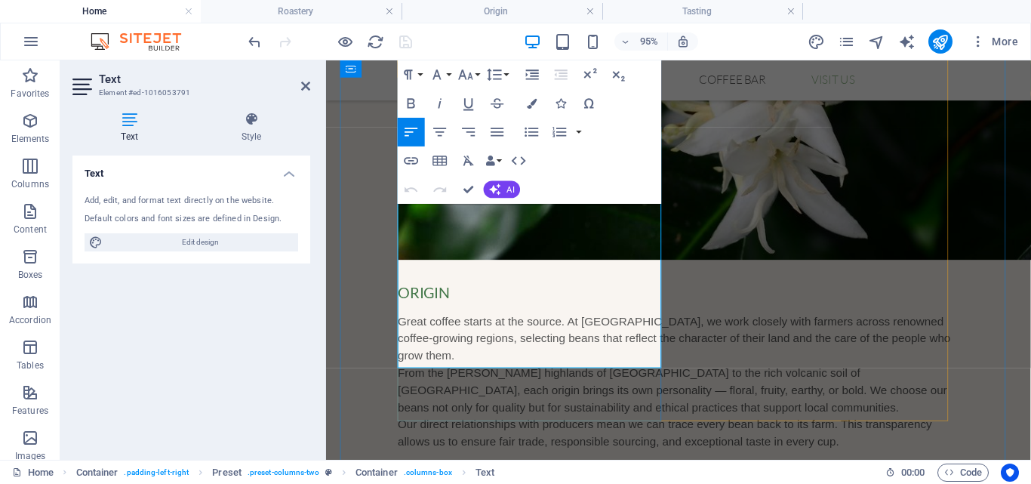
drag, startPoint x: 494, startPoint y: 371, endPoint x: 396, endPoint y: 322, distance: 109.7
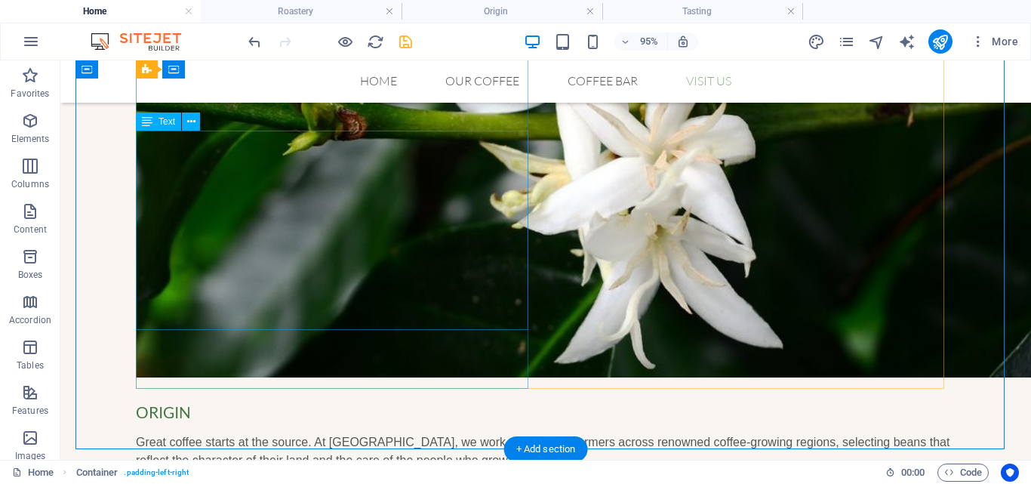
scroll to position [1675, 0]
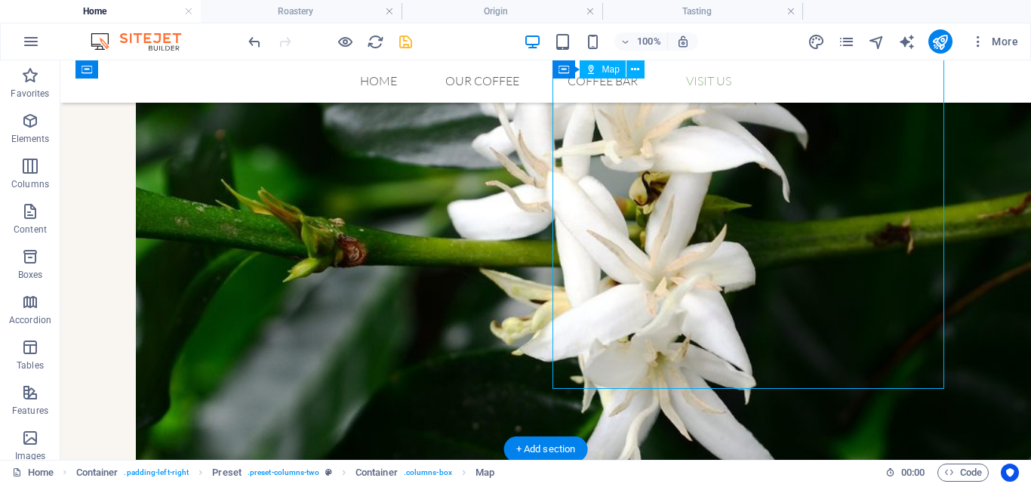
select select "px"
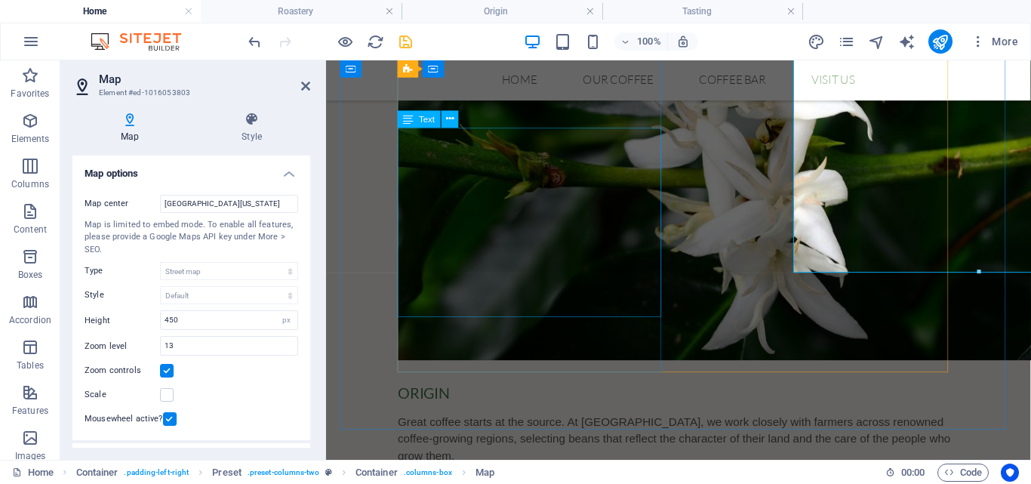
scroll to position [1780, 0]
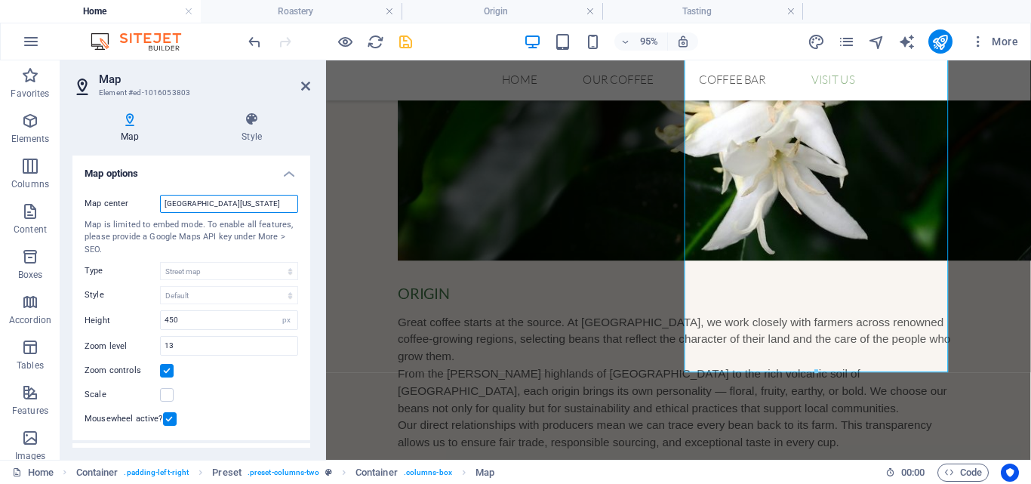
click at [211, 205] on input "[GEOGRAPHIC_DATA][US_STATE]" at bounding box center [229, 204] width 138 height 18
paste input "İstiklal Cd. [GEOGRAPHIC_DATA]/[GEOGRAPHIC_DATA], [GEOGRAPHIC_DATA]"
drag, startPoint x: 287, startPoint y: 203, endPoint x: 203, endPoint y: 200, distance: 83.8
click at [203, 200] on input "İstiklal Cd. [GEOGRAPHIC_DATA]/[GEOGRAPHIC_DATA], [GEOGRAPHIC_DATA]" at bounding box center [229, 204] width 138 height 18
type input "İstiklal Cd."
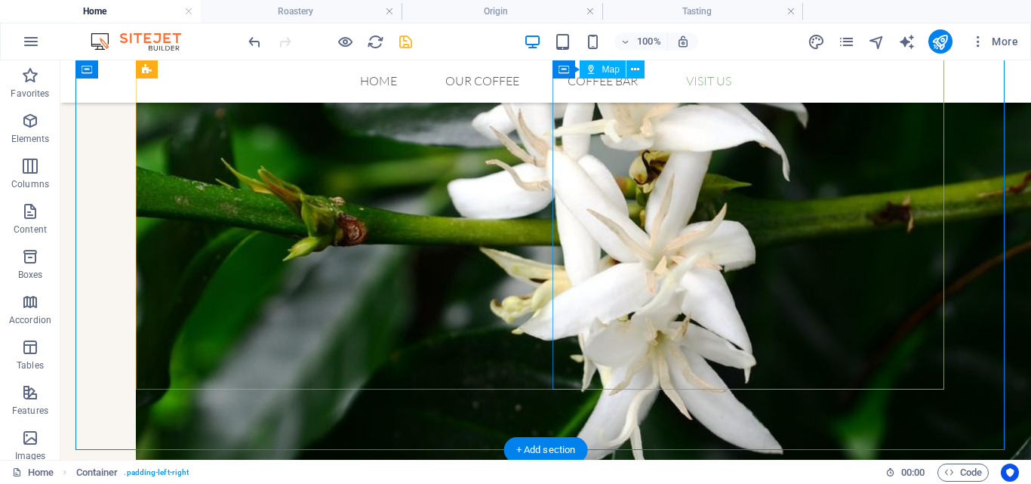
scroll to position [1674, 0]
drag, startPoint x: 704, startPoint y: 291, endPoint x: 445, endPoint y: 296, distance: 259.0
select select "px"
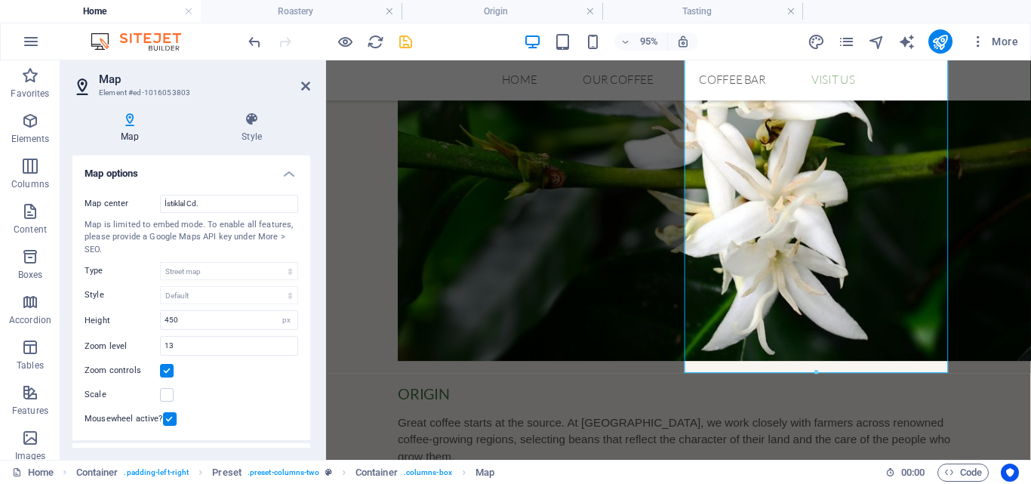
scroll to position [1779, 0]
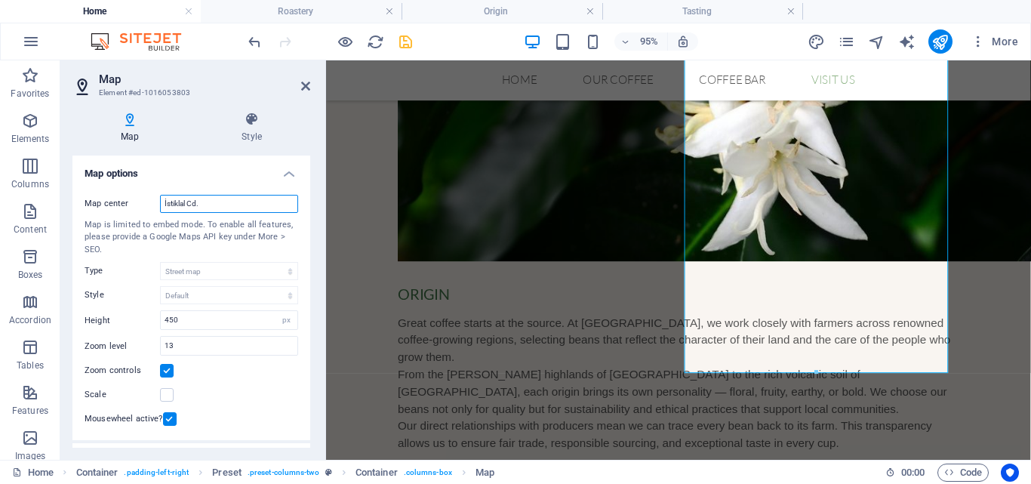
click at [209, 196] on input "İstiklal Cd." at bounding box center [229, 204] width 138 height 18
click at [211, 205] on input "İstiklal Cd." at bounding box center [229, 204] width 138 height 18
paste input "[GEOGRAPHIC_DATA]/[GEOGRAPHIC_DATA], [GEOGRAPHIC_DATA]"
click at [202, 205] on input "[GEOGRAPHIC_DATA]/[GEOGRAPHIC_DATA], [GEOGRAPHIC_DATA]" at bounding box center [229, 204] width 138 height 18
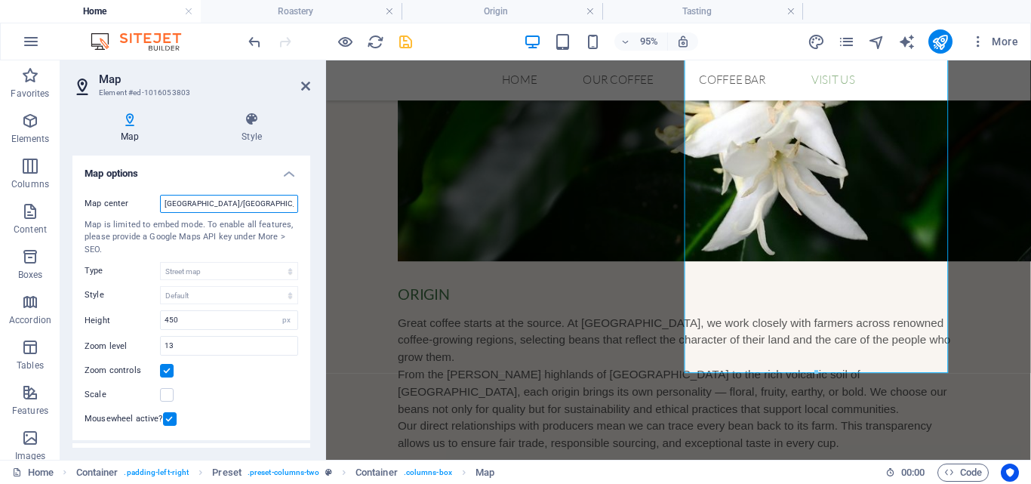
click at [202, 205] on input "[GEOGRAPHIC_DATA]/[GEOGRAPHIC_DATA], [GEOGRAPHIC_DATA]" at bounding box center [229, 204] width 138 height 18
paste input "[PERSON_NAME]. 3-5, [GEOGRAPHIC_DATA], 34435"
type input "[PERSON_NAME]. 3-5, [GEOGRAPHIC_DATA], 34435 [GEOGRAPHIC_DATA]/[GEOGRAPHIC_DATA…"
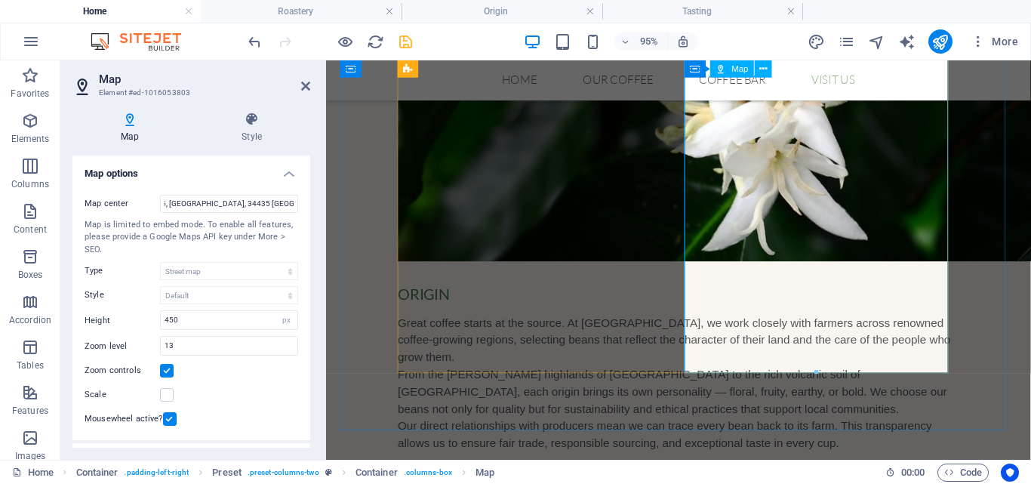
scroll to position [0, 0]
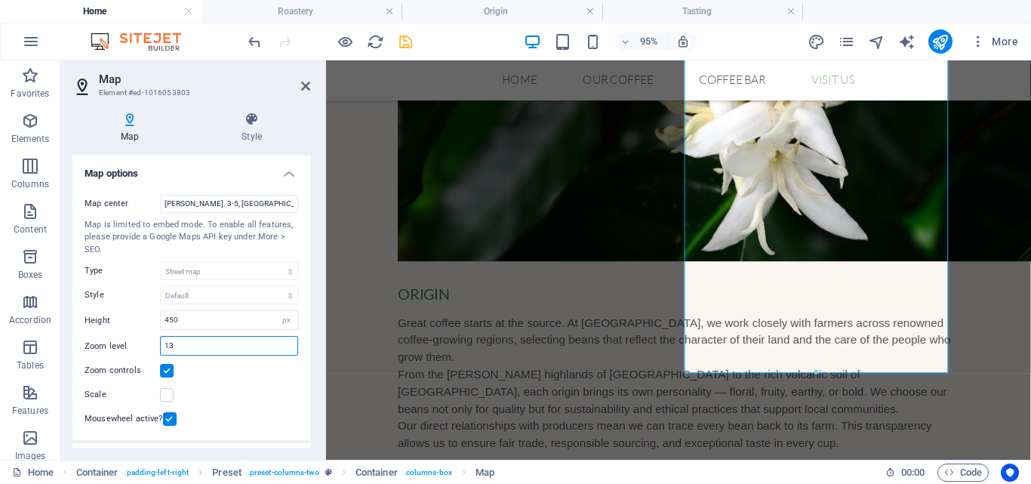
click at [219, 349] on input "13" at bounding box center [229, 346] width 137 height 18
type input "1"
type input "9"
type input "12"
click at [236, 119] on icon at bounding box center [251, 119] width 117 height 15
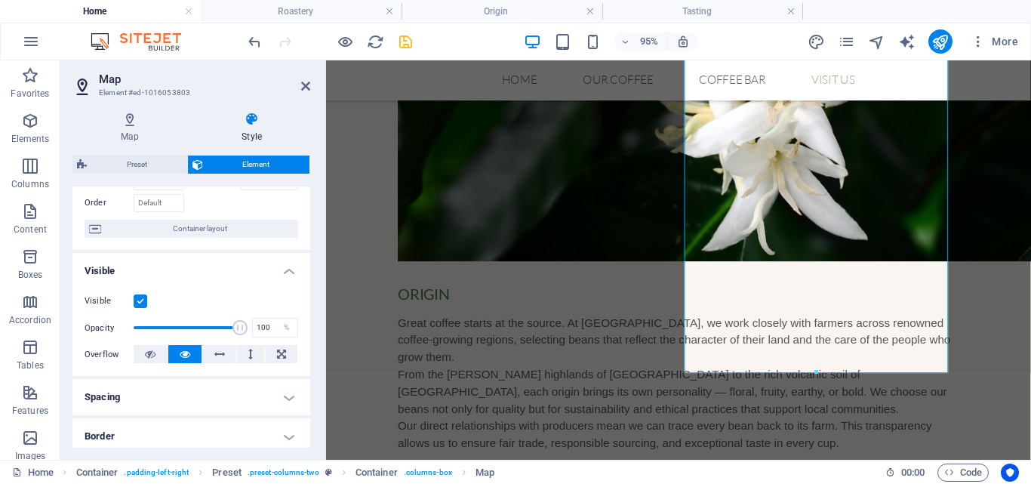
scroll to position [99, 0]
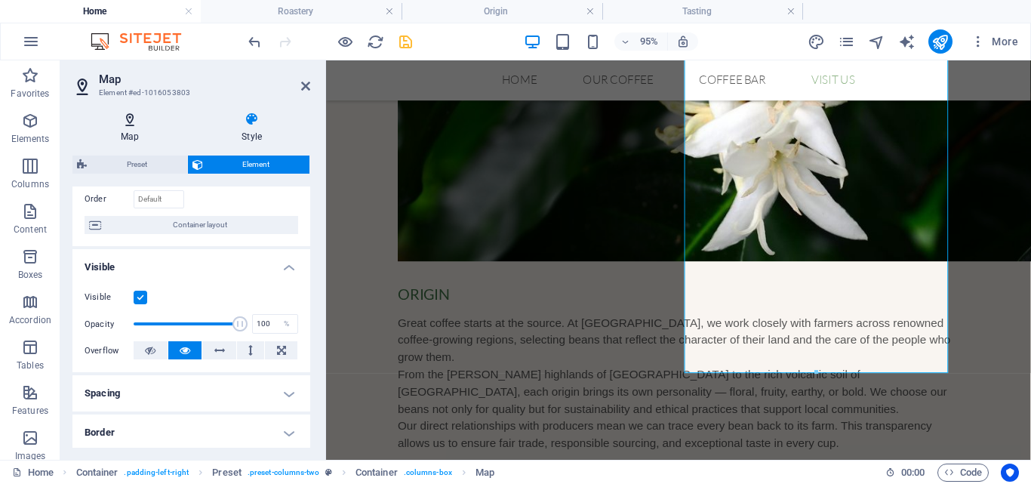
click at [130, 119] on icon at bounding box center [129, 119] width 115 height 15
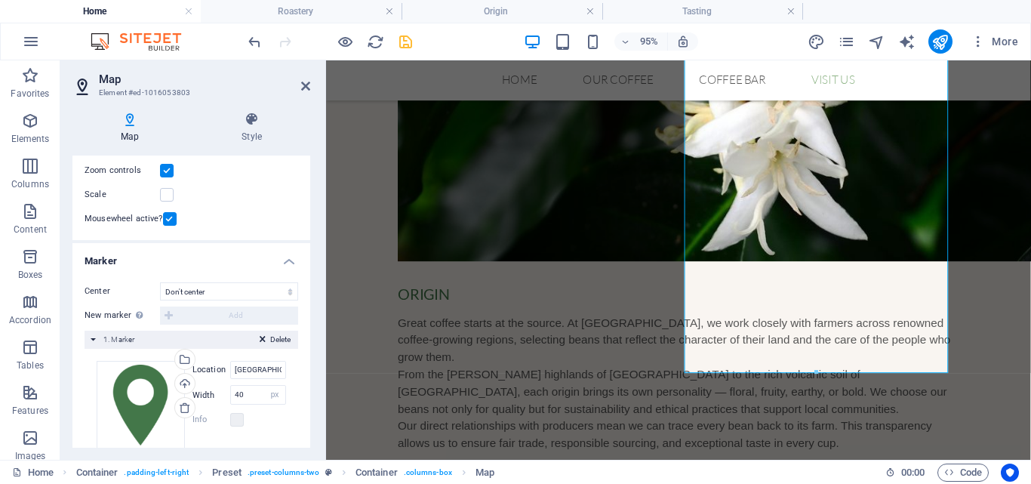
scroll to position [224, 0]
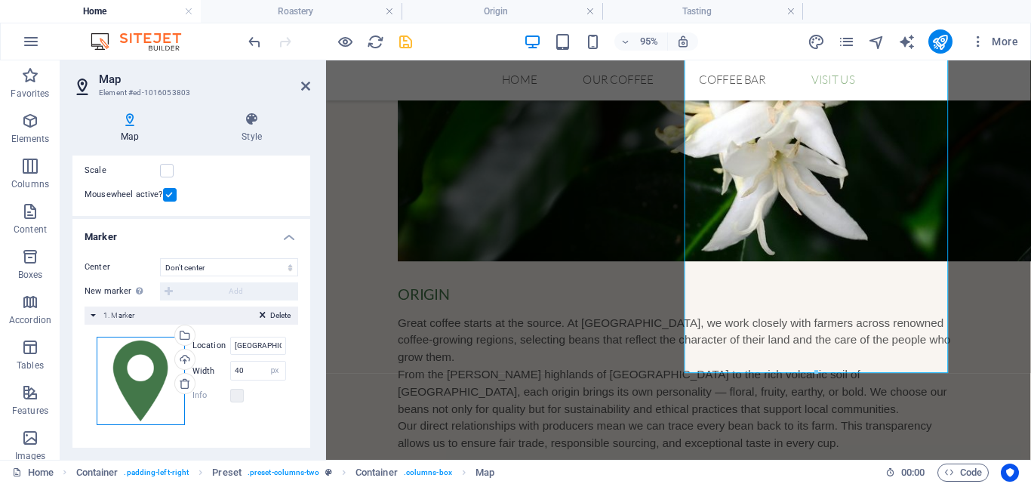
click at [134, 401] on div "Drag files here, click to choose files or select files from Files or our free s…" at bounding box center [141, 381] width 88 height 88
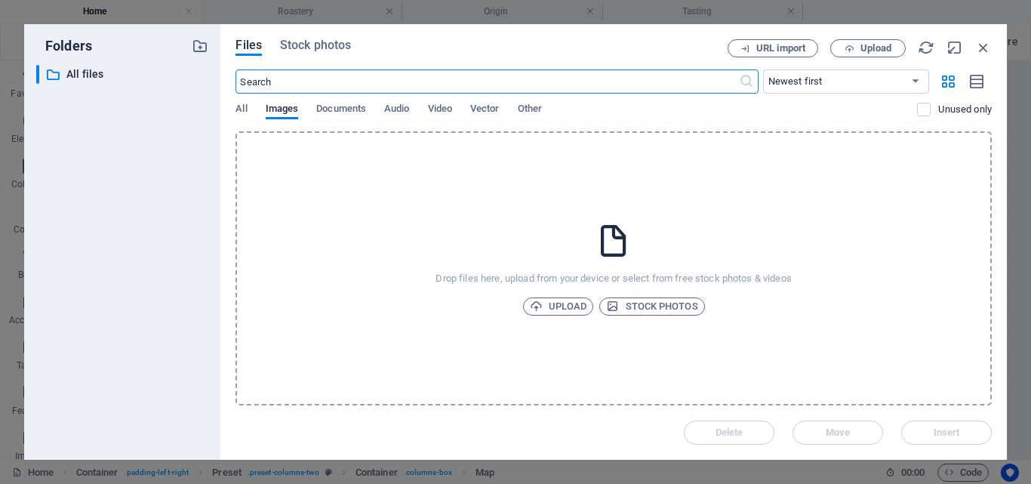
scroll to position [1984, 0]
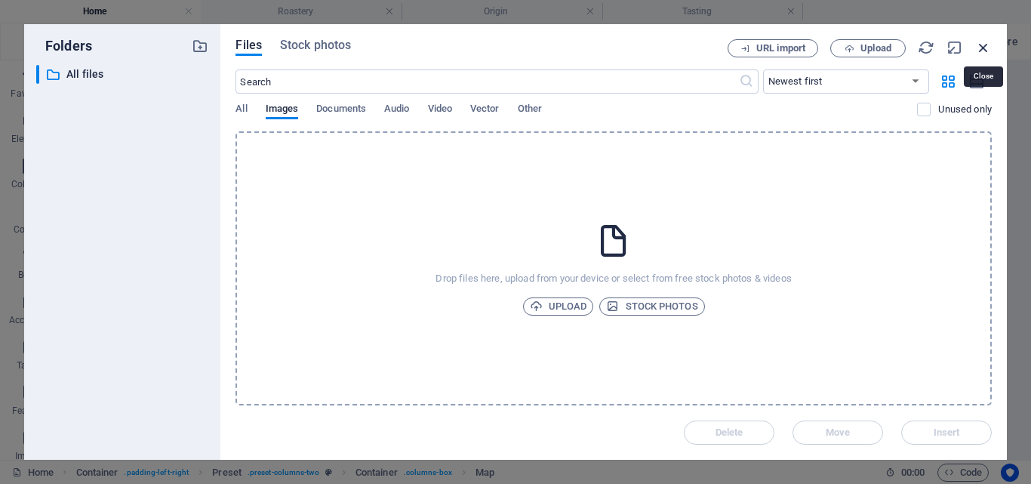
click at [983, 42] on icon "button" at bounding box center [983, 47] width 17 height 17
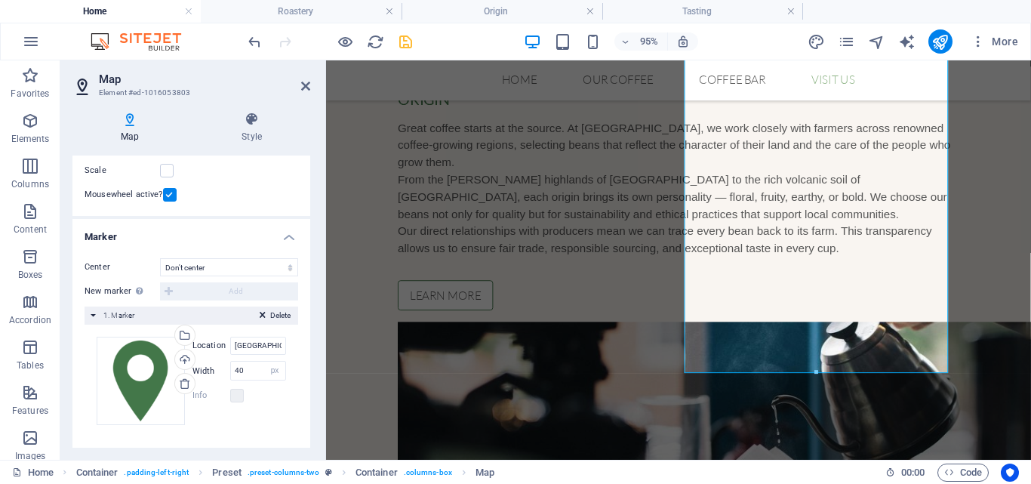
scroll to position [1779, 0]
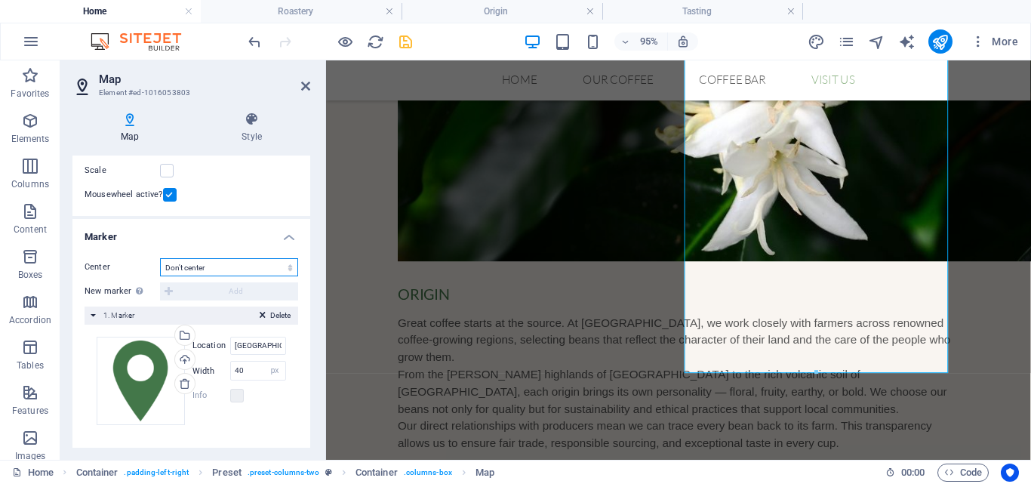
click at [246, 269] on select "Don't center Center markers Center and zoom markers" at bounding box center [229, 267] width 138 height 18
select select "1"
click at [160, 258] on select "Don't center Center markers Center and zoom markers" at bounding box center [229, 267] width 138 height 18
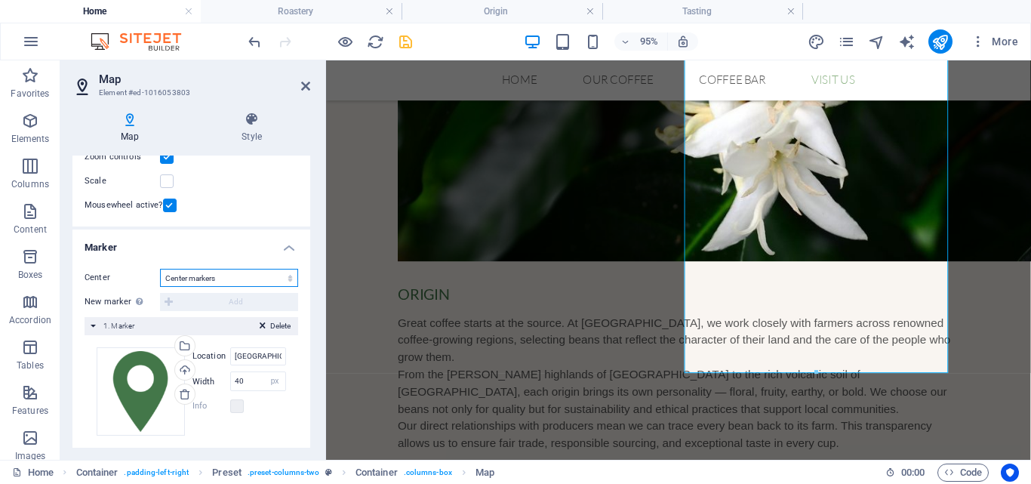
scroll to position [206, 0]
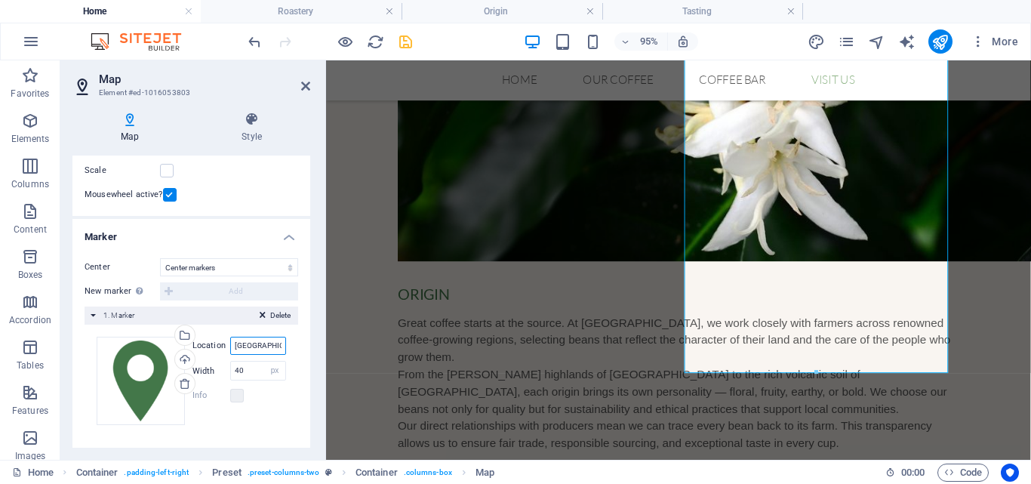
click at [272, 347] on input "[GEOGRAPHIC_DATA][US_STATE]" at bounding box center [258, 346] width 56 height 18
paste input "[PERSON_NAME]. 3-5, [GEOGRAPHIC_DATA], 34435 [GEOGRAPHIC_DATA]/[GEOGRAPHIC_DATA…"
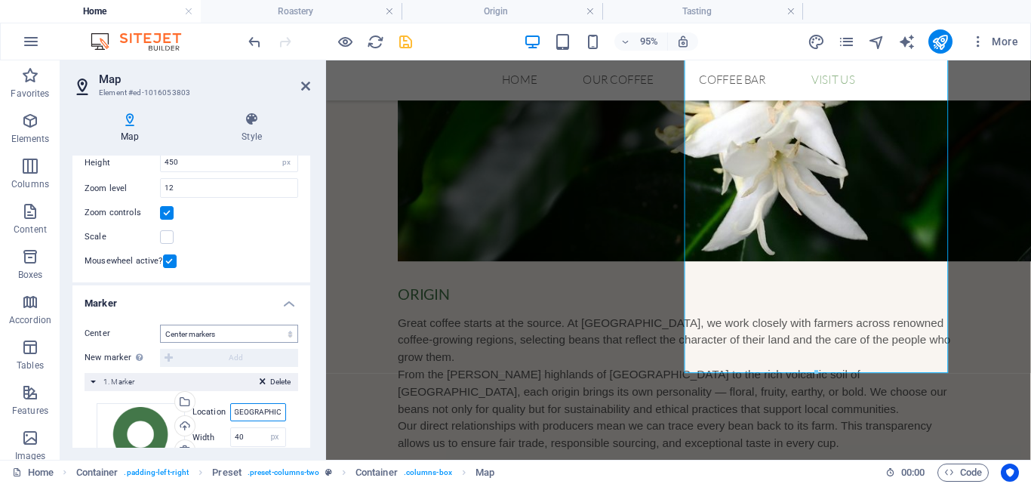
scroll to position [138, 0]
type input "North Sahne Sk. 3-5, [GEOGRAPHIC_DATA], 34435 [GEOGRAPHIC_DATA]/[GEOGRAPHIC_DAT…"
click at [220, 196] on input "12" at bounding box center [229, 189] width 137 height 18
type input "13"
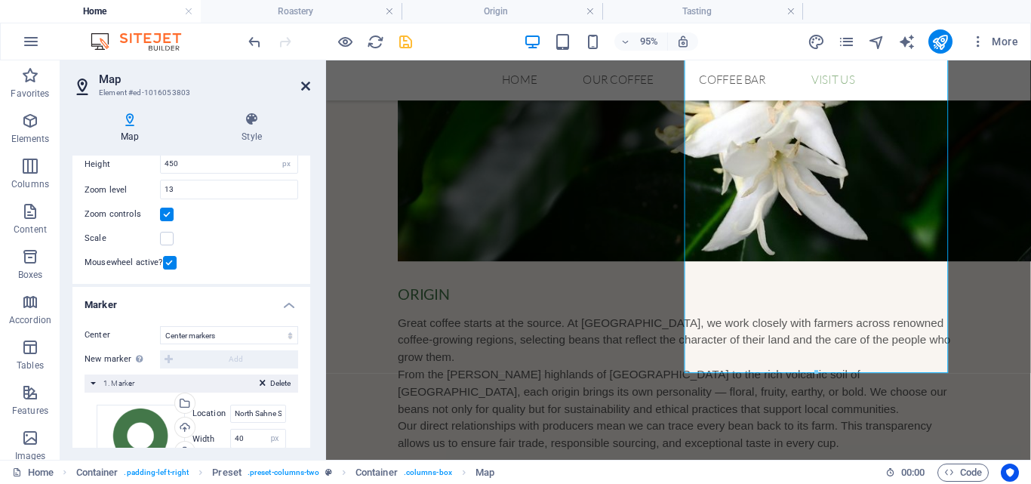
click at [309, 83] on icon at bounding box center [305, 86] width 9 height 12
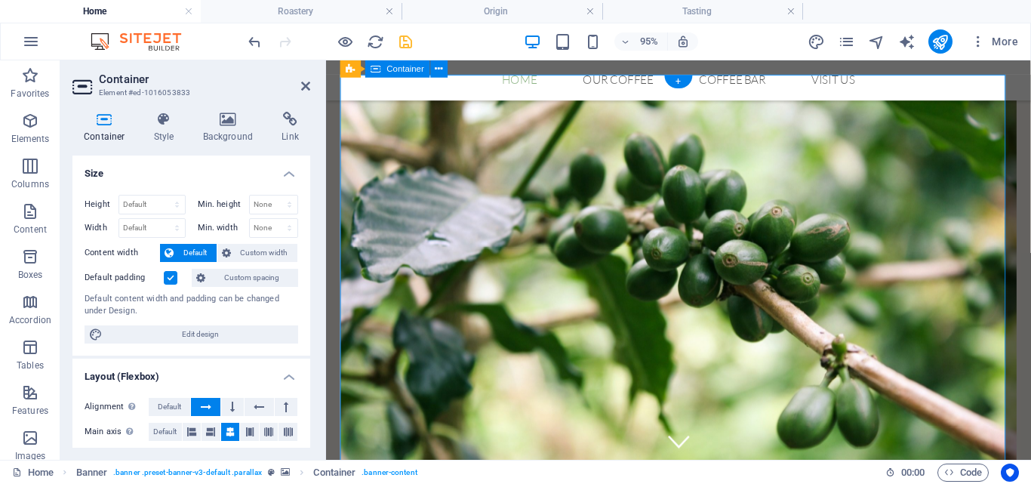
click at [324, 87] on div at bounding box center [323, 259] width 3 height 399
click at [305, 85] on icon at bounding box center [305, 86] width 9 height 12
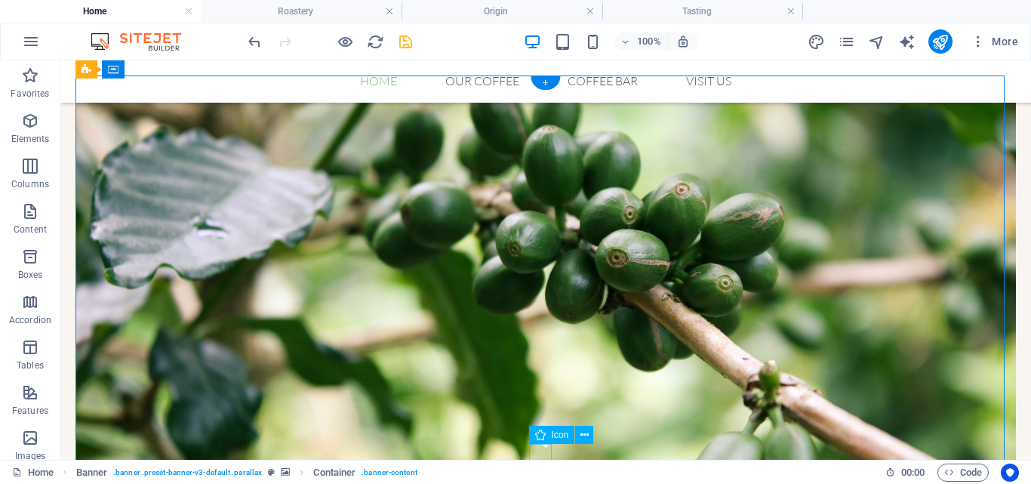
click at [410, 45] on icon "save" at bounding box center [405, 41] width 17 height 17
click at [405, 46] on div at bounding box center [329, 41] width 169 height 24
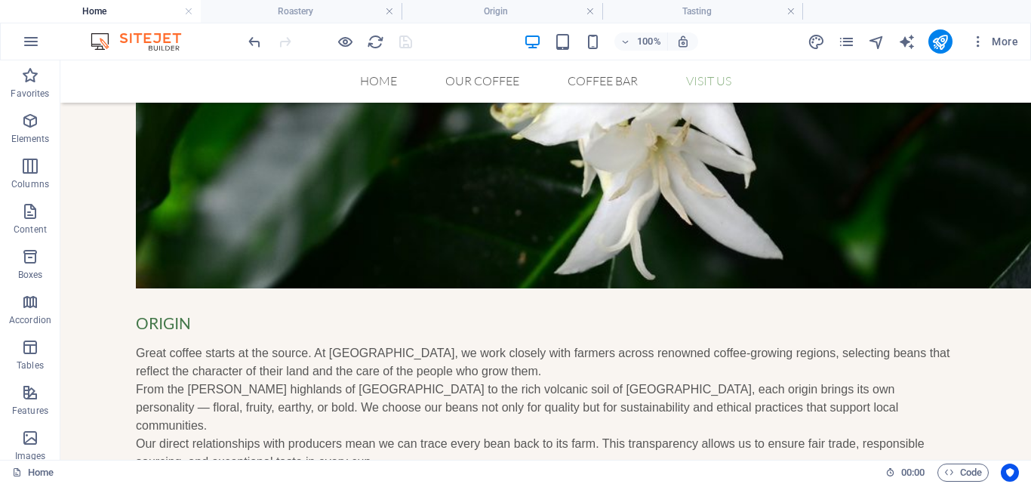
scroll to position [1791, 0]
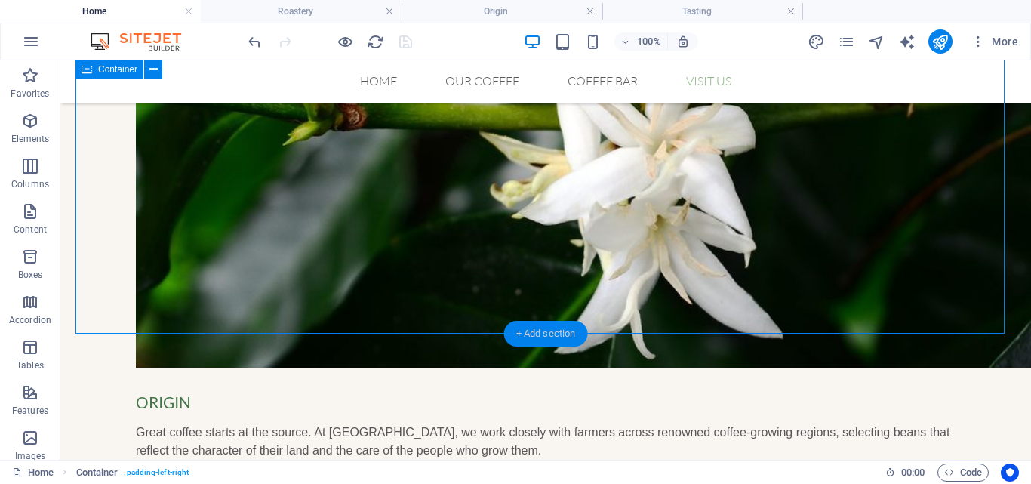
click at [544, 337] on div "+ Add section" at bounding box center [546, 334] width 84 height 26
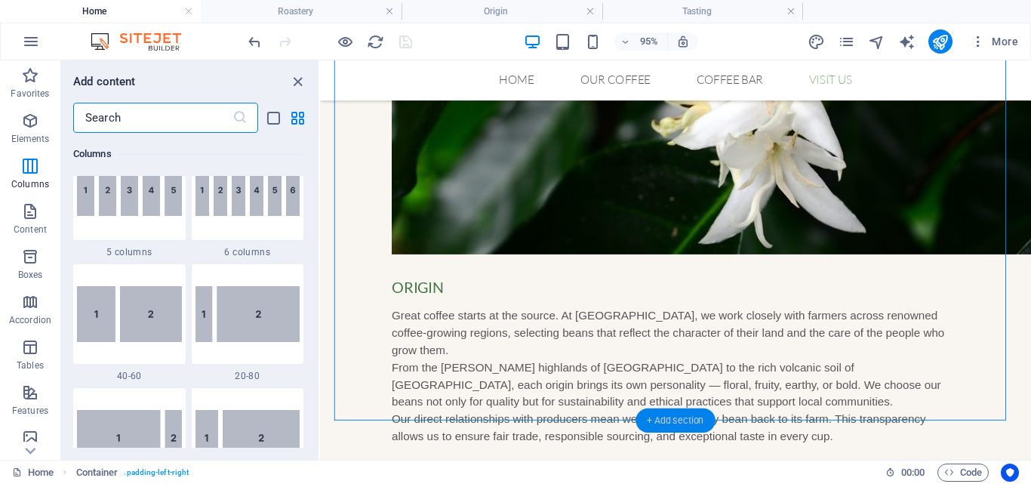
scroll to position [0, 0]
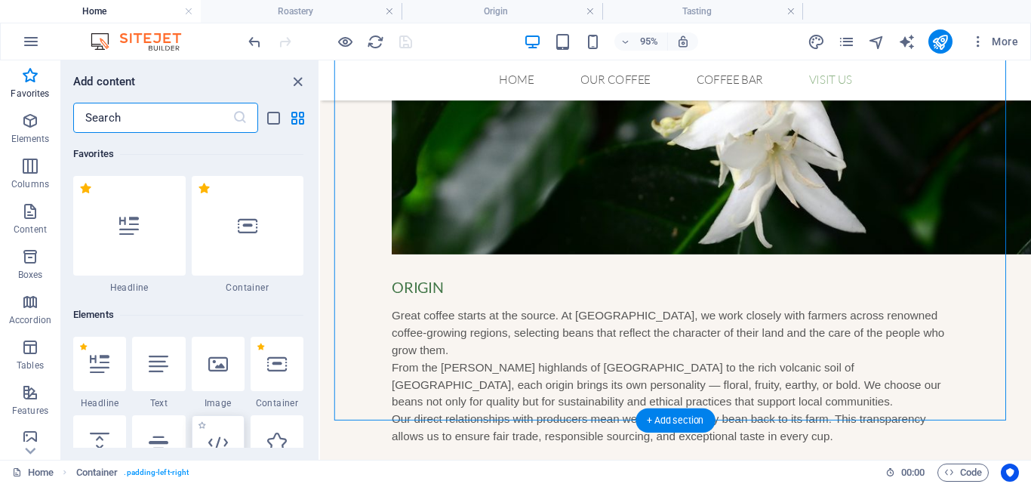
click at [220, 433] on icon at bounding box center [218, 443] width 20 height 20
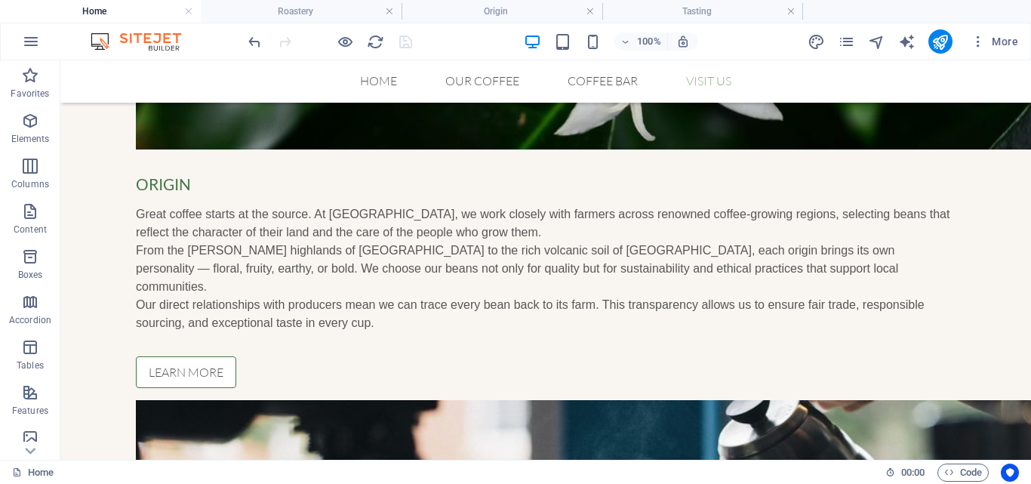
scroll to position [2008, 0]
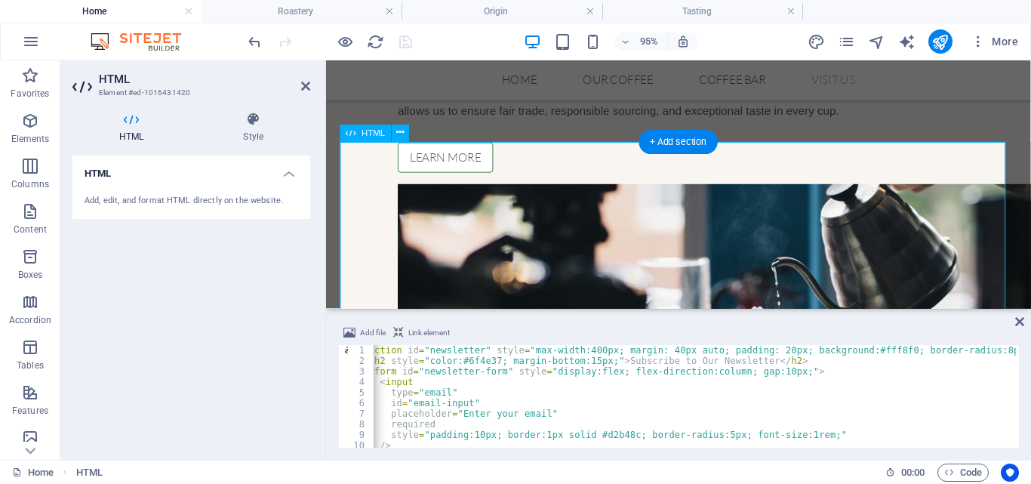
scroll to position [0, 0]
click at [574, 350] on div "< section id = "newsletter" style = "max-width:400px; margin: 40px auto; paddin…" at bounding box center [828, 405] width 947 height 121
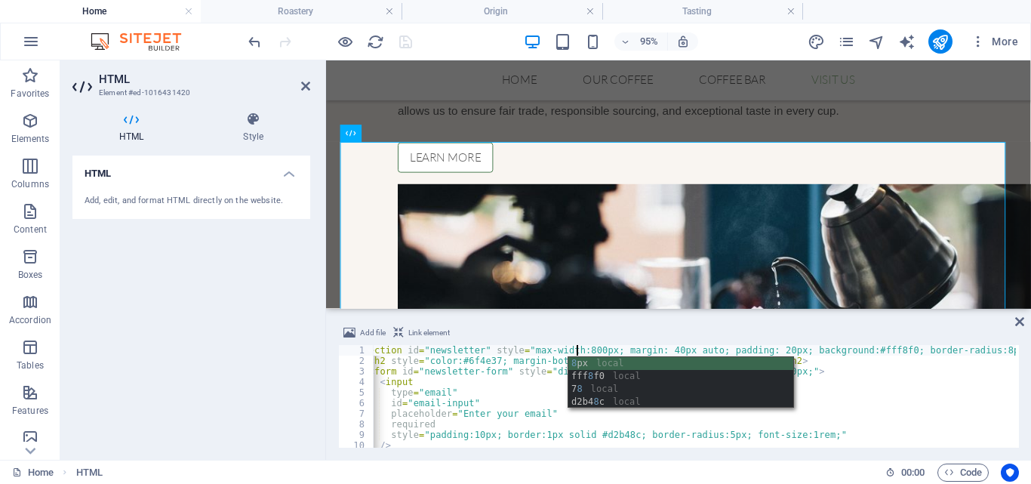
scroll to position [0, 17]
click at [870, 387] on div "< section id = "newsletter" style = "max-width:800px; margin: 40px auto; paddin…" at bounding box center [828, 405] width 947 height 121
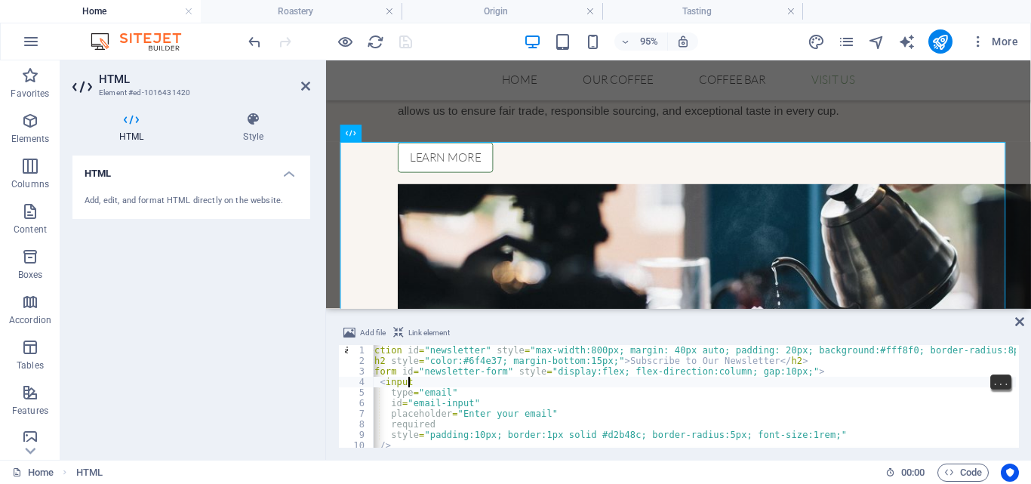
type textarea "<input"
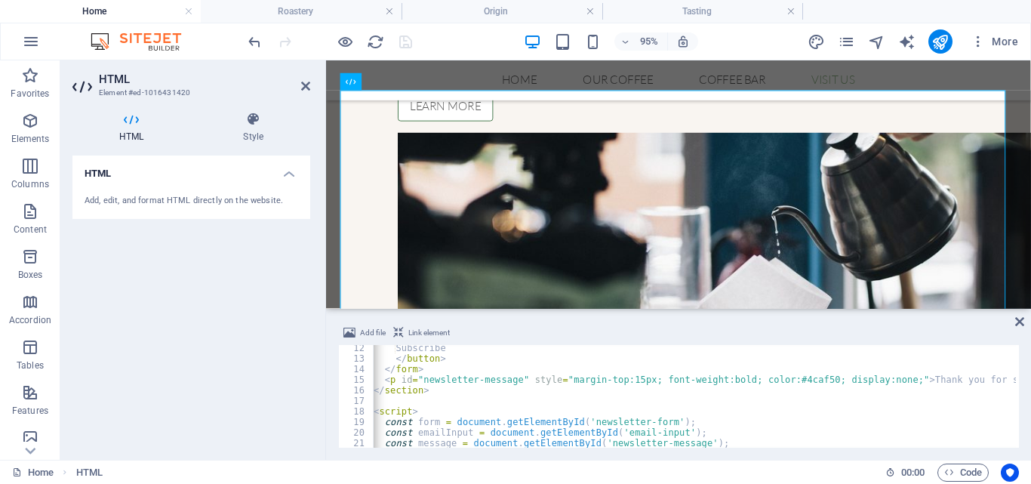
scroll to position [119, 0]
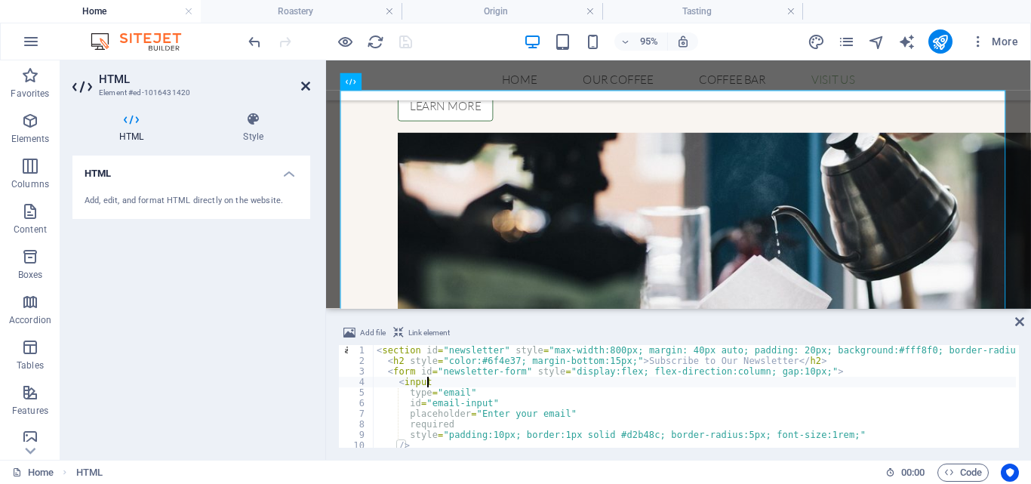
click at [305, 86] on icon at bounding box center [305, 86] width 9 height 12
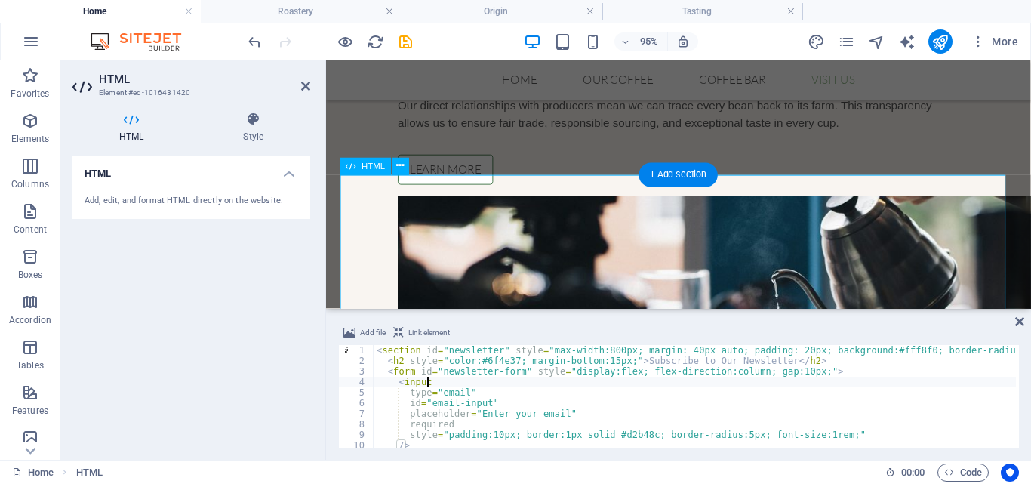
scroll to position [1951, 0]
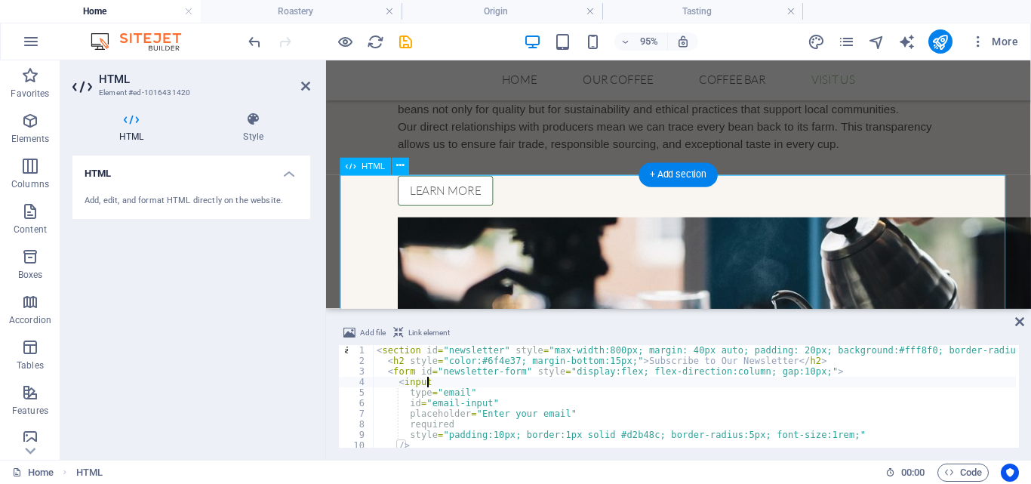
type textarea "</script>"
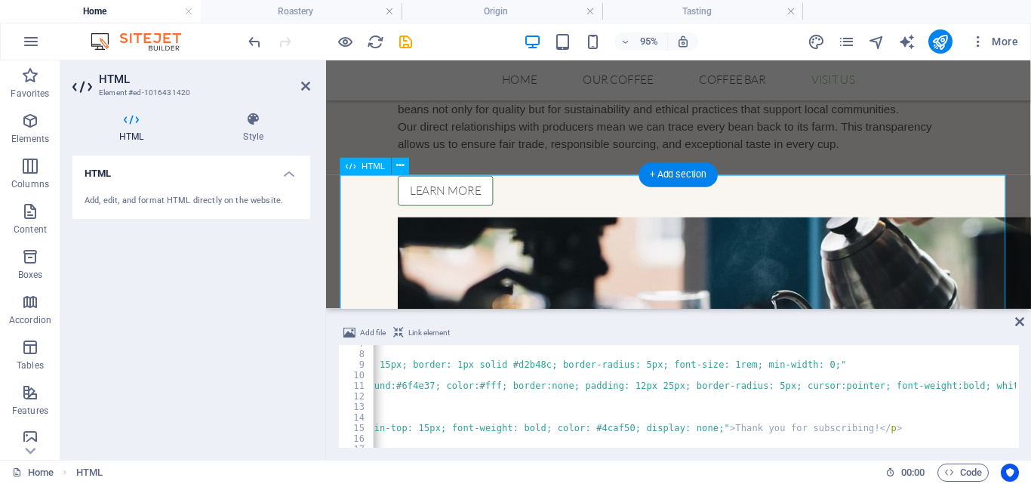
scroll to position [51, 0]
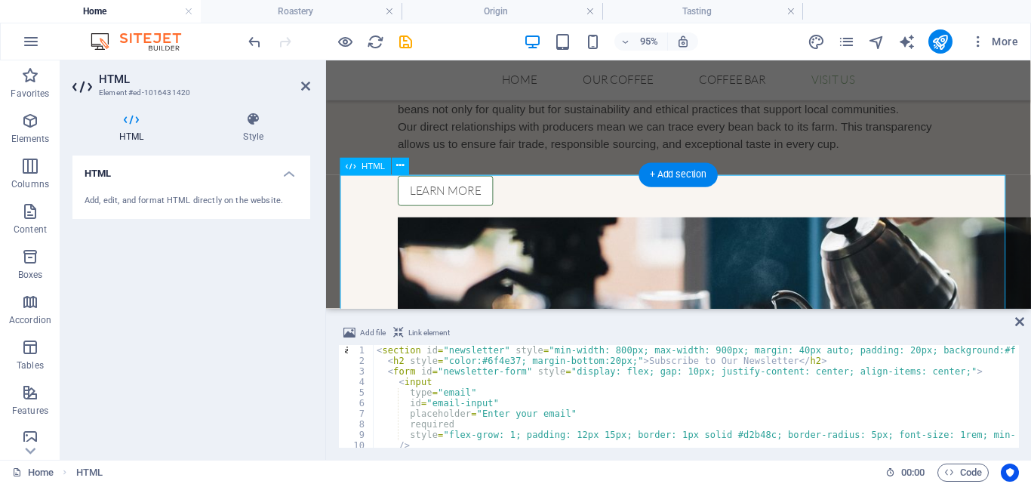
click at [611, 347] on div "< section id = "newsletter" style = "min-width: 800px; max-width: 900px; margin…" at bounding box center [896, 405] width 1044 height 121
click at [603, 353] on div "< section id = "newsletter" style = "min-width: 800px; max-width: 900px; margin…" at bounding box center [896, 405] width 1044 height 121
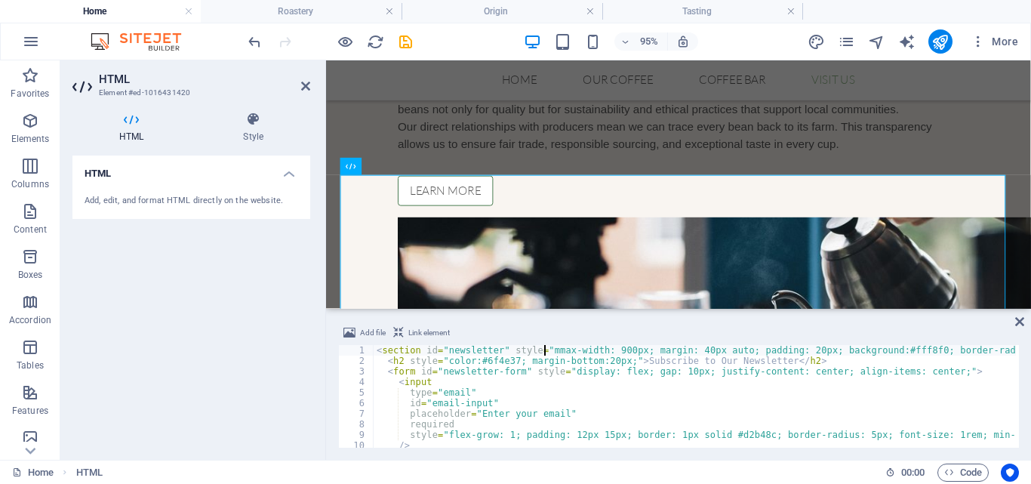
type textarea "<section id="newsletter" style="max-width: 900px; margin: 40px auto; padding: 2…"
click at [399, 42] on icon "save" at bounding box center [405, 41] width 17 height 17
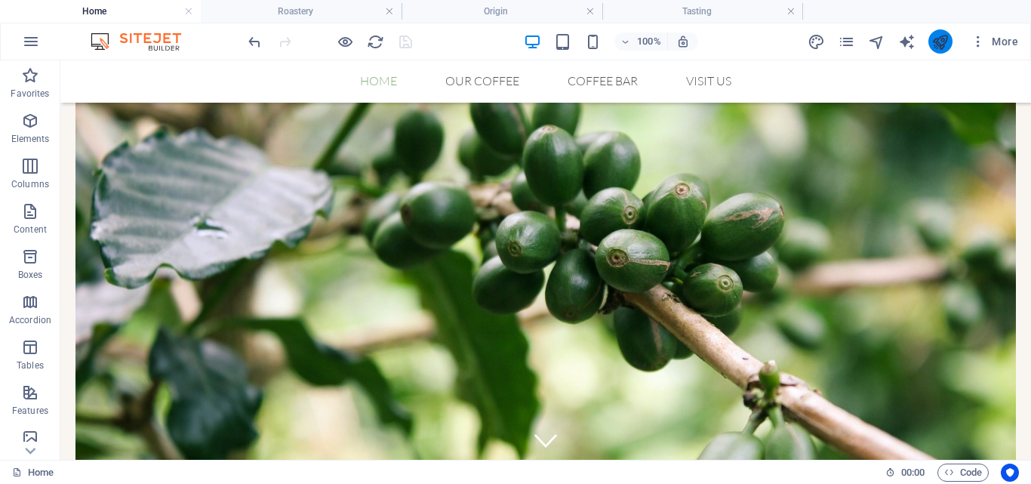
click at [932, 38] on icon "publish" at bounding box center [940, 41] width 17 height 17
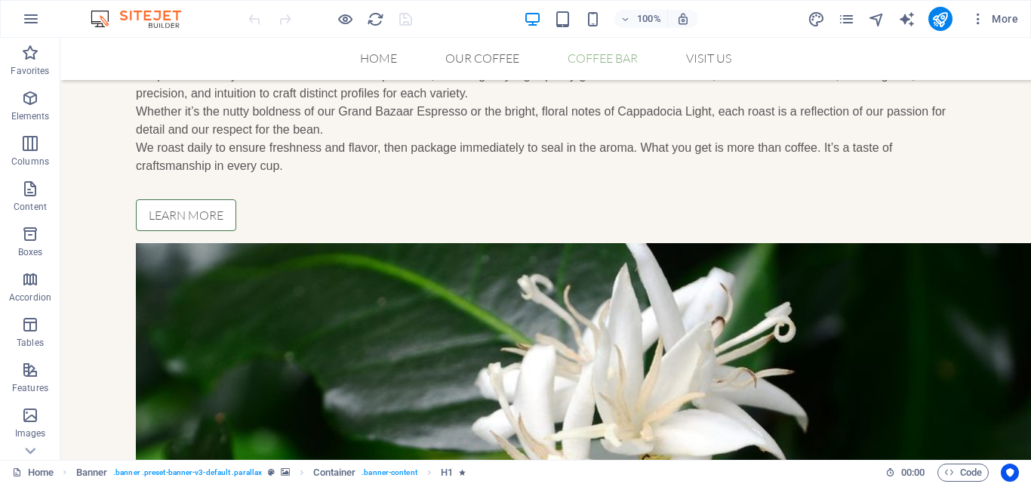
scroll to position [1380, 0]
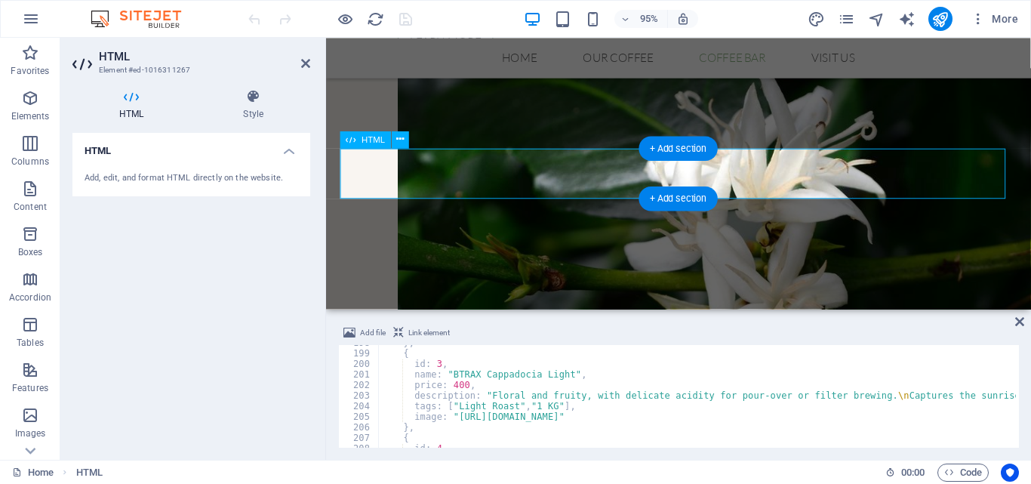
scroll to position [2090, 0]
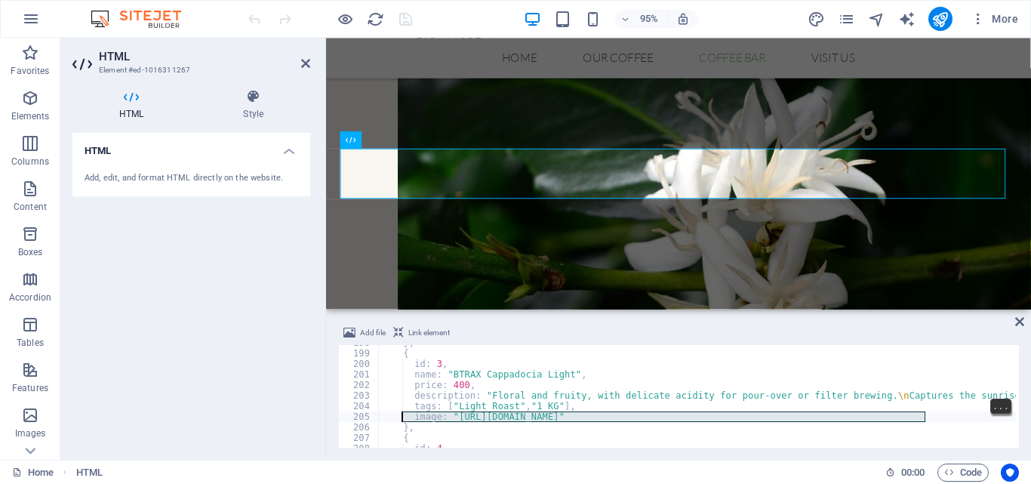
drag, startPoint x: 933, startPoint y: 416, endPoint x: 403, endPoint y: 415, distance: 529.9
click at [403, 415] on div "} , { id : 3 , name : "BTRAX Cappadocia Light" , price : 400 , description : "F…" at bounding box center [775, 397] width 794 height 121
click at [642, 387] on div "} , { id : 3 , name : "BTRAX Cappadocia Light" , price : 400 , description : "F…" at bounding box center [775, 397] width 794 height 121
drag, startPoint x: 452, startPoint y: 417, endPoint x: 921, endPoint y: 414, distance: 468.8
click at [921, 414] on div "} , { id : 3 , name : "BTRAX Cappadocia Light" , price : 400 , description : "F…" at bounding box center [775, 397] width 794 height 121
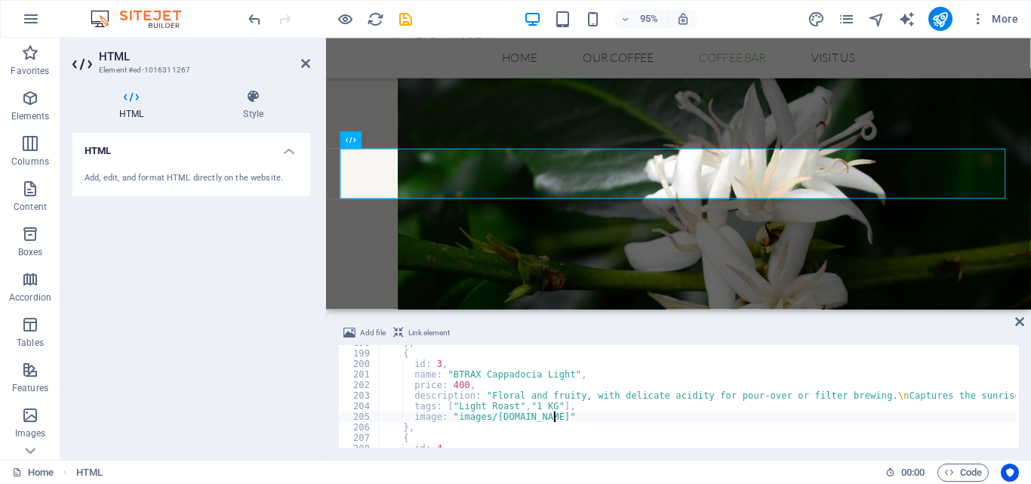
scroll to position [0, 14]
type textarea "image: "images/cappadocia.jpg""
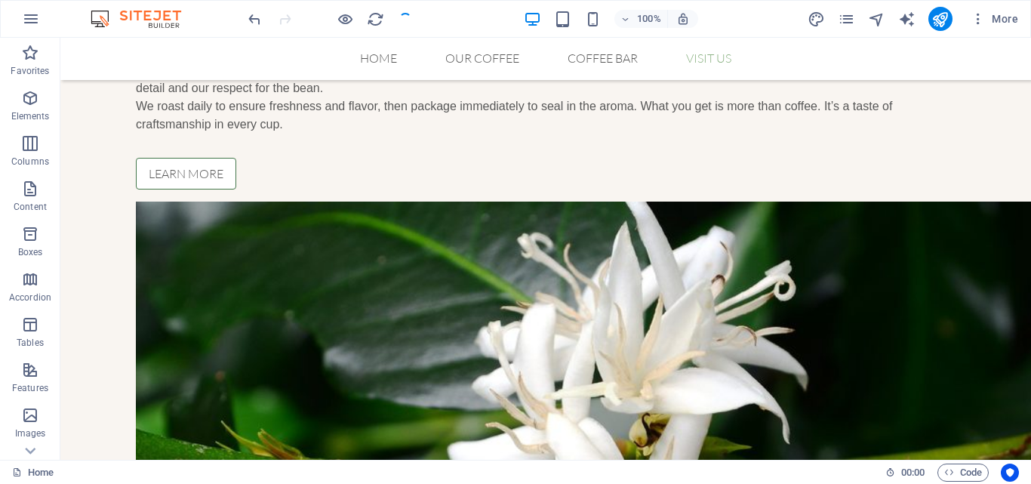
scroll to position [1541, 0]
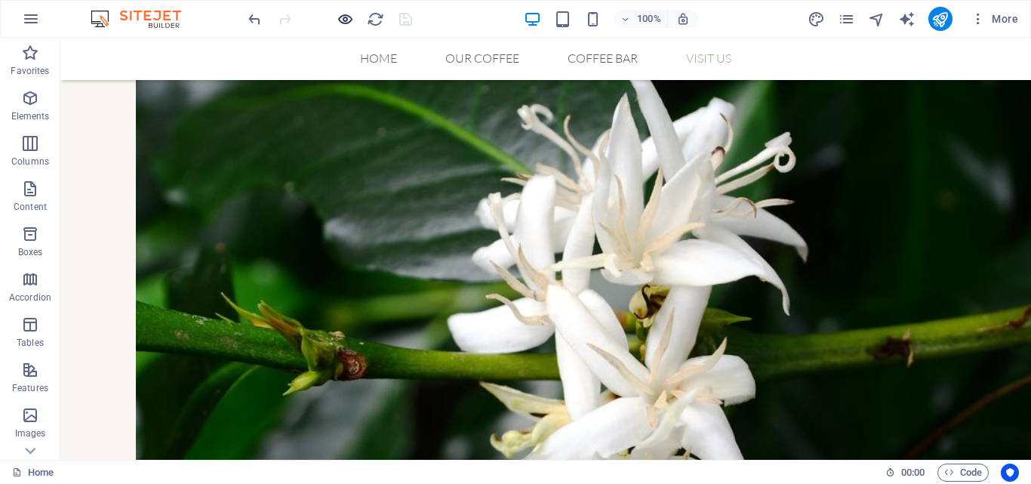
click at [346, 18] on icon "button" at bounding box center [345, 19] width 17 height 17
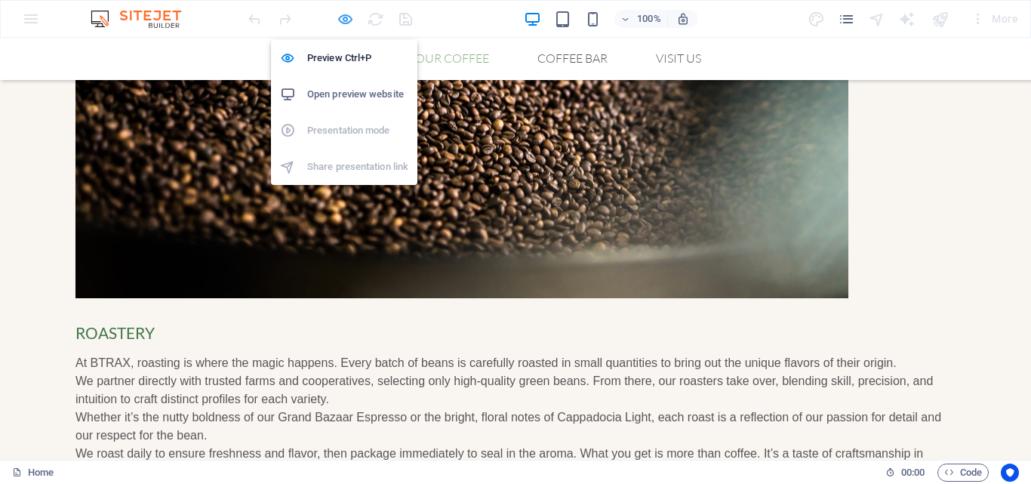
scroll to position [1043, 0]
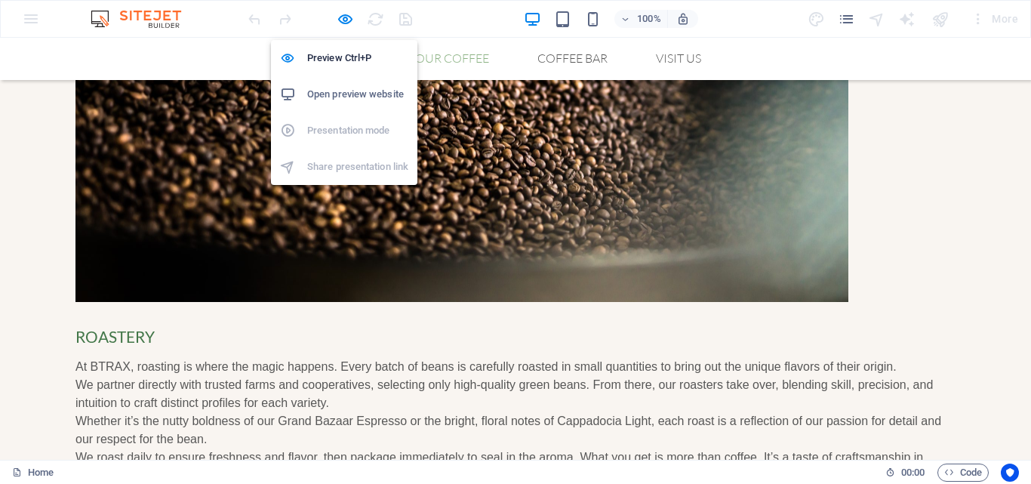
click at [368, 97] on h6 "Open preview website" at bounding box center [357, 94] width 101 height 18
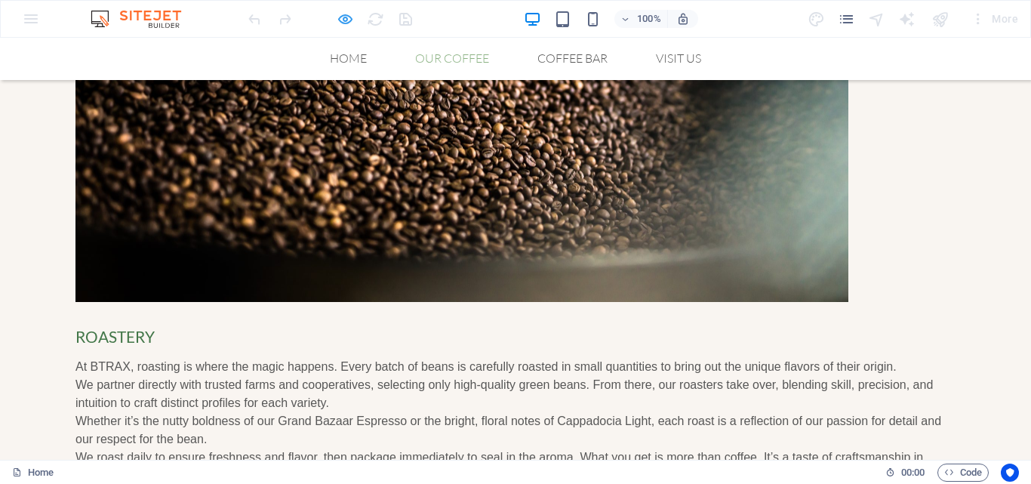
click at [343, 20] on icon "button" at bounding box center [345, 19] width 17 height 17
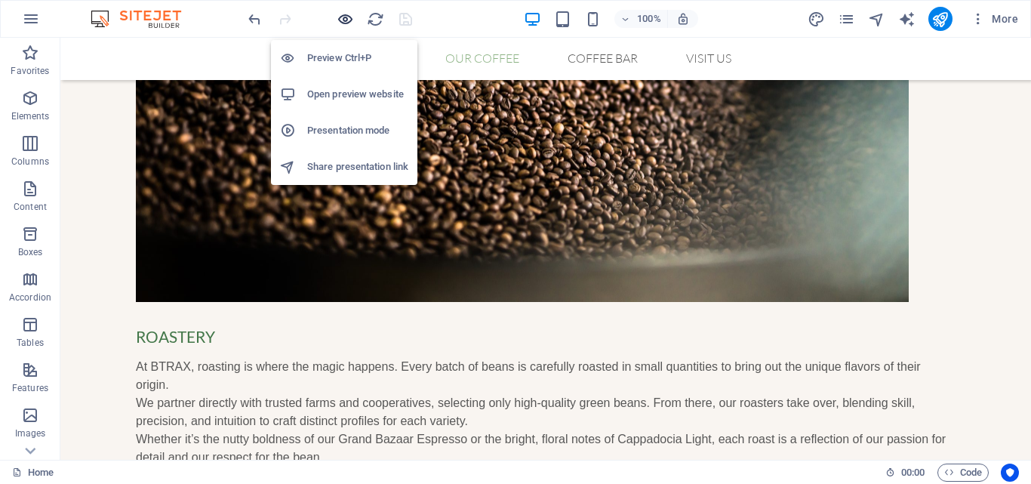
scroll to position [1050, 0]
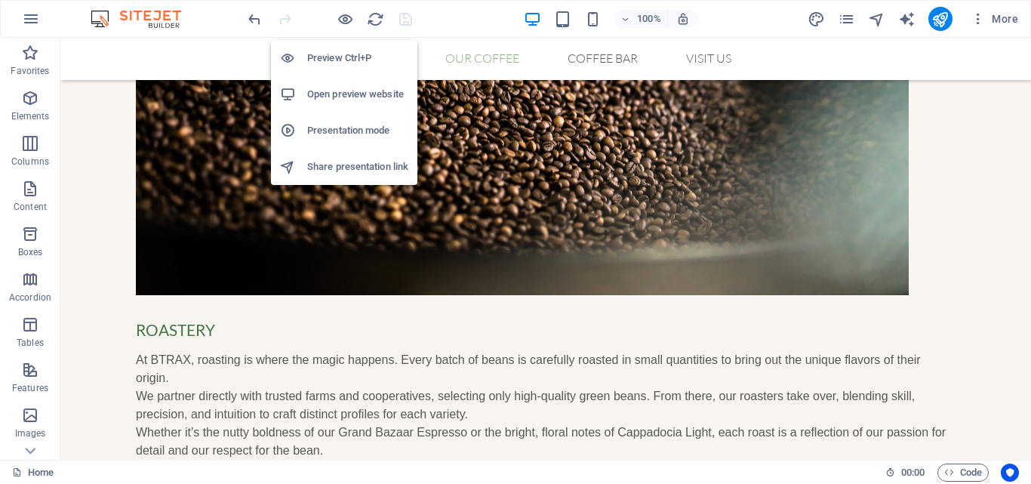
click at [407, 17] on div at bounding box center [329, 19] width 169 height 24
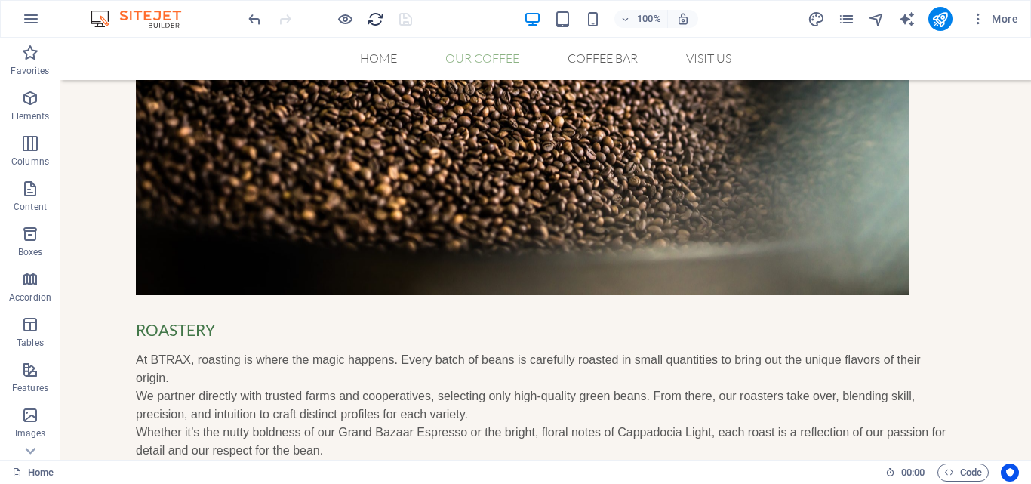
click at [380, 18] on icon "reload" at bounding box center [375, 19] width 17 height 17
click at [353, 17] on icon "button" at bounding box center [345, 19] width 17 height 17
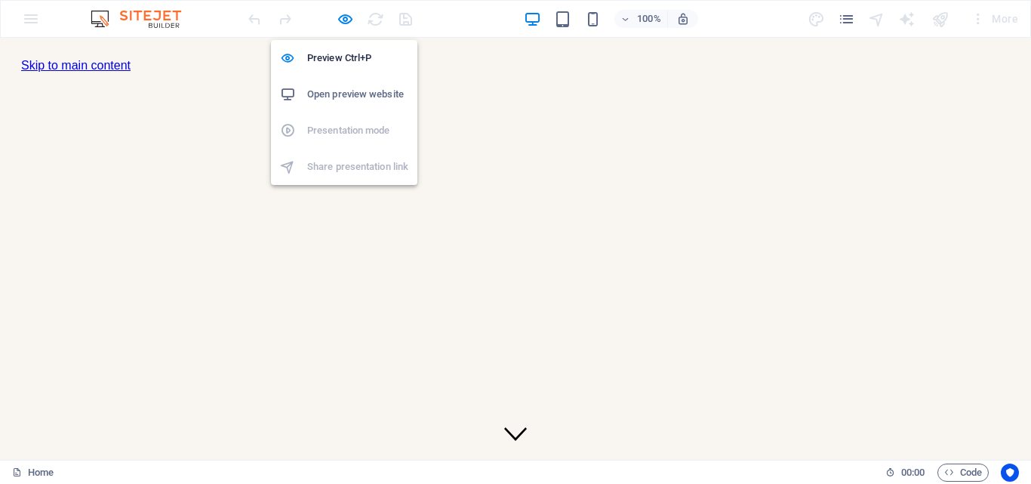
click at [383, 93] on h6 "Open preview website" at bounding box center [357, 94] width 101 height 18
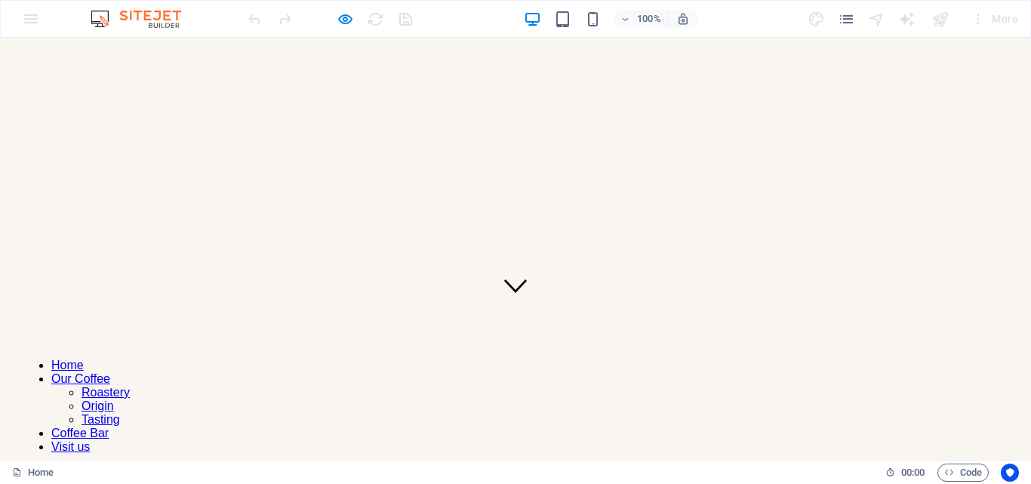
scroll to position [159, 0]
click at [345, 15] on icon "button" at bounding box center [345, 19] width 17 height 17
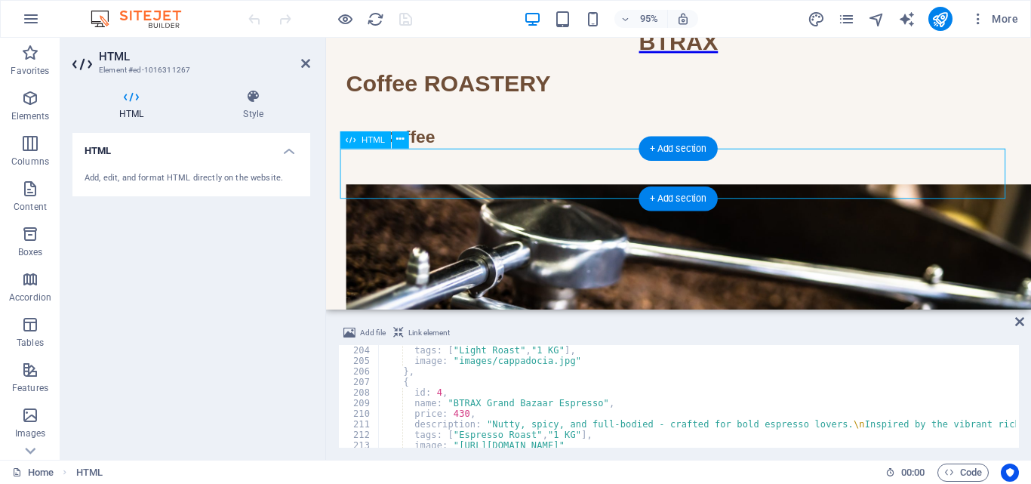
scroll to position [2146, 0]
click at [452, 357] on div "tags : [ "Light Roast" , "1 KG" ] , image : "images/cappadocia.jpg" } , { id : …" at bounding box center [775, 404] width 794 height 121
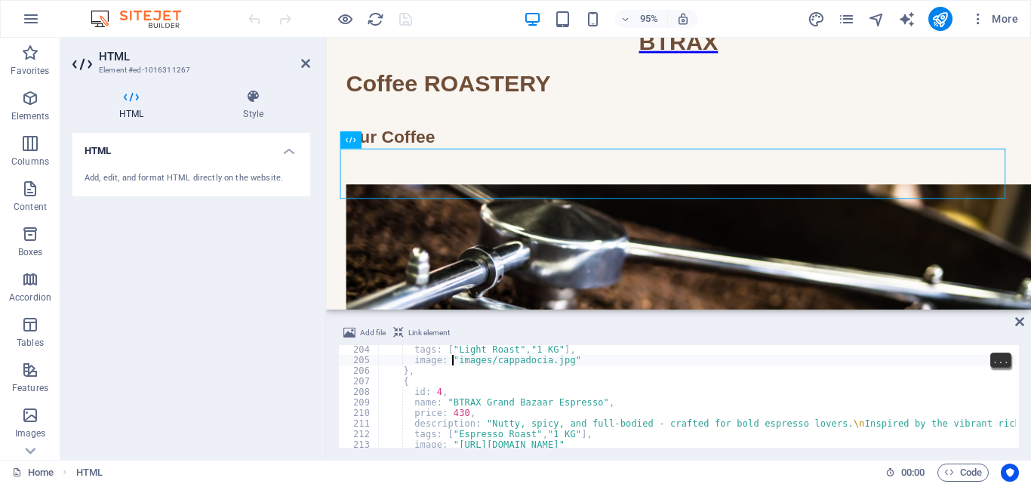
type textarea "image: "/images/cappadocia.jpg""
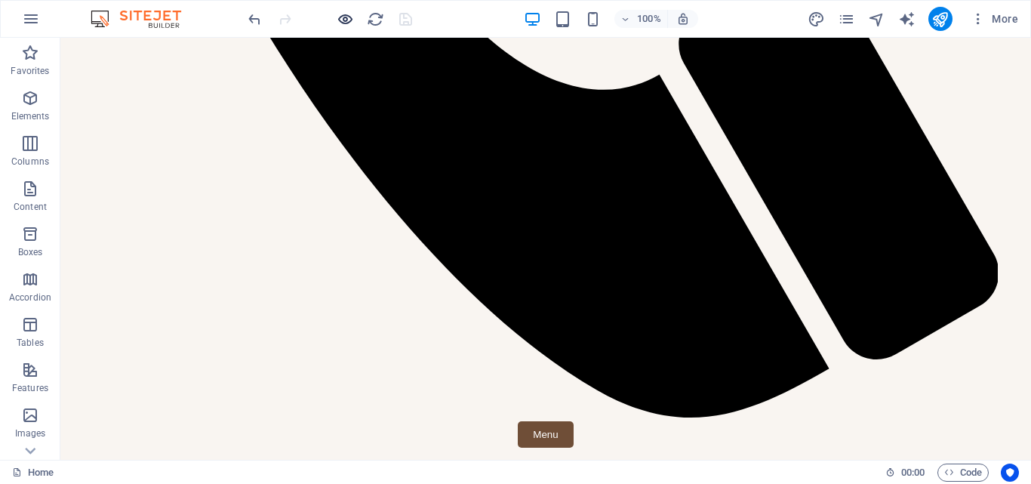
click at [344, 17] on icon "button" at bounding box center [345, 19] width 17 height 17
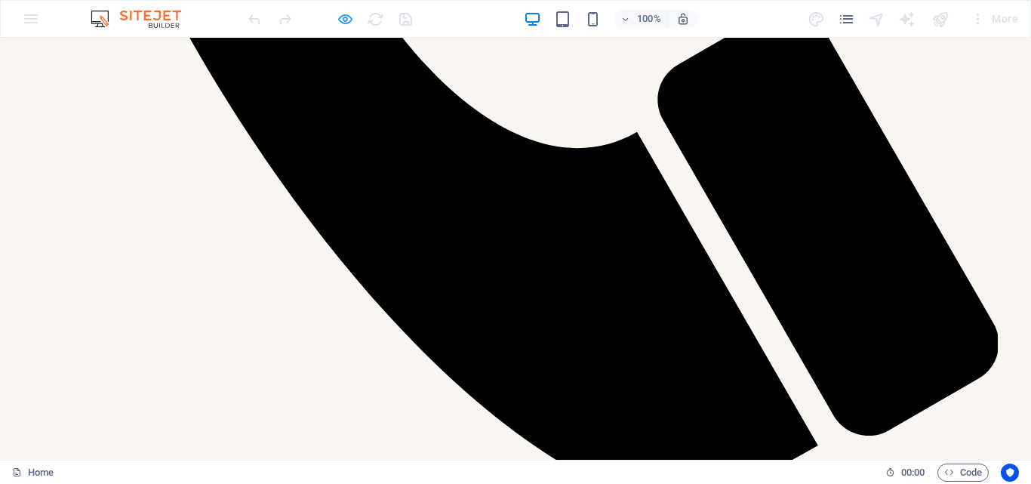
click at [337, 20] on icon "button" at bounding box center [345, 19] width 17 height 17
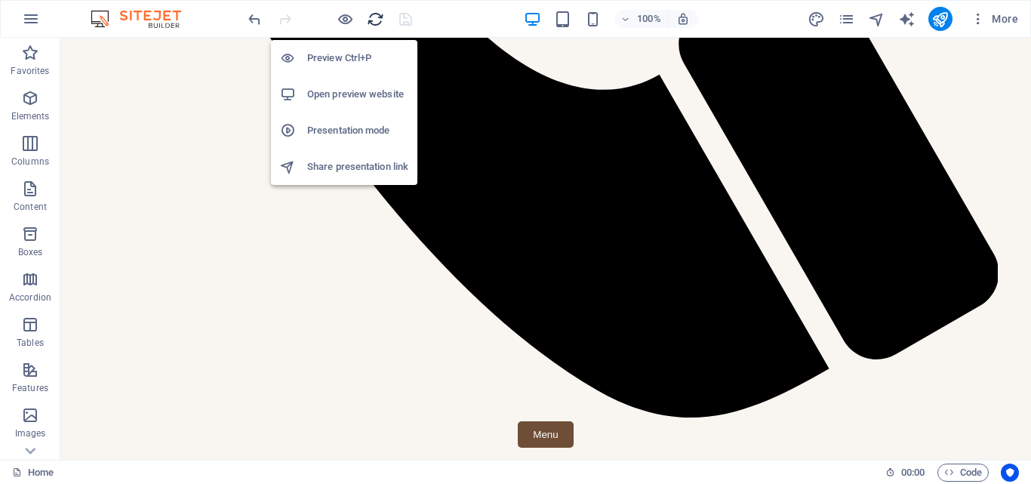
click at [383, 20] on icon "reload" at bounding box center [375, 19] width 17 height 17
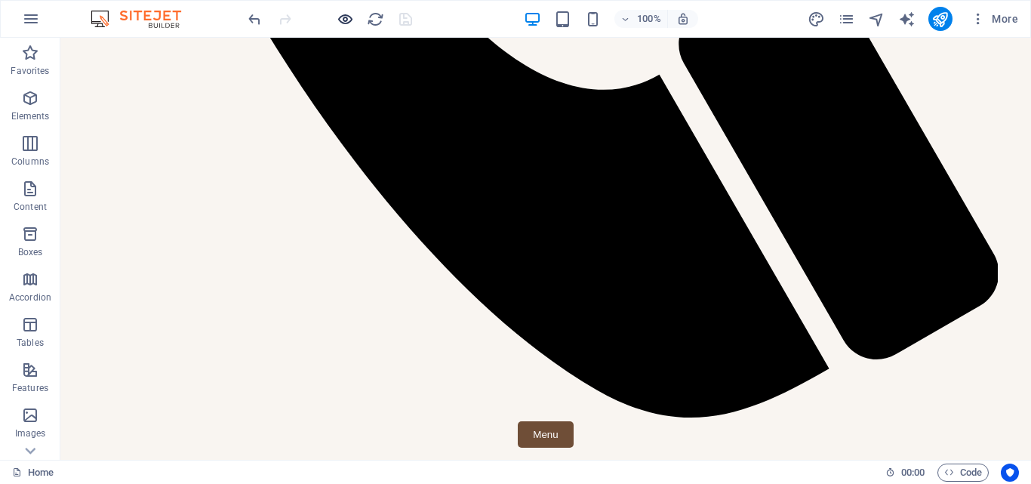
click at [350, 20] on icon "button" at bounding box center [345, 19] width 17 height 17
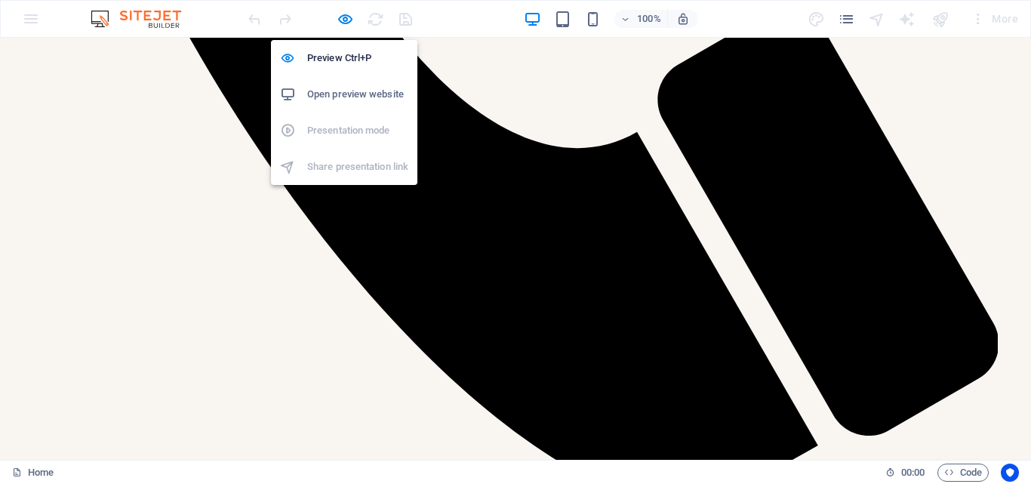
click at [377, 91] on h6 "Open preview website" at bounding box center [357, 94] width 101 height 18
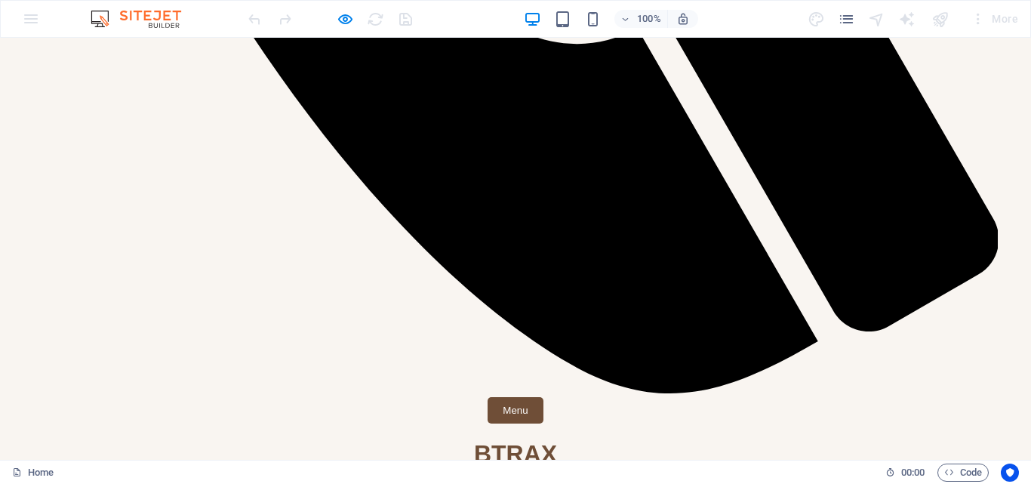
scroll to position [1514, 0]
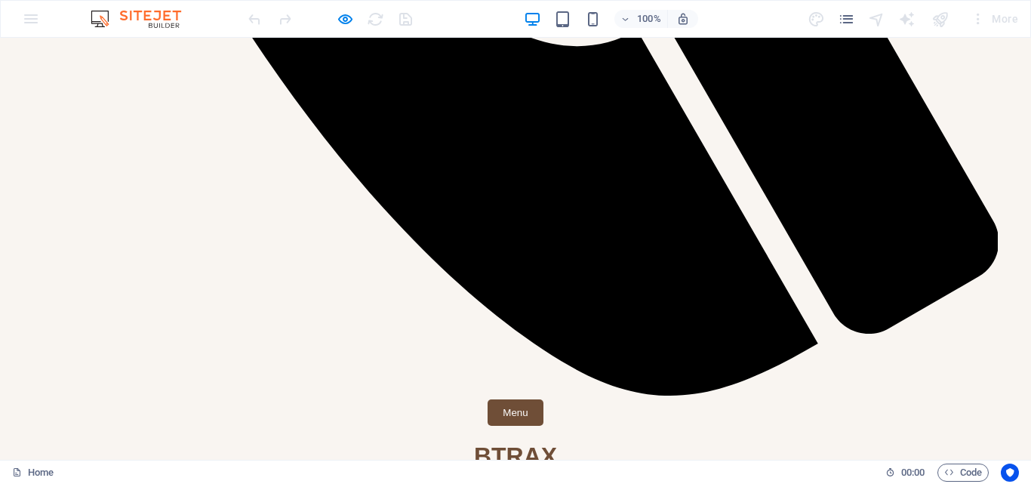
click at [345, 18] on icon "button" at bounding box center [345, 19] width 17 height 17
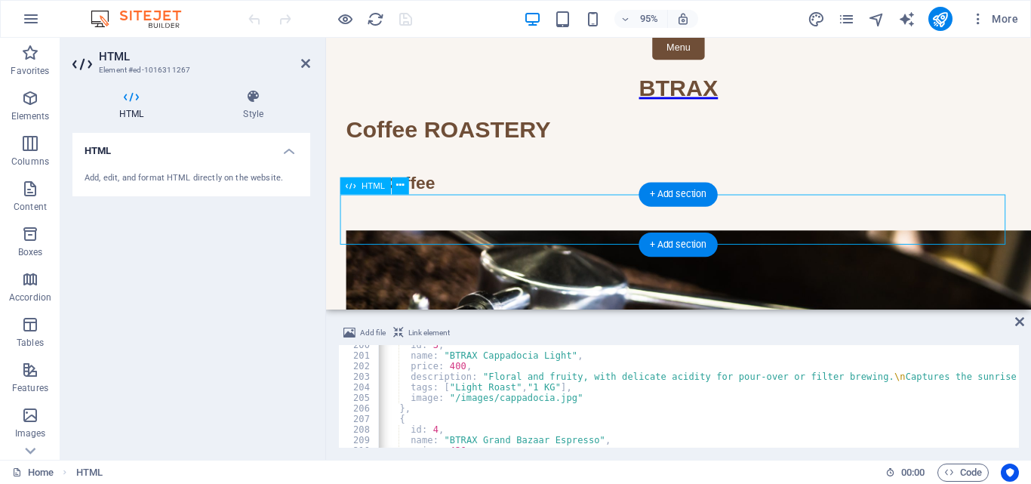
scroll to position [2107, 0]
click at [566, 402] on div "id : 3 , name : "BTRAX Cappadocia Light" , price : 400 , description : "Floral …" at bounding box center [771, 401] width 794 height 121
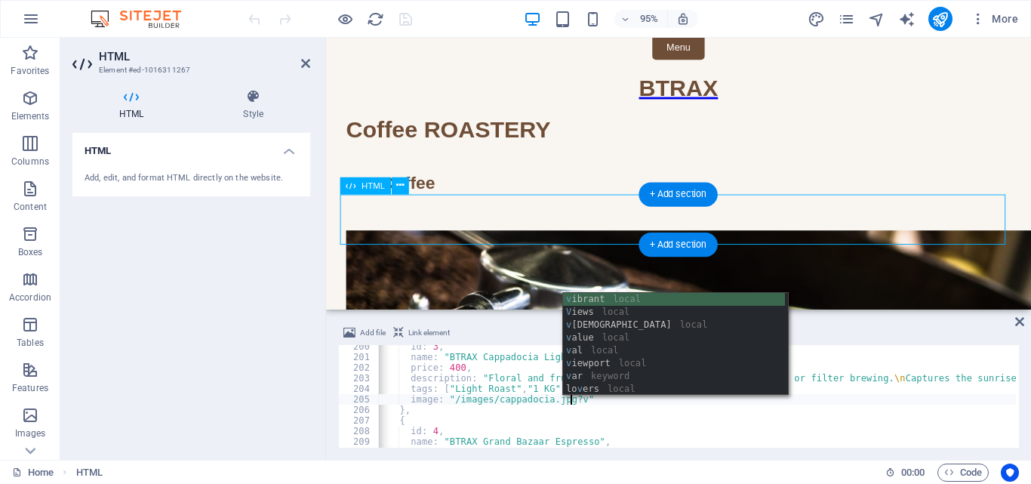
scroll to position [0, 16]
click at [796, 426] on div "id : 3 , name : "BTRAX Cappadocia Light" , price : 400 , description : "Floral …" at bounding box center [771, 401] width 794 height 121
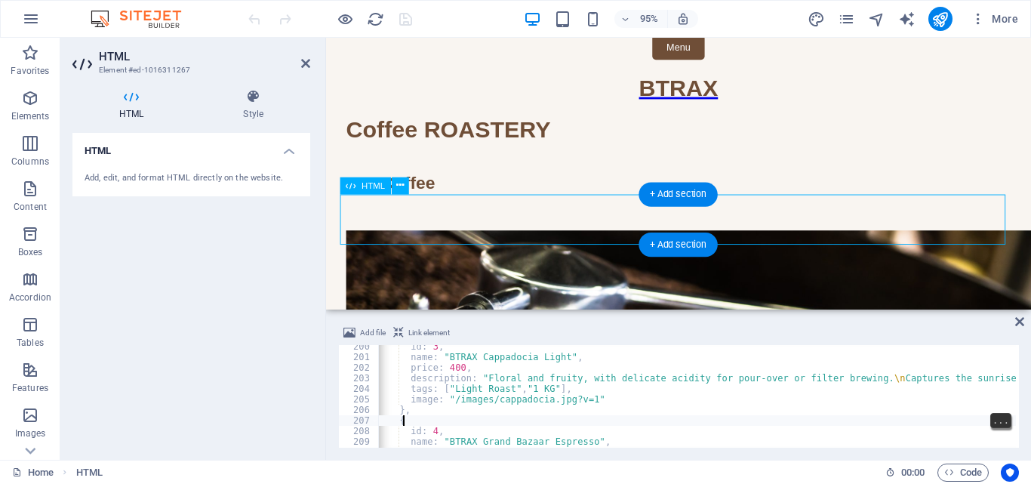
type textarea "{"
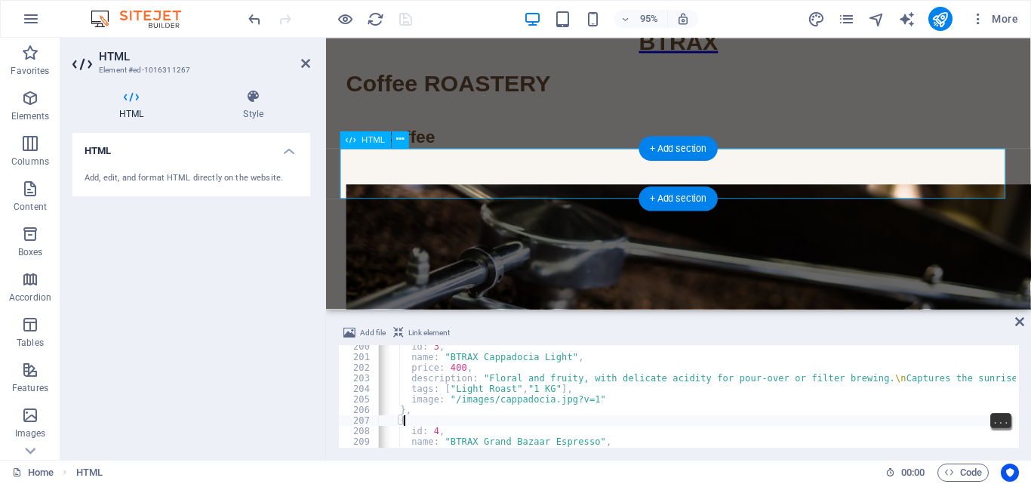
scroll to position [2107, 0]
click at [787, 417] on div "id : 3 , name : "BTRAX Cappadocia Light" , price : 400 , description : "Floral …" at bounding box center [697, 396] width 637 height 103
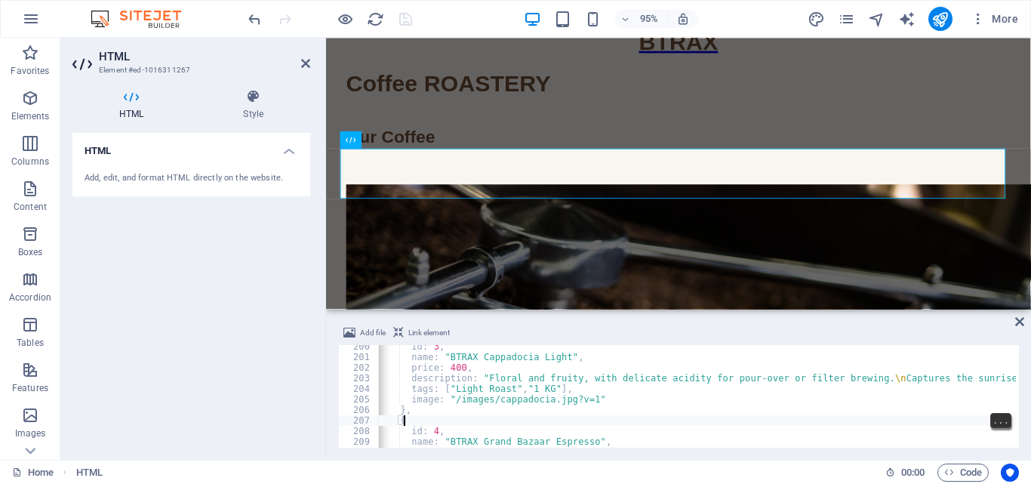
click at [453, 394] on div "id : 3 , name : "BTRAX Cappadocia Light" , price : 400 , description : "Floral …" at bounding box center [772, 401] width 794 height 121
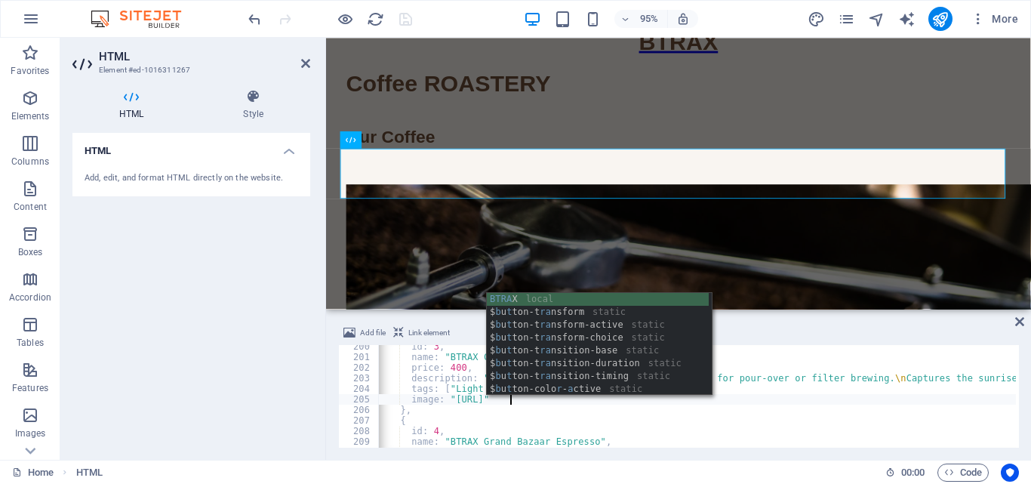
scroll to position [0, 11]
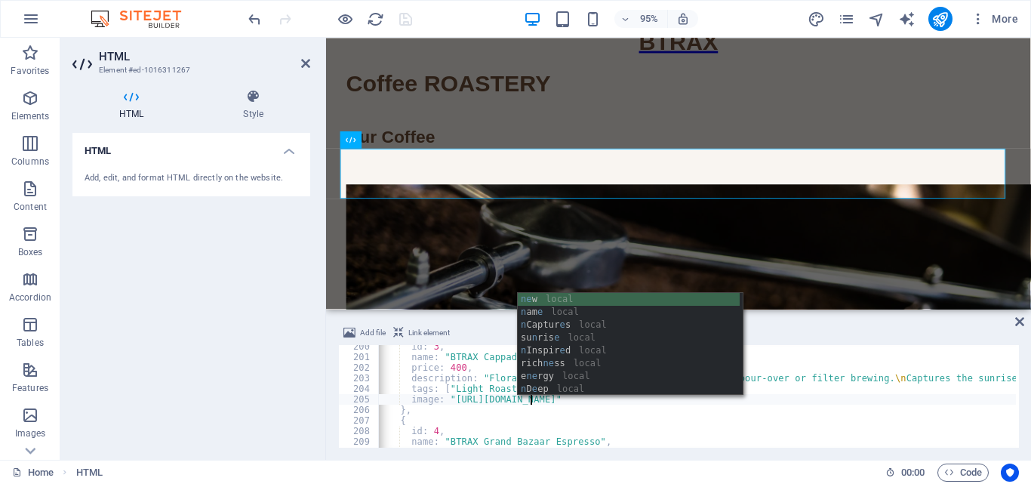
type textarea "image: "https://btrax.net/images/cappadocia.jpg?v=1""
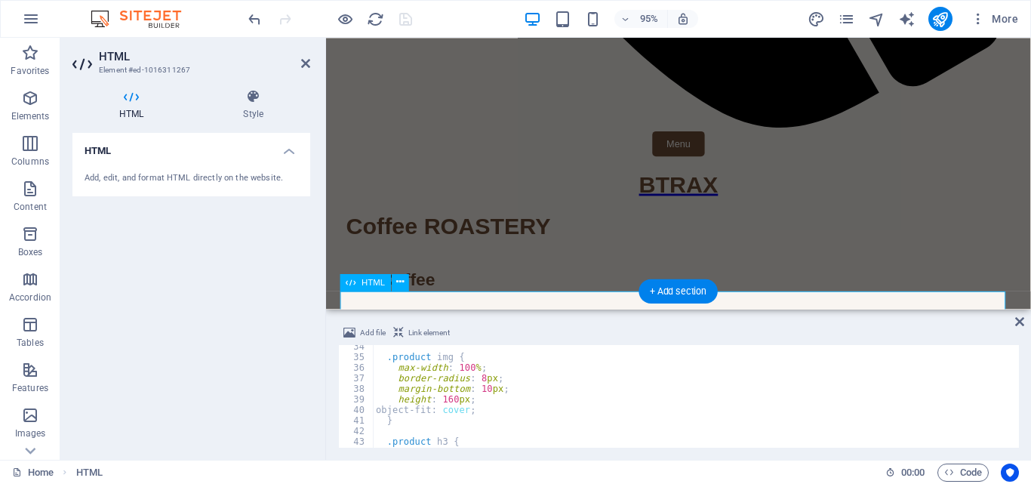
scroll to position [353, 0]
click at [451, 401] on div ".product img { max-width : 100 % ; border-radius : 8 px ; margin-bottom : 10 px…" at bounding box center [770, 400] width 794 height 121
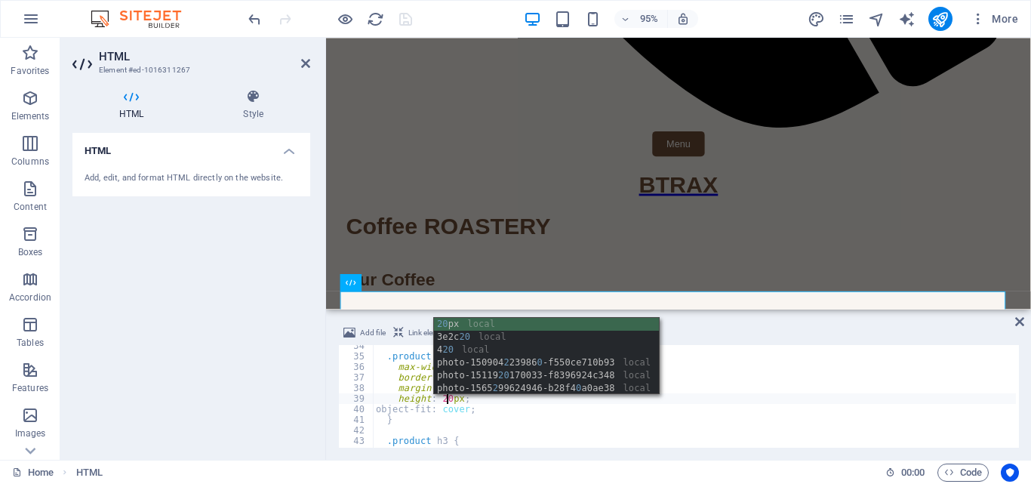
type textarea "height: 200px;"
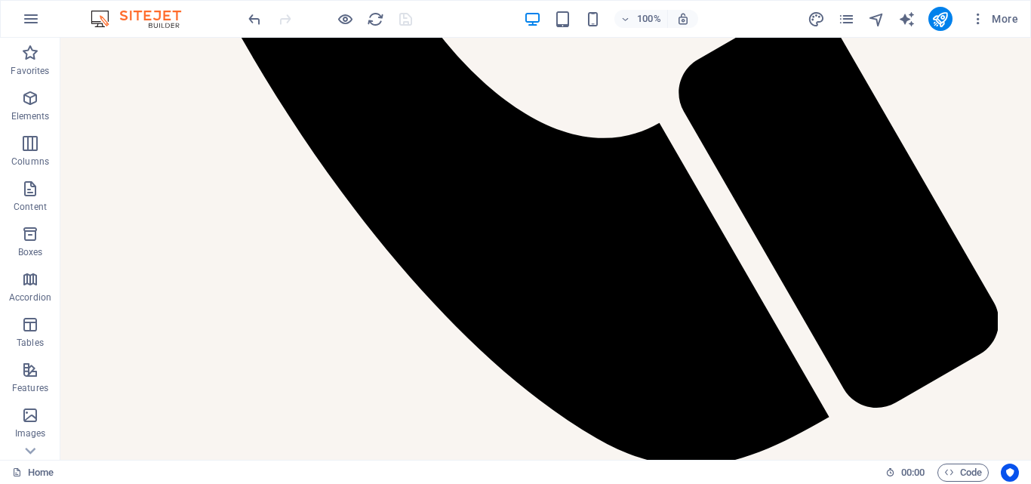
scroll to position [1365, 0]
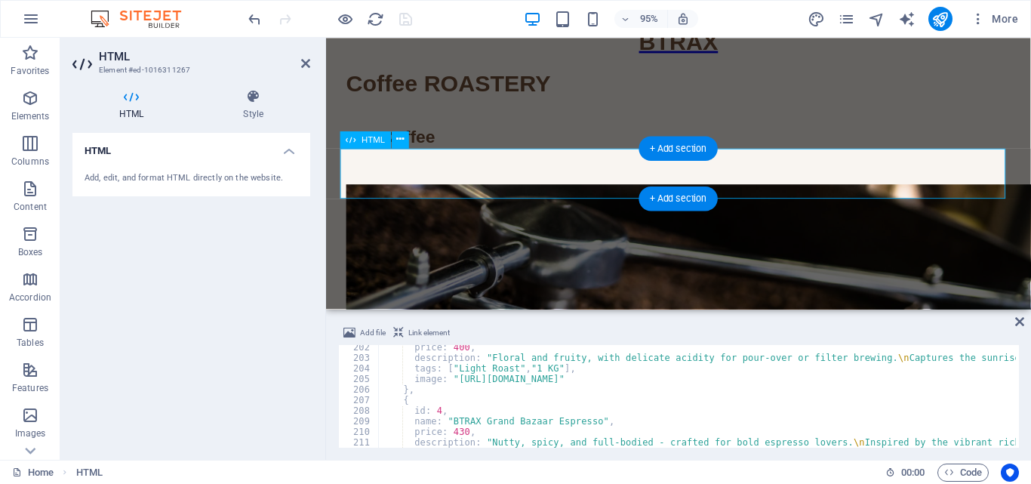
scroll to position [0, 2]
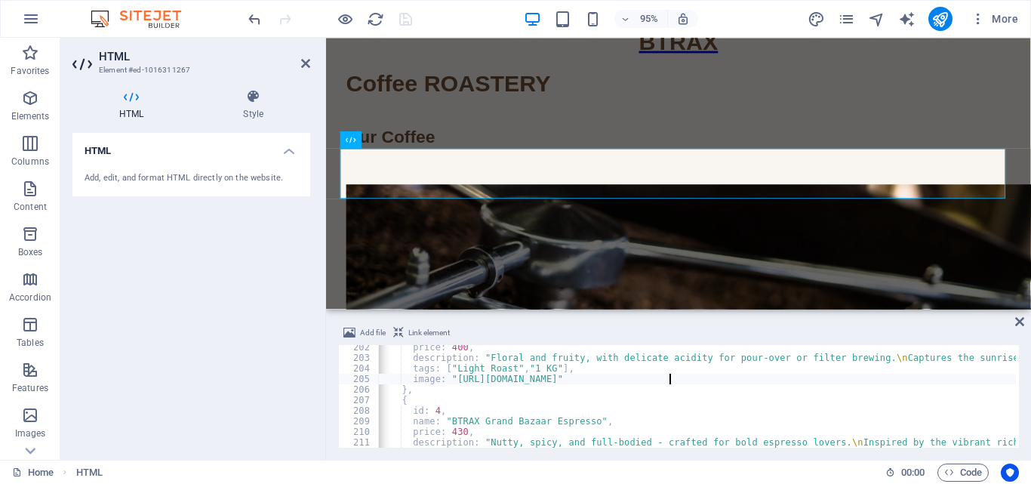
click at [669, 380] on div "price : 400 , description : "Floral and fruity, with delicate acidity for pour-…" at bounding box center [774, 402] width 794 height 121
click at [658, 377] on div "price : 400 , description : "Floral and fruity, with delicate acidity for pour-…" at bounding box center [774, 402] width 794 height 121
drag, startPoint x: 659, startPoint y: 377, endPoint x: 447, endPoint y: 380, distance: 212.1
click at [447, 380] on div "price : 400 , description : "Floral and fruity, with delicate acidity for pour-…" at bounding box center [774, 402] width 794 height 121
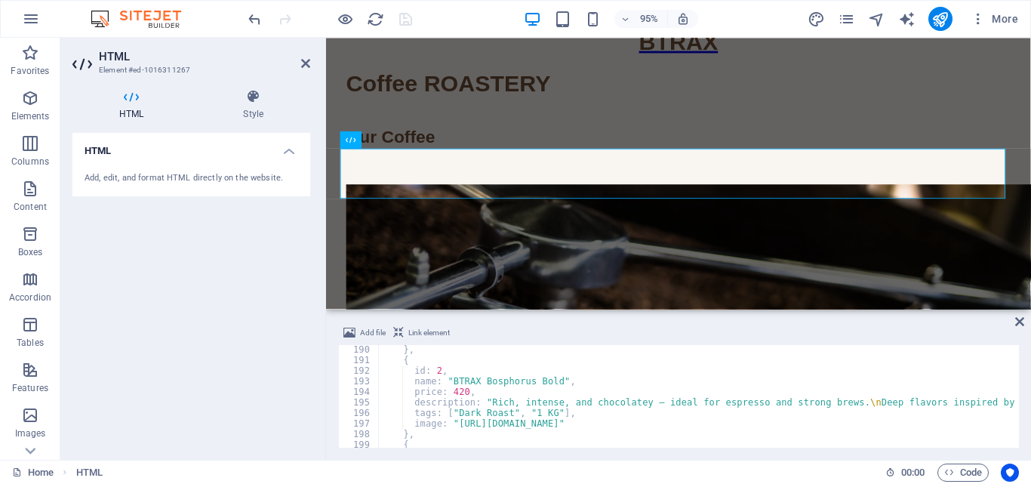
scroll to position [1997, 0]
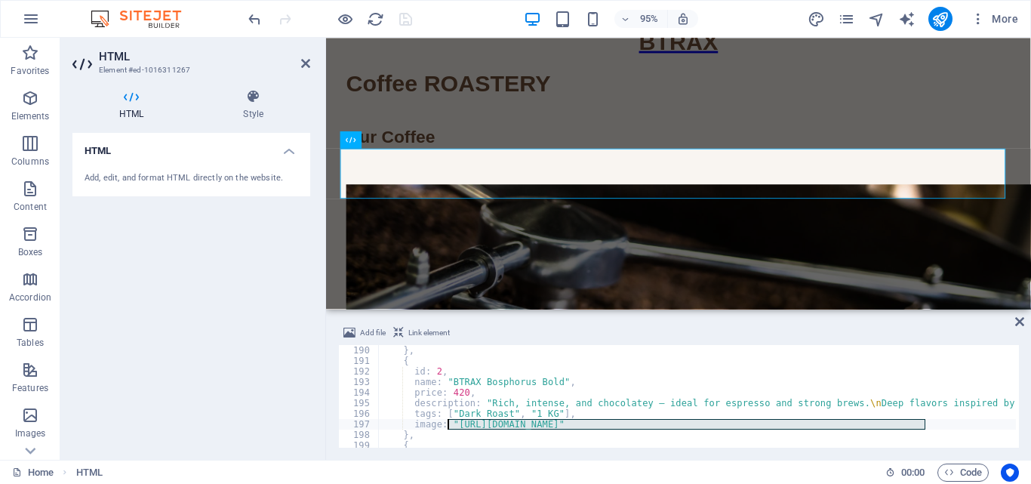
drag, startPoint x: 929, startPoint y: 423, endPoint x: 448, endPoint y: 426, distance: 480.9
click at [448, 426] on div "image : "https://images.unsplash.com/photo-1509042239860-f550ce710b93?auto=form…" at bounding box center [775, 394] width 794 height 121
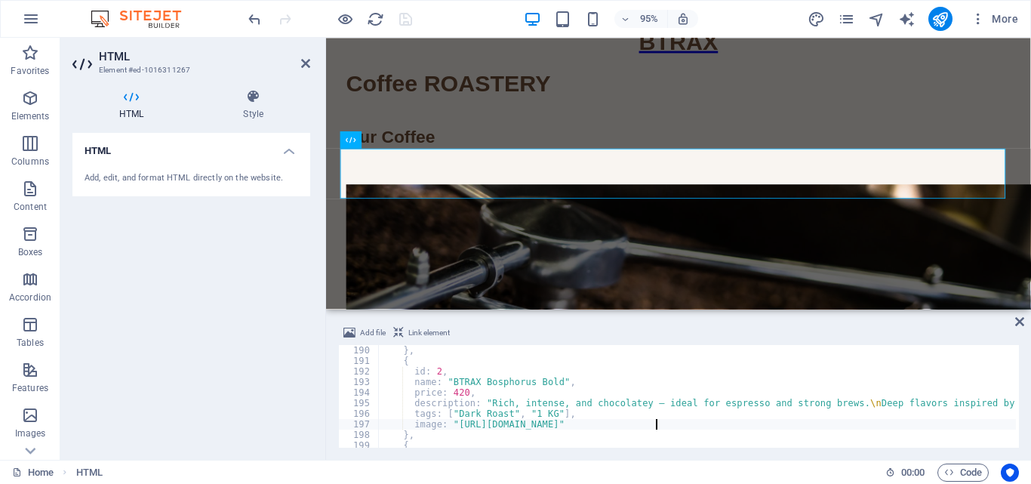
click at [602, 429] on div "image : "https://images.unsplash.com/photo-1509042239860-f550ce710b93?auto=form…" at bounding box center [775, 394] width 794 height 121
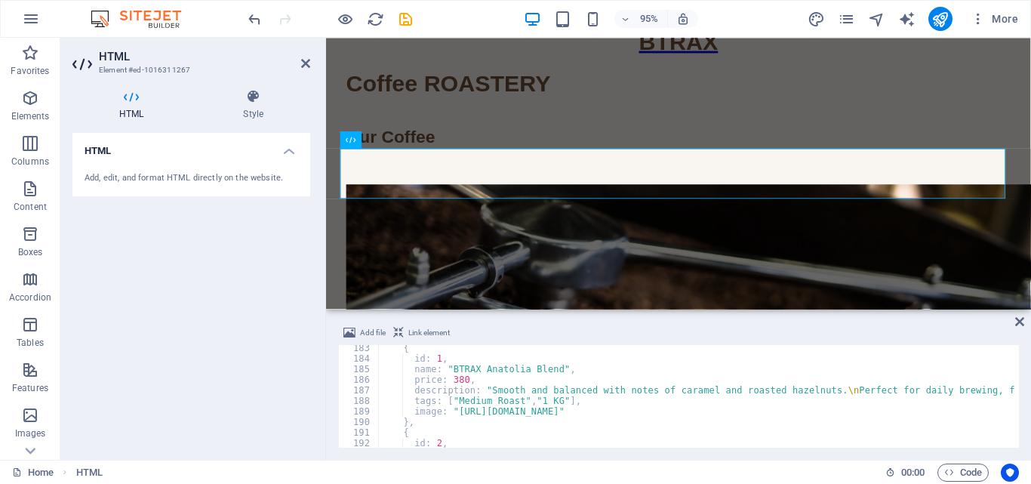
scroll to position [1926, 0]
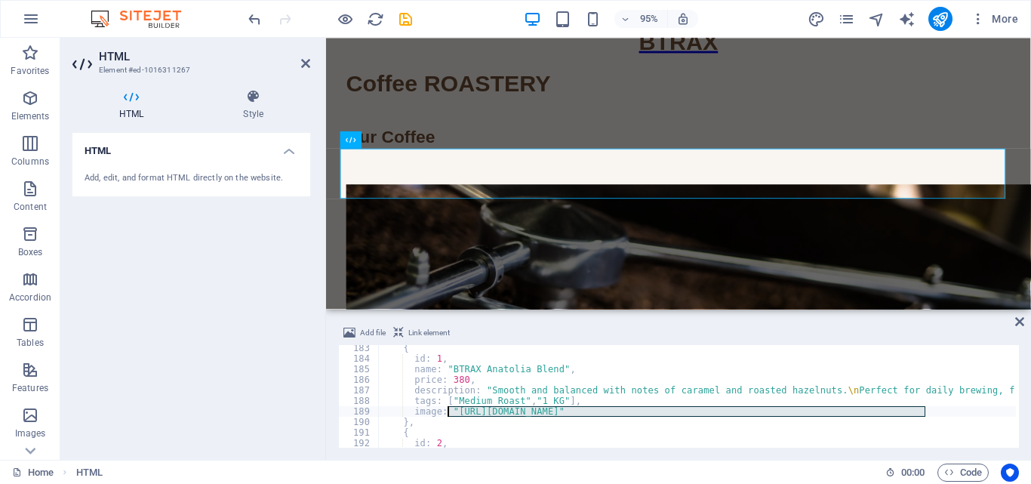
drag, startPoint x: 928, startPoint y: 411, endPoint x: 448, endPoint y: 409, distance: 480.1
click at [448, 409] on div "{ id : 1 , name : "BTRAX Anatolia Blend" , price : 380 , description : "Smooth …" at bounding box center [775, 403] width 794 height 121
paste textarea "btrax.net/images/cappadocia.jpg"
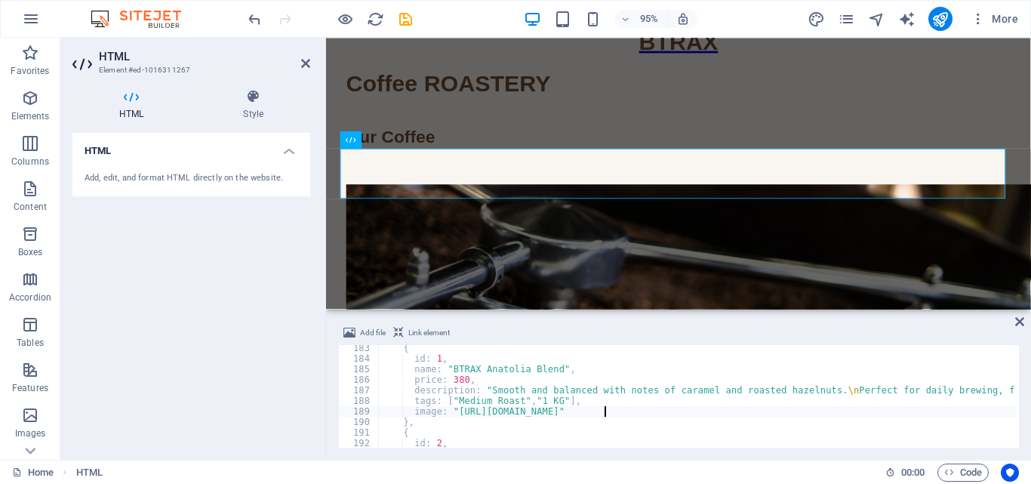
click at [605, 406] on div "{ id : 1 , name : "BTRAX Anatolia Blend" , price : 380 , description : "Smooth …" at bounding box center [775, 403] width 794 height 121
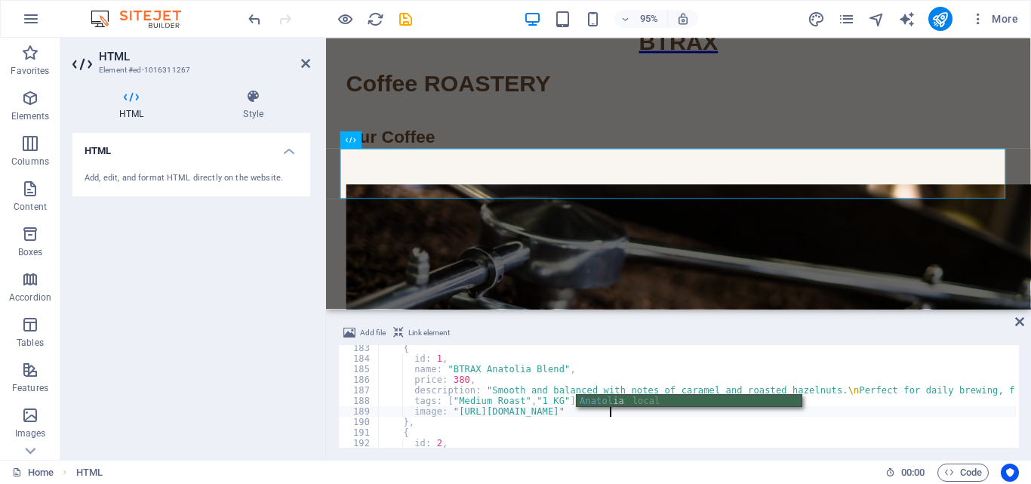
scroll to position [0, 19]
click at [758, 356] on div "{ id : 1 , name : "BTRAX Anatolia Blend" , price : 380 , description : "Smooth …" at bounding box center [775, 403] width 794 height 121
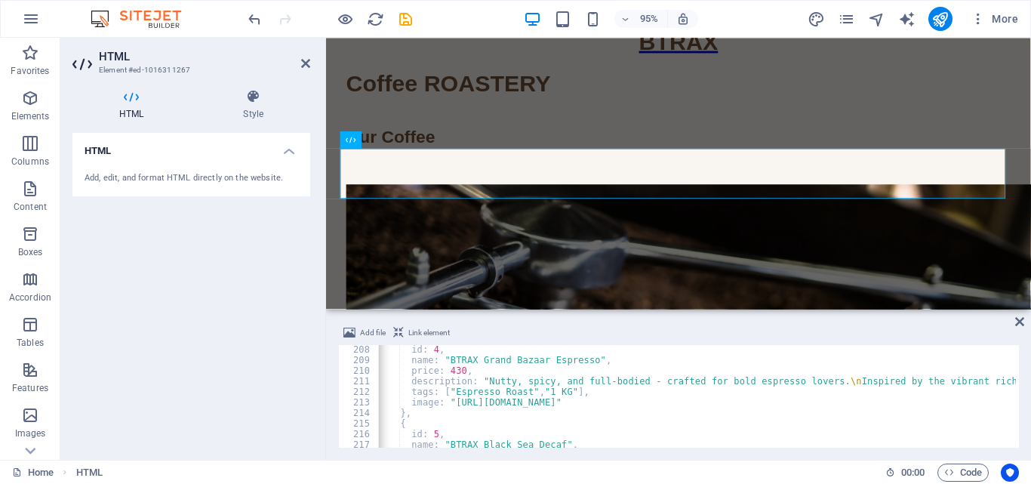
scroll to position [2186, 0]
drag, startPoint x: 915, startPoint y: 402, endPoint x: 718, endPoint y: 393, distance: 197.3
click at [718, 393] on div "{ id : 4 , name : "BTRAX Grand Bazaar Espresso" , price : 430 , description : "…" at bounding box center [772, 396] width 794 height 121
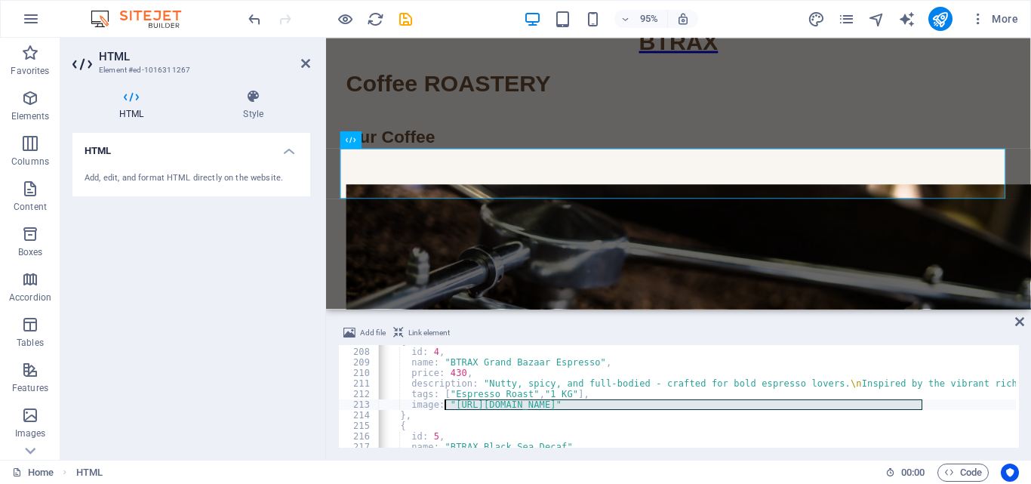
drag, startPoint x: 930, startPoint y: 403, endPoint x: 445, endPoint y: 406, distance: 484.7
click at [445, 406] on div "{ id : 4 , name : "BTRAX Grand Bazaar Espresso" , price : 430 , description : "…" at bounding box center [772, 396] width 794 height 121
paste textarea "btrax.net/images/cappadocia.jpg"
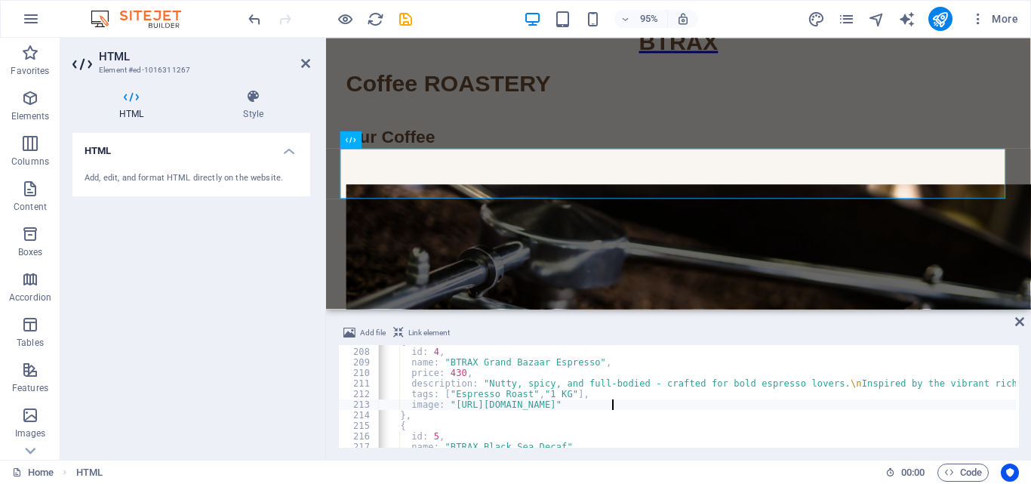
click at [611, 405] on div "{ id : 4 , name : "BTRAX Grand Bazaar Espresso" , price : 430 , description : "…" at bounding box center [772, 396] width 794 height 121
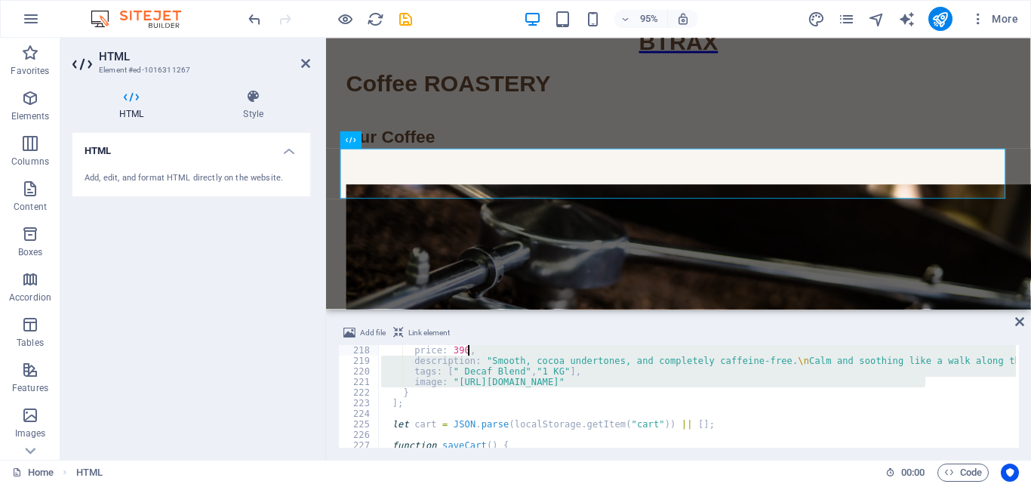
scroll to position [2293, 0]
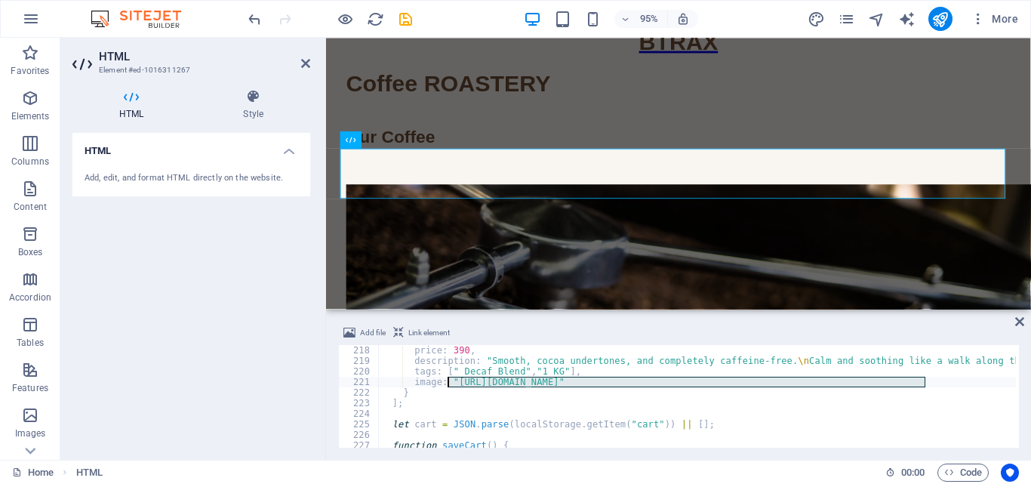
drag, startPoint x: 908, startPoint y: 351, endPoint x: 448, endPoint y: 379, distance: 460.6
click at [448, 379] on div "price : 390 , description : "Smooth, cocoa undertones, and completely caffeine-…" at bounding box center [775, 405] width 794 height 121
paste textarea "btrax.net/images/cappadocia.jpg"
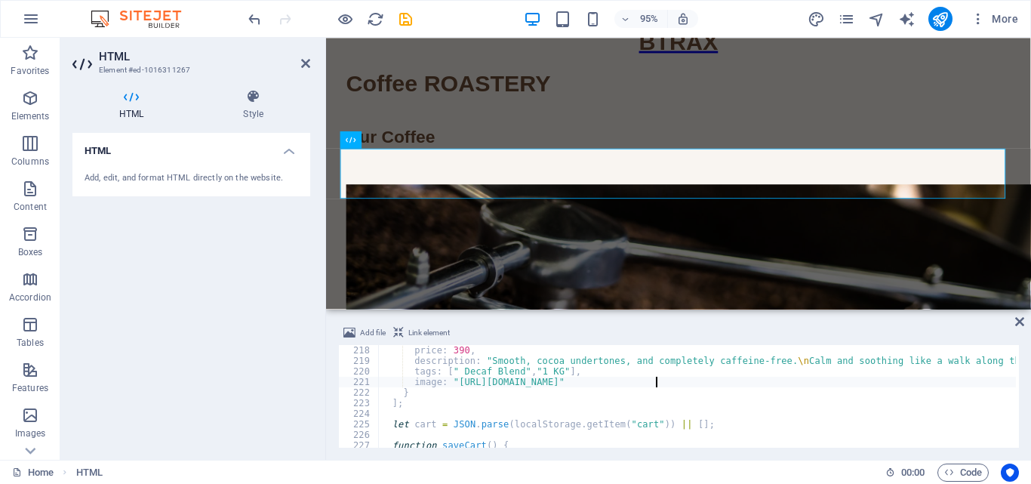
click at [614, 377] on div "price : 390 , description : "Smooth, cocoa undertones, and completely caffeine-…" at bounding box center [775, 405] width 794 height 121
type textarea "image: "https://btrax.net/images/blacksea.jpg""
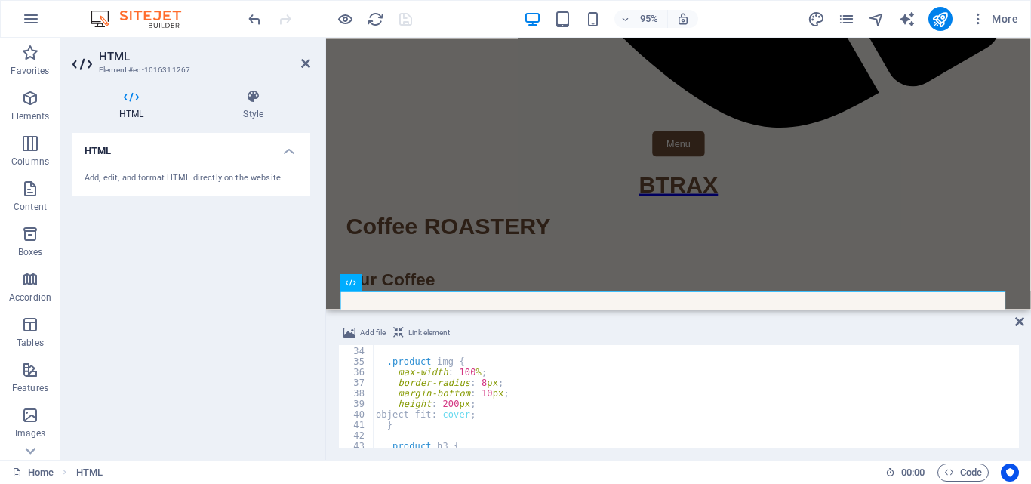
scroll to position [347, 0]
click at [443, 405] on div "} .product img { max-width : 100 % ; border-radius : 8 px ; margin-bottom : 10 …" at bounding box center [770, 396] width 794 height 121
type textarea "height: 250px;"
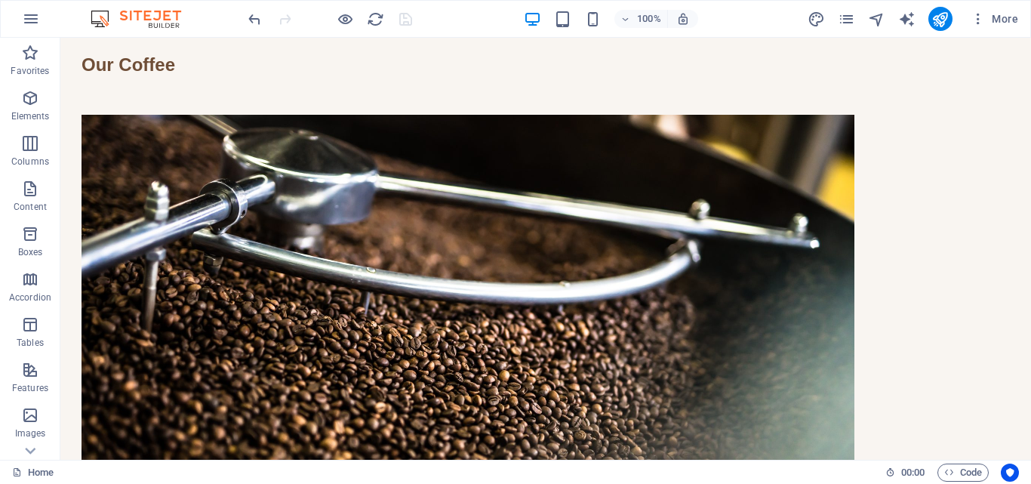
scroll to position [1920, 0]
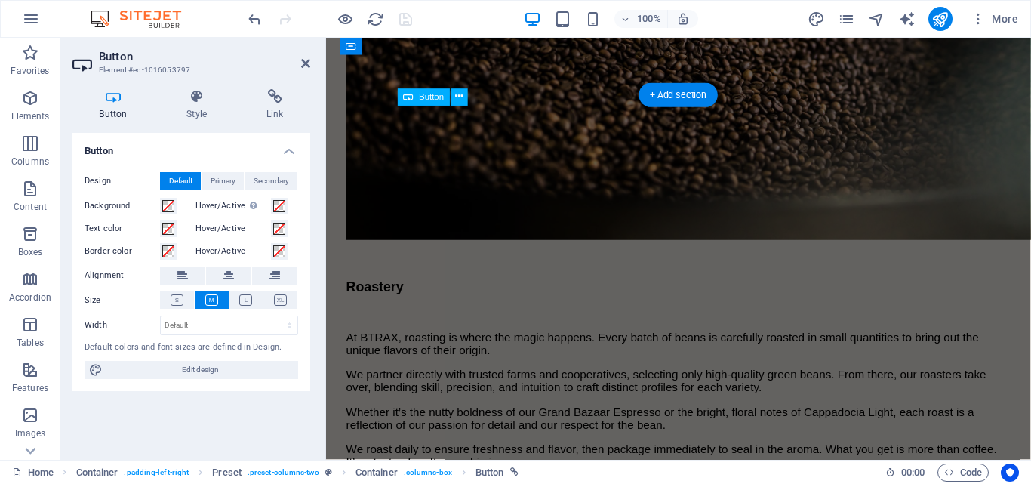
scroll to position [2026, 0]
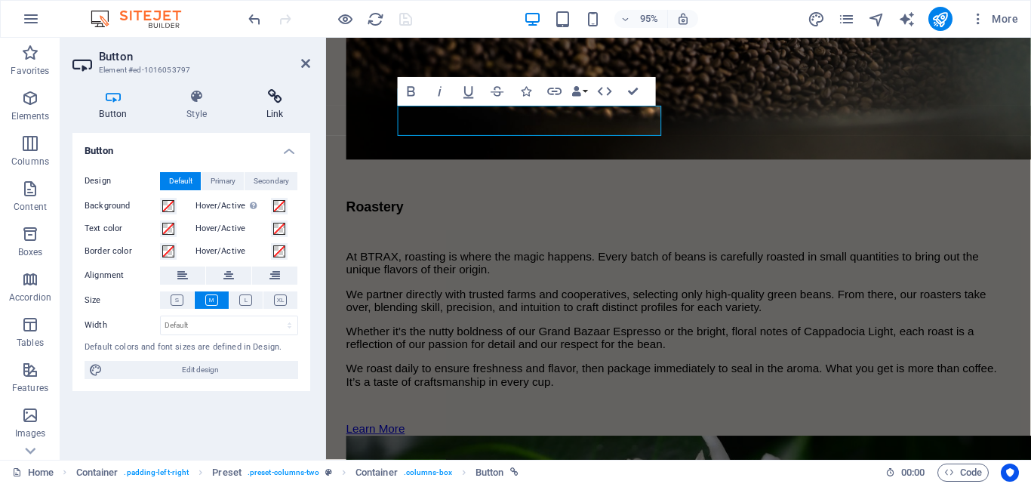
click at [268, 110] on h4 "Link" at bounding box center [274, 105] width 71 height 32
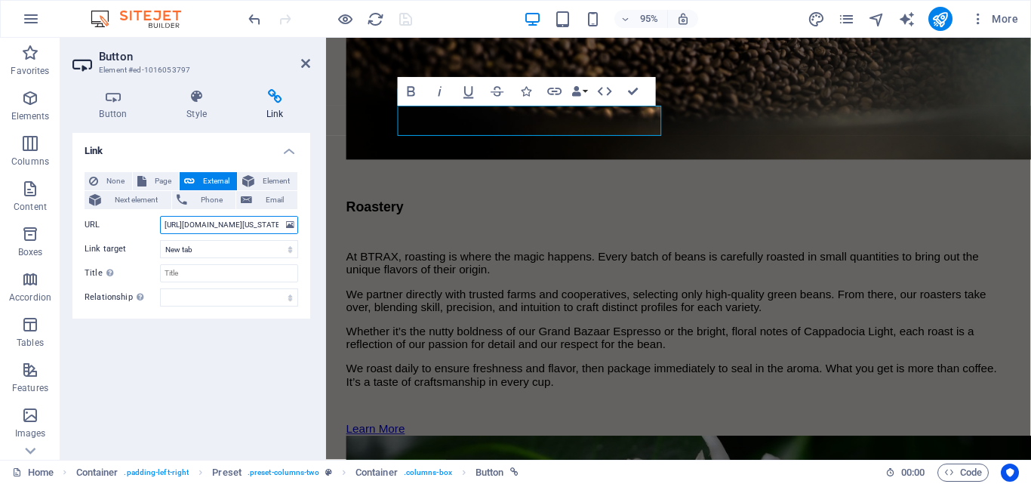
click at [250, 228] on input "https://www.google.de/maps/dir//N+Michigan+Ave,+Chicago,+IL,+USA/@41.8823136,-8…" at bounding box center [229, 225] width 138 height 18
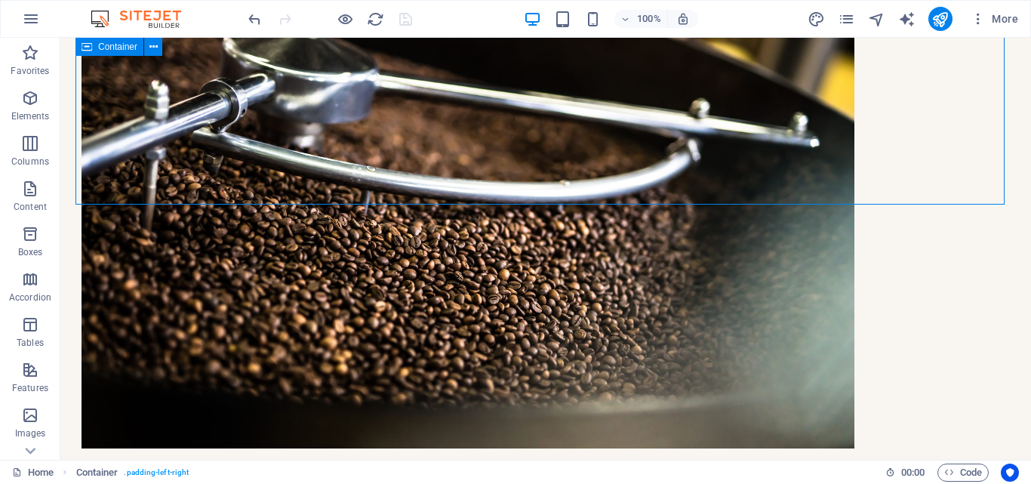
scroll to position [1920, 0]
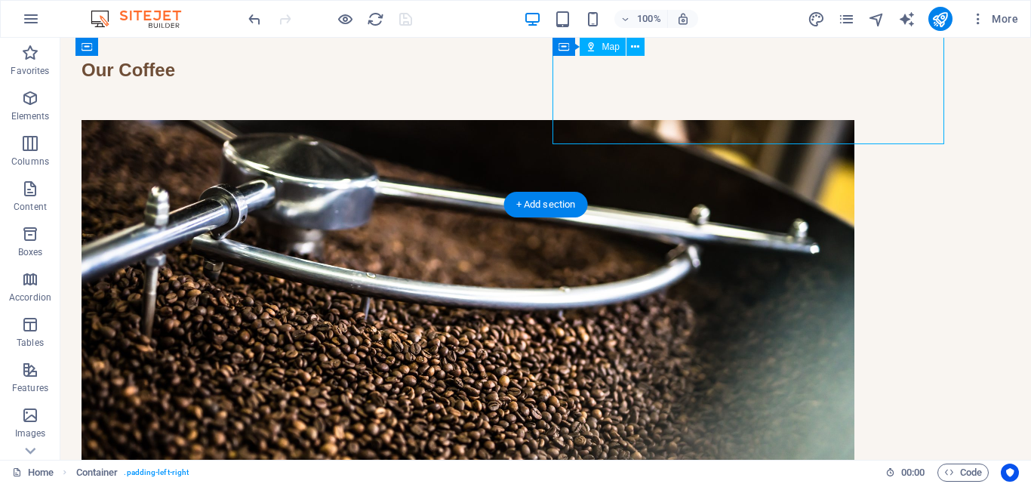
select select "1"
select select "px"
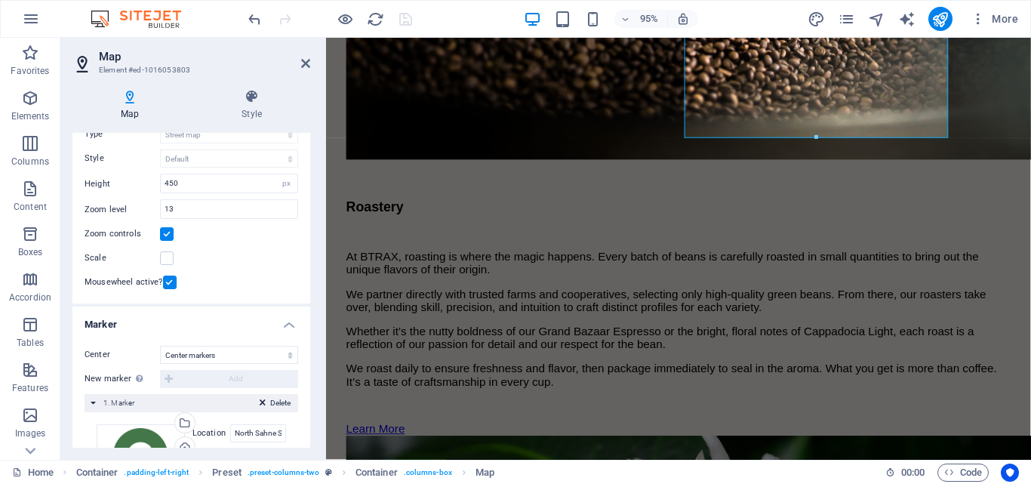
scroll to position [183, 0]
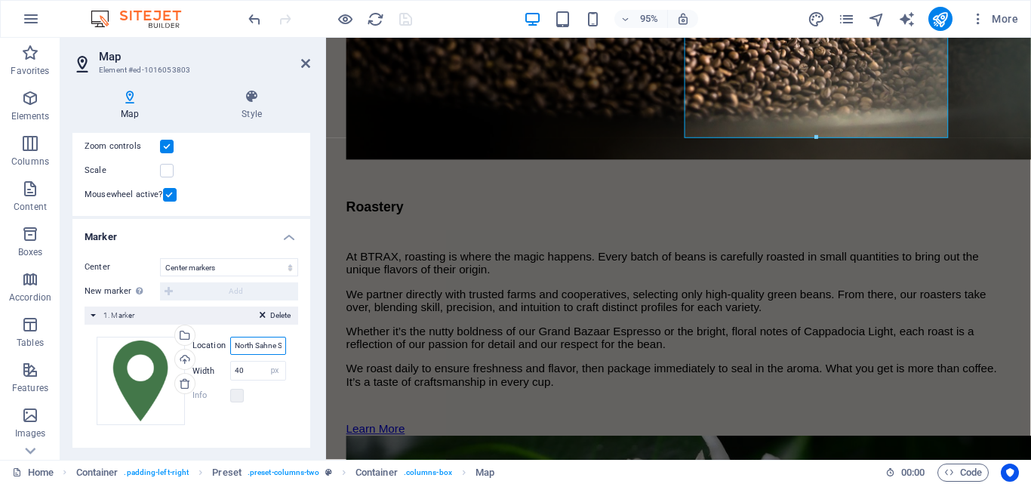
click at [252, 343] on input "North Sahne Sk. 3-5, [GEOGRAPHIC_DATA], 34435 [GEOGRAPHIC_DATA]/[GEOGRAPHIC_DAT…" at bounding box center [258, 346] width 56 height 18
paste input "Boğazkesen Cd. 77-53, Tomtom, 34433 Beyoğlu/İstanbul, Türkiye"
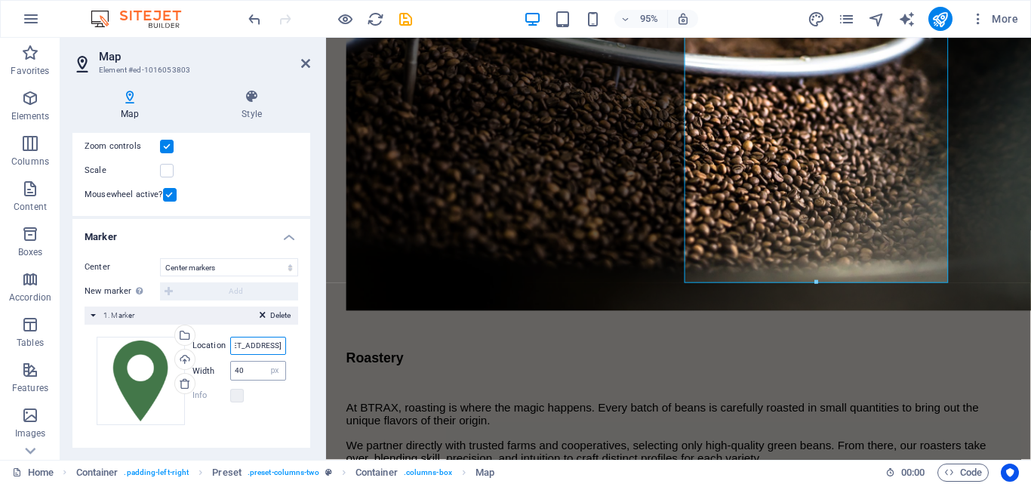
scroll to position [1860, 0]
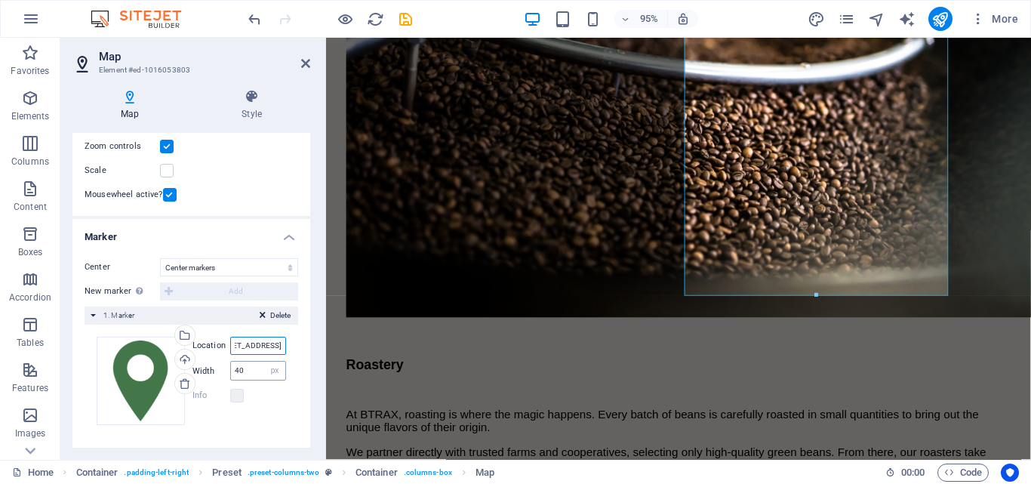
type input "Boğazkesen Cd. 77-53, Tomtom, 34433 Beyoğlu/İstanbul, Türkiye"
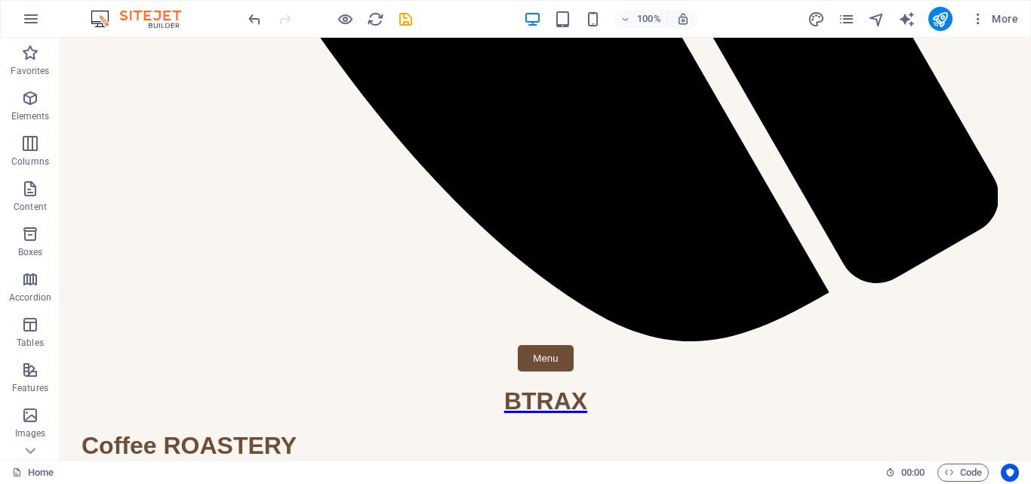
scroll to position [1483, 0]
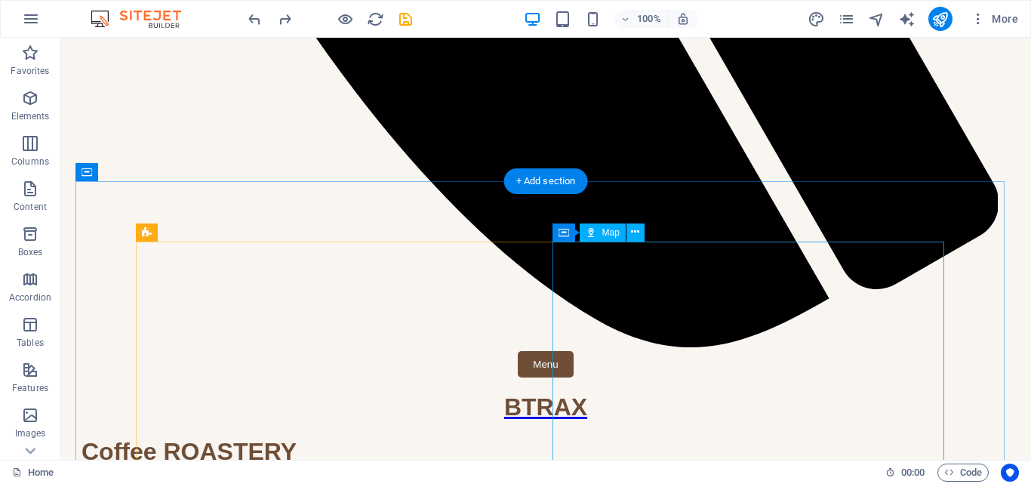
select select "1"
select select "px"
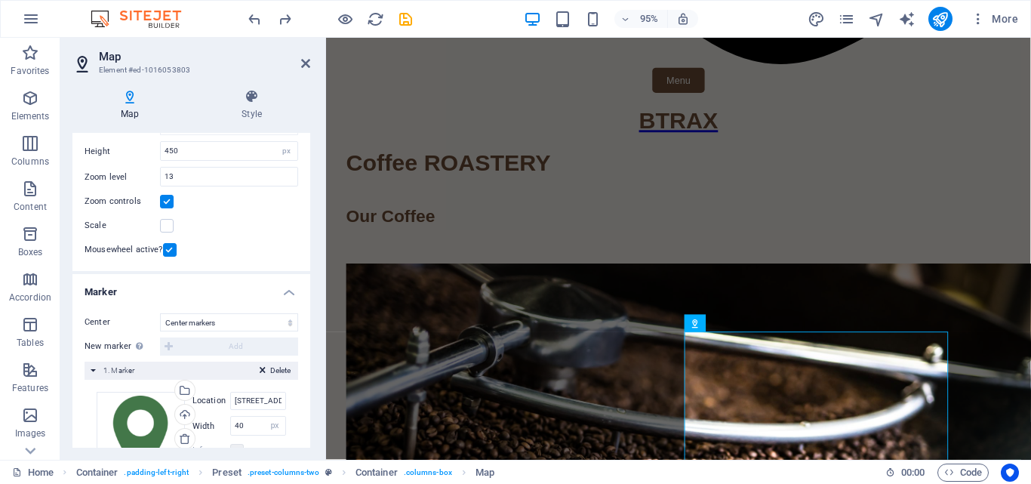
scroll to position [183, 0]
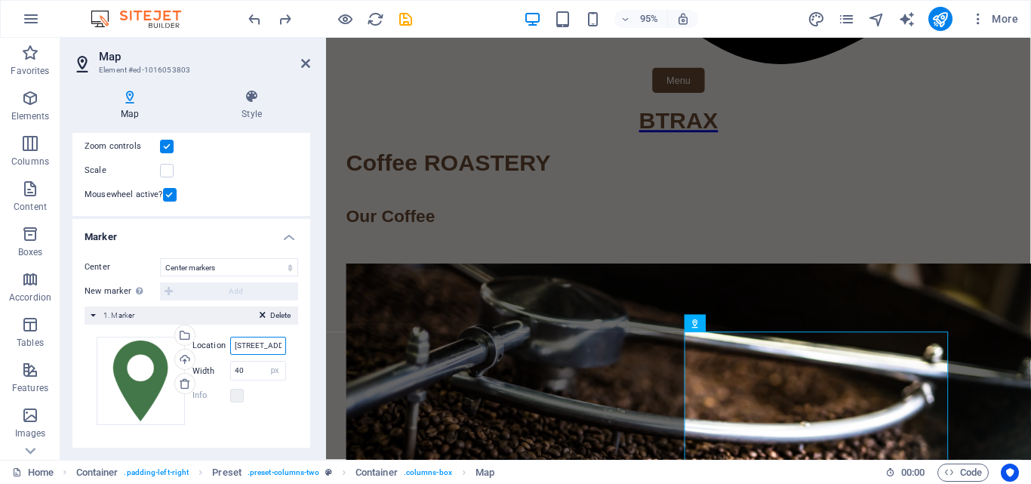
click at [259, 346] on input "Boğazkesen Cd. 77-53, Tomtom, 34433 Beyoğlu/İstanbul, Türkiye" at bounding box center [258, 346] width 56 height 18
click at [277, 408] on div "Drag files here, click to choose files or select files from Files or our free s…" at bounding box center [191, 381] width 189 height 88
click at [412, 387] on icon at bounding box center [409, 378] width 10 height 17
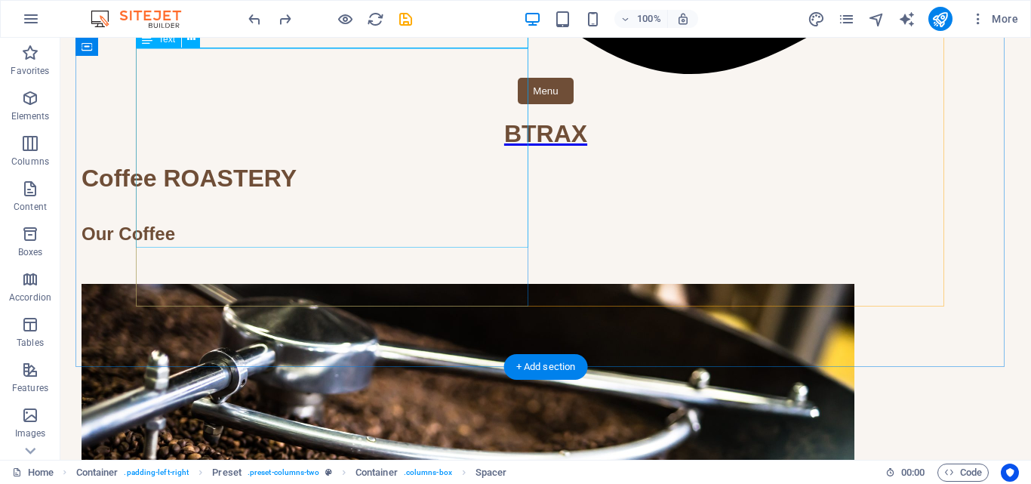
scroll to position [1757, 0]
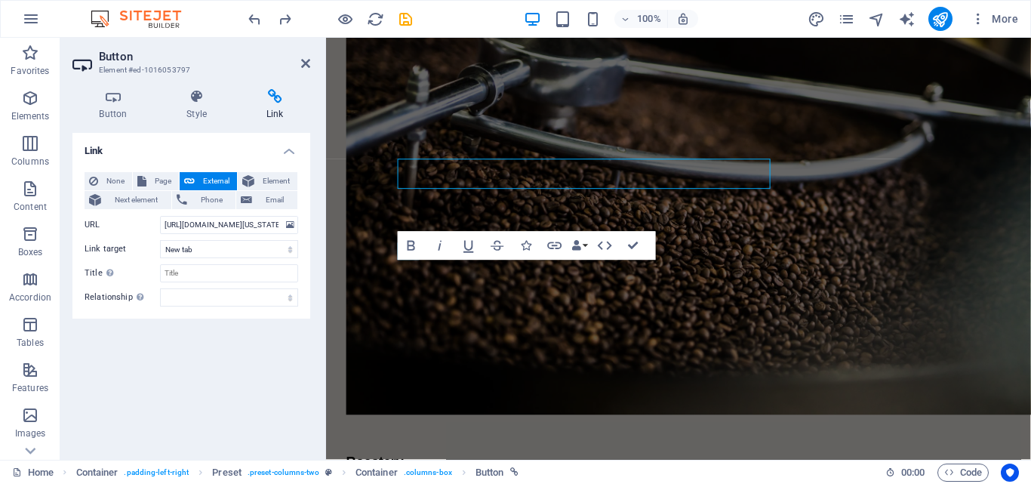
scroll to position [1864, 0]
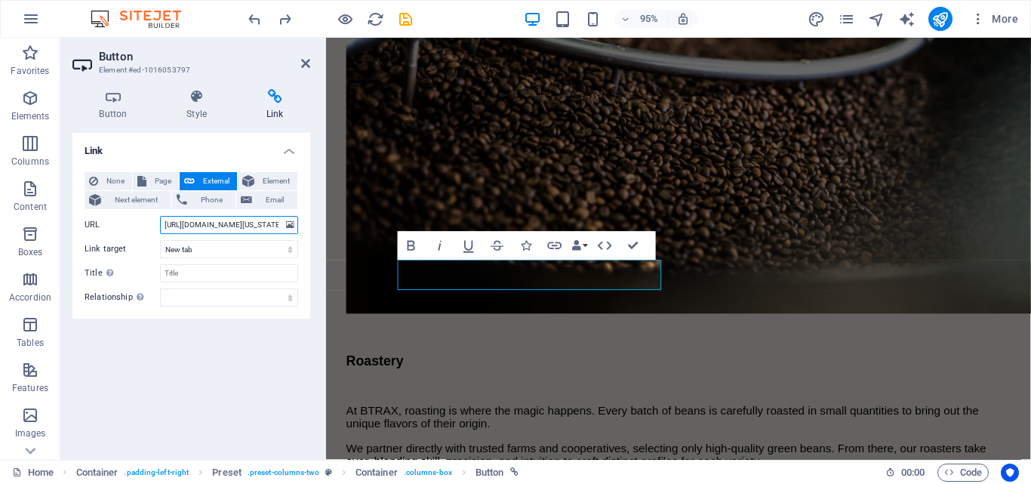
click at [223, 233] on input "https://www.google.de/maps/dir//N+Michigan+Ave,+Chicago,+IL,+USA/@41.8823136,-8…" at bounding box center [229, 225] width 138 height 18
type input "Boğazkesen Cd. 77-53, Tomtom, 34433 Beyoğlu/İstanbul, Türkiye"
click at [233, 372] on div "Link None Page External Element Next element Phone Email Page Home Roastery Ori…" at bounding box center [191, 290] width 238 height 315
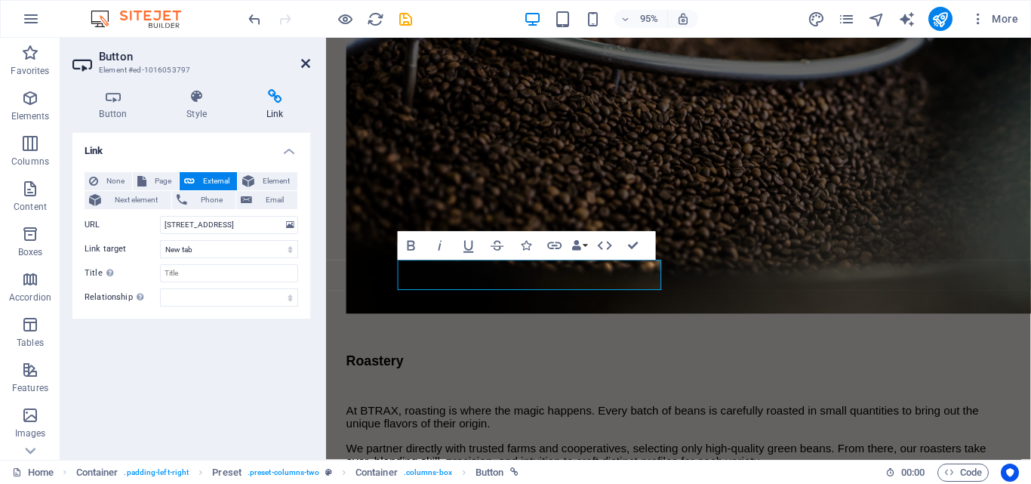
click at [303, 63] on icon at bounding box center [305, 63] width 9 height 12
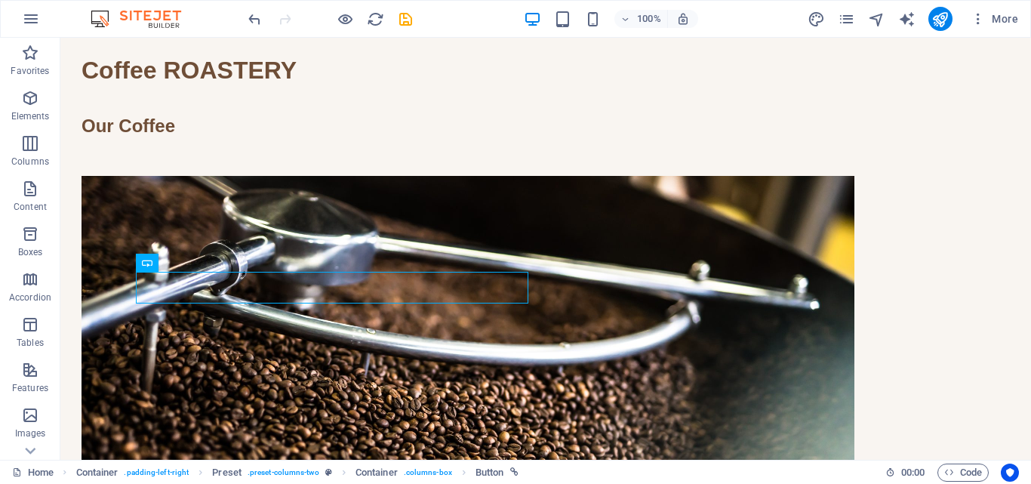
scroll to position [1757, 0]
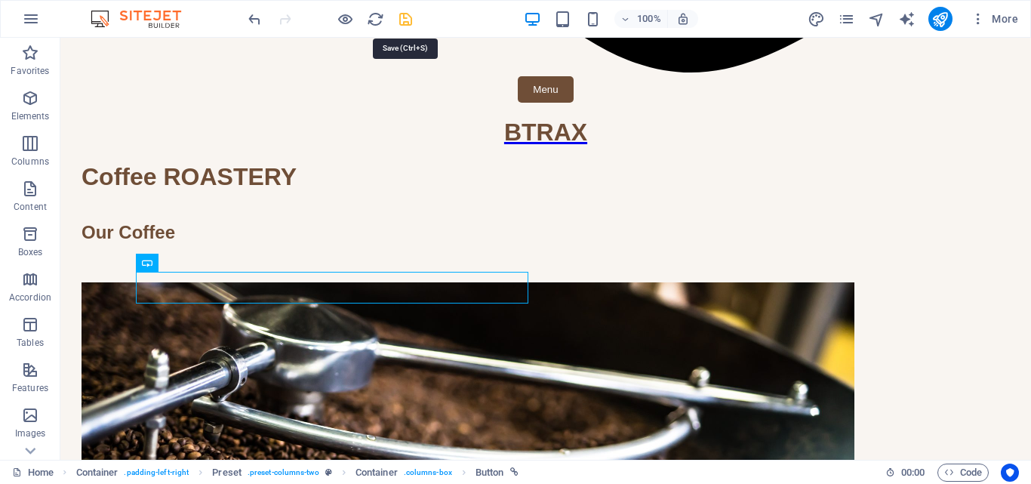
click at [404, 14] on icon "save" at bounding box center [405, 19] width 17 height 17
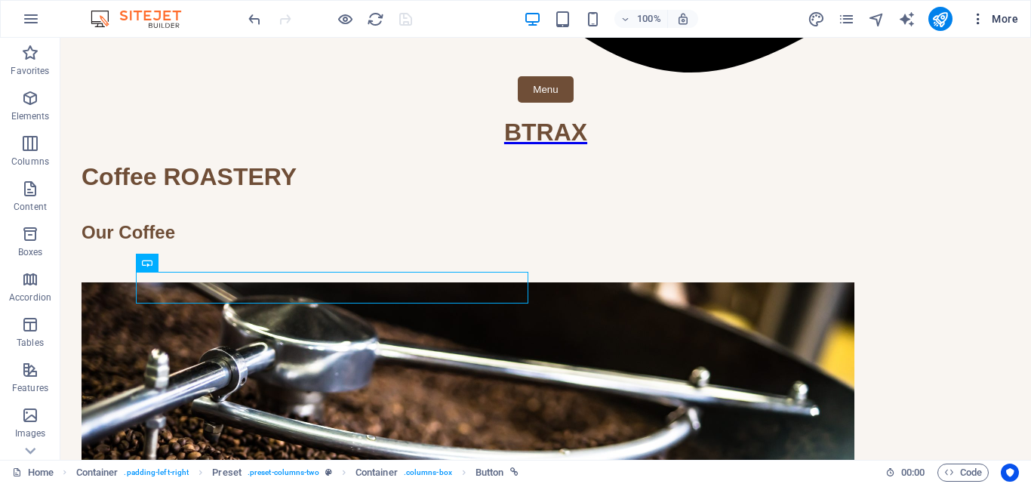
click at [1000, 23] on span "More" at bounding box center [995, 18] width 48 height 15
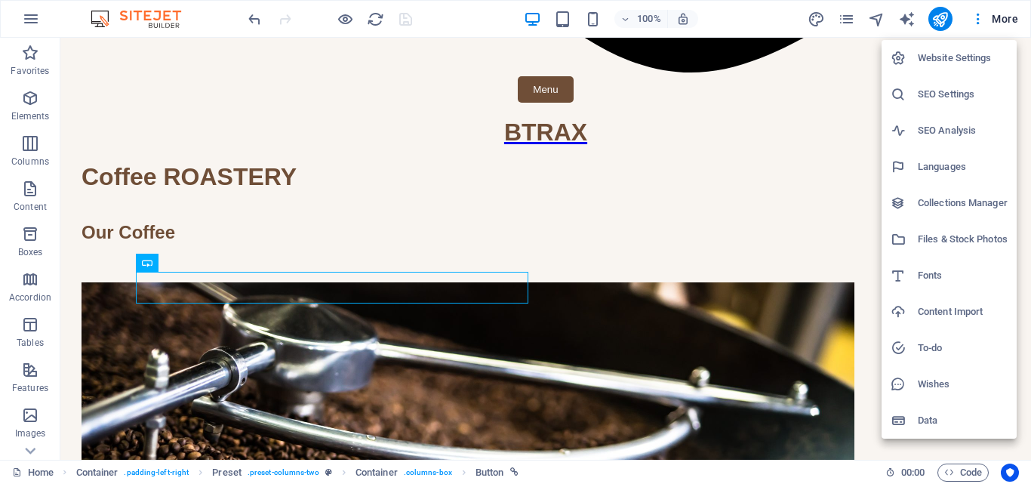
click at [944, 57] on h6 "Website Settings" at bounding box center [963, 58] width 90 height 18
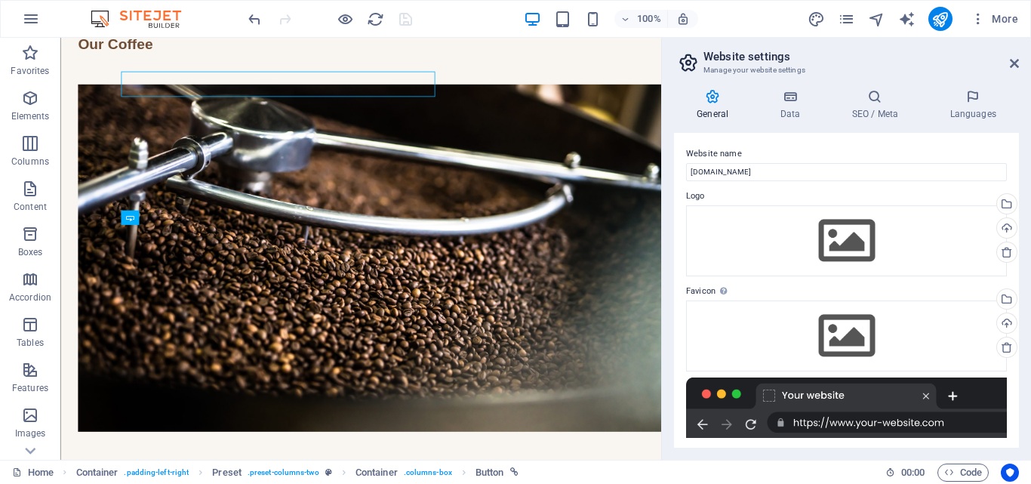
scroll to position [1949, 0]
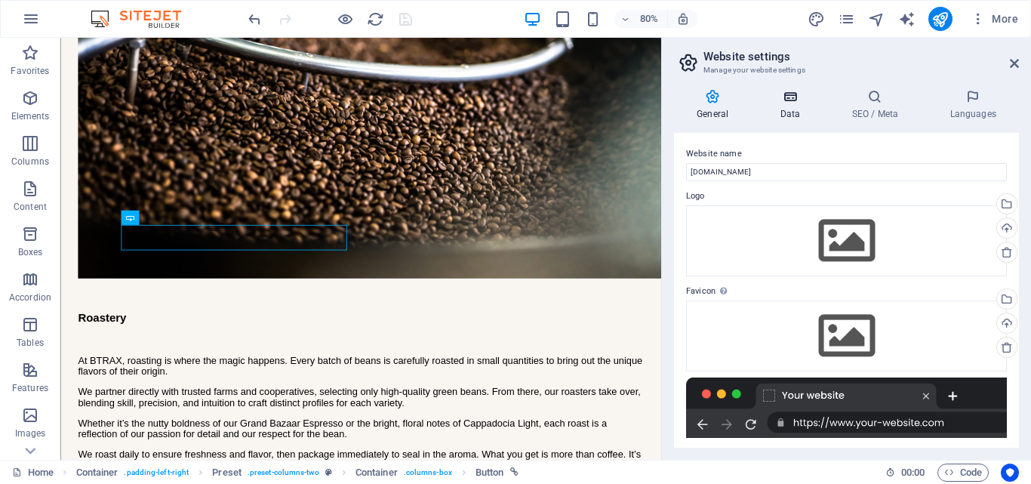
click at [781, 113] on h4 "Data" at bounding box center [793, 105] width 72 height 32
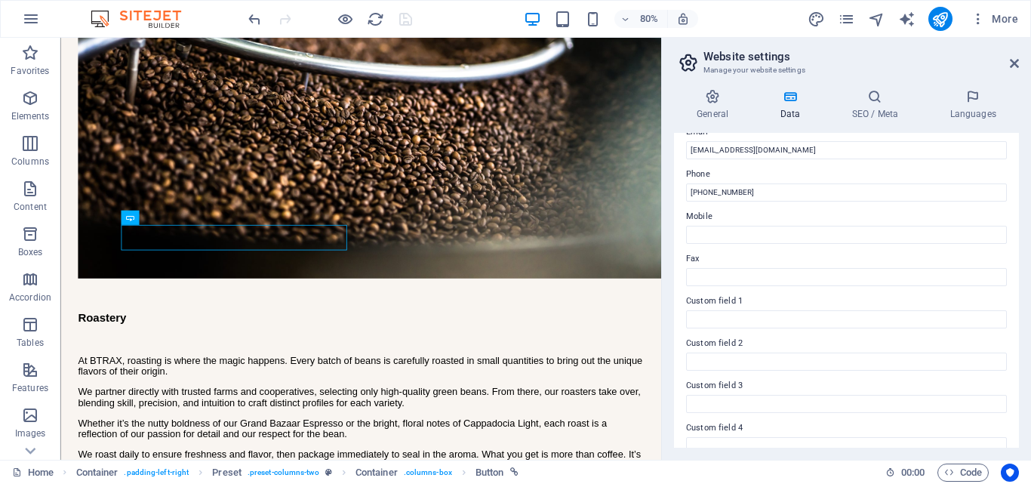
scroll to position [411, 0]
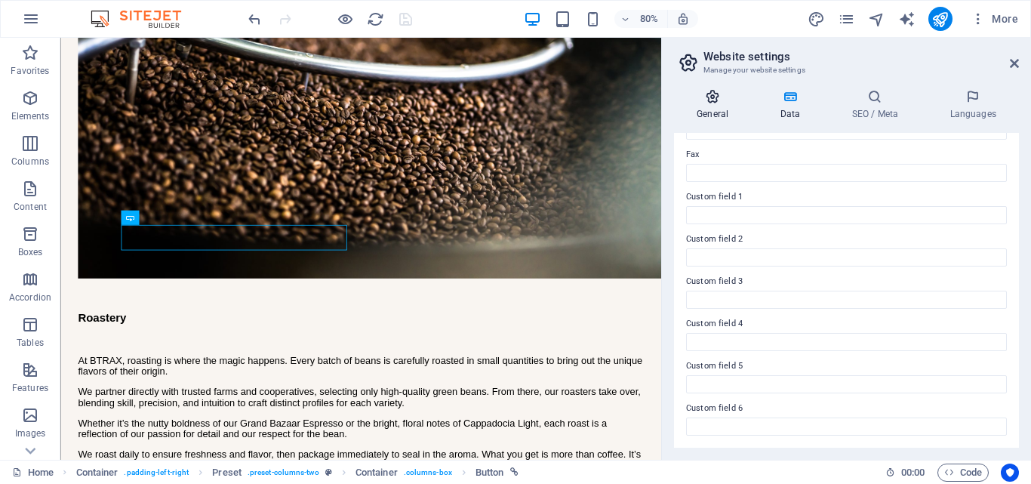
click at [719, 96] on icon at bounding box center [712, 96] width 77 height 15
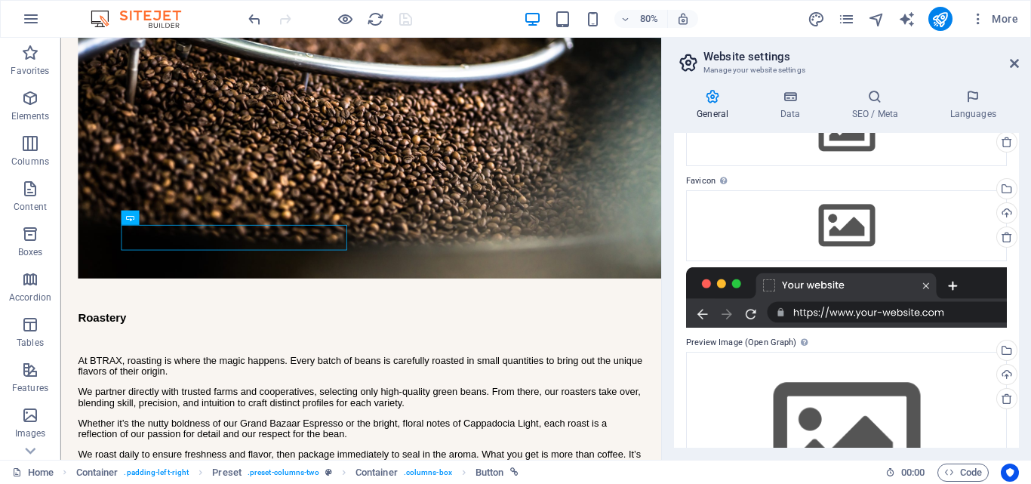
scroll to position [0, 0]
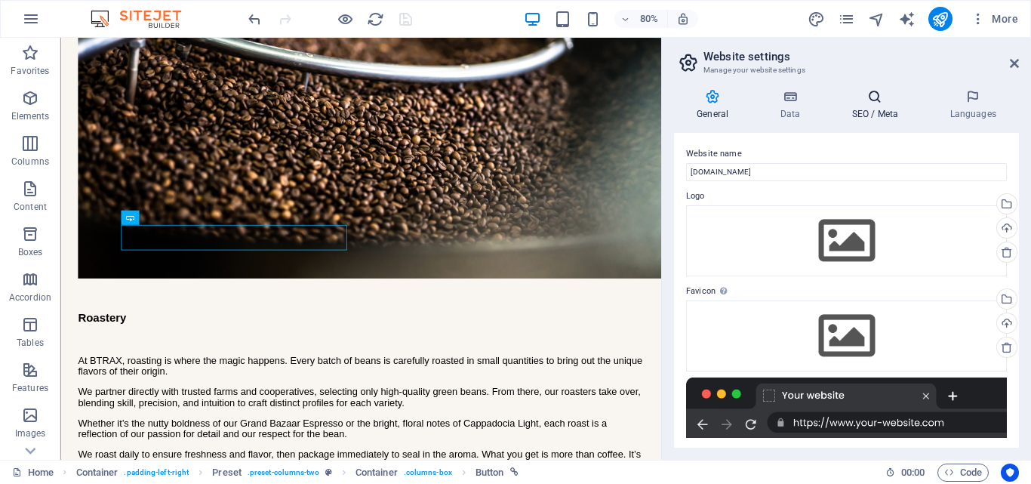
click at [871, 117] on h4 "SEO / Meta" at bounding box center [878, 105] width 98 height 32
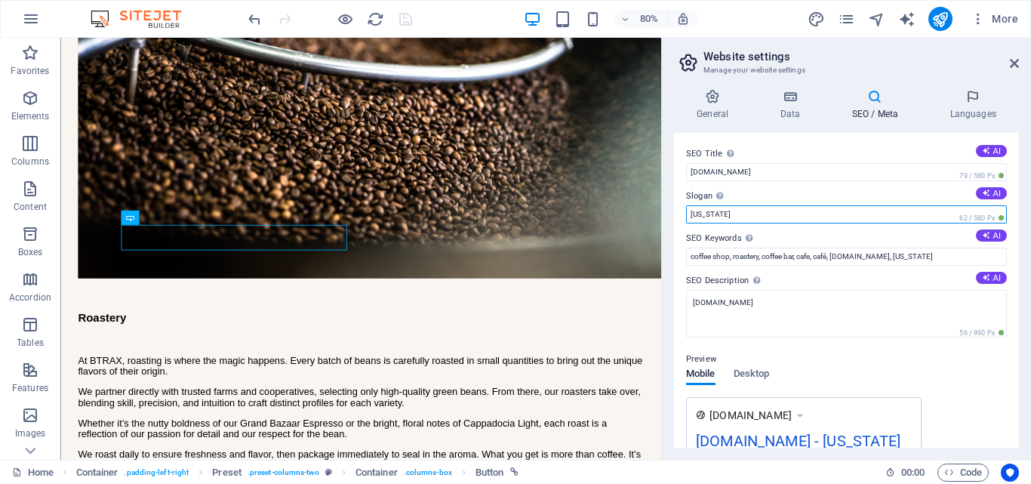
click at [885, 223] on input "[US_STATE]" at bounding box center [846, 214] width 321 height 18
type input "F"
type input "C"
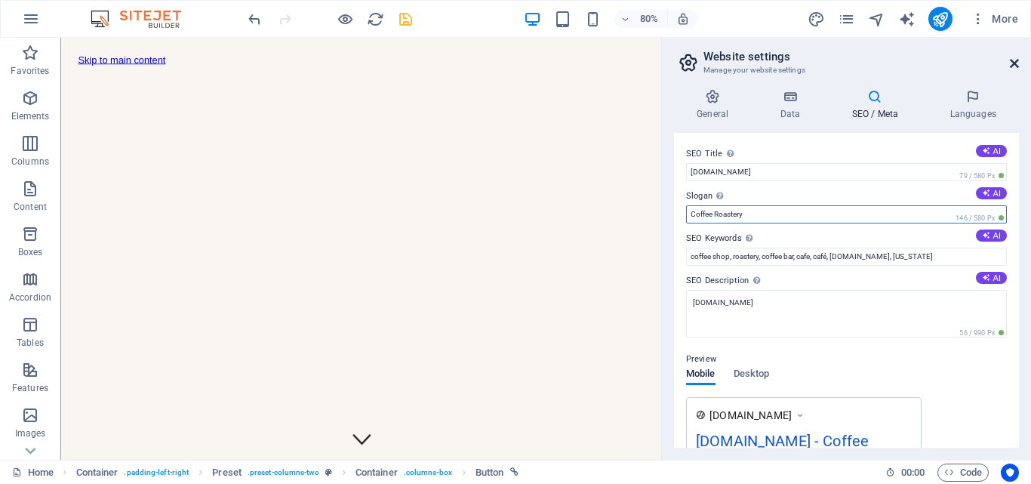
type input "Coffee Roastery"
click at [1015, 60] on icon at bounding box center [1014, 63] width 9 height 12
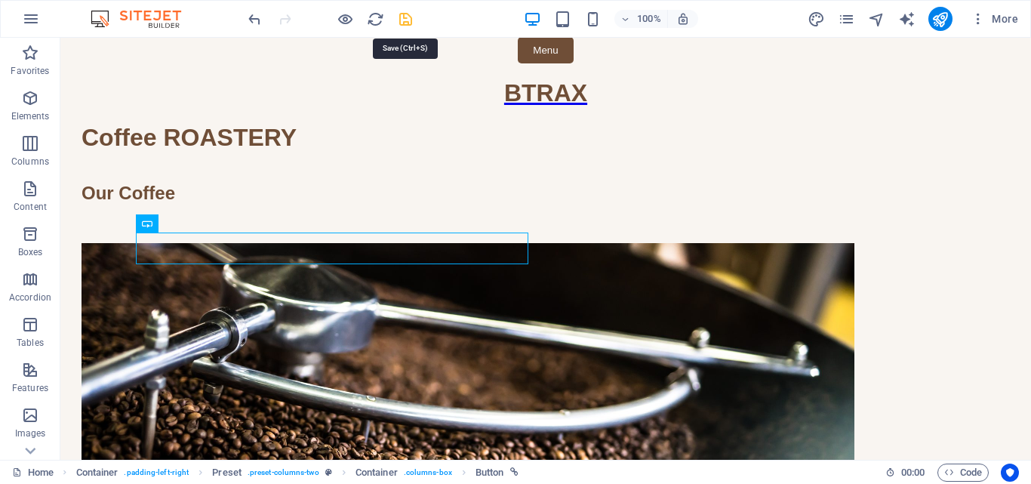
click at [405, 20] on icon "save" at bounding box center [405, 19] width 17 height 17
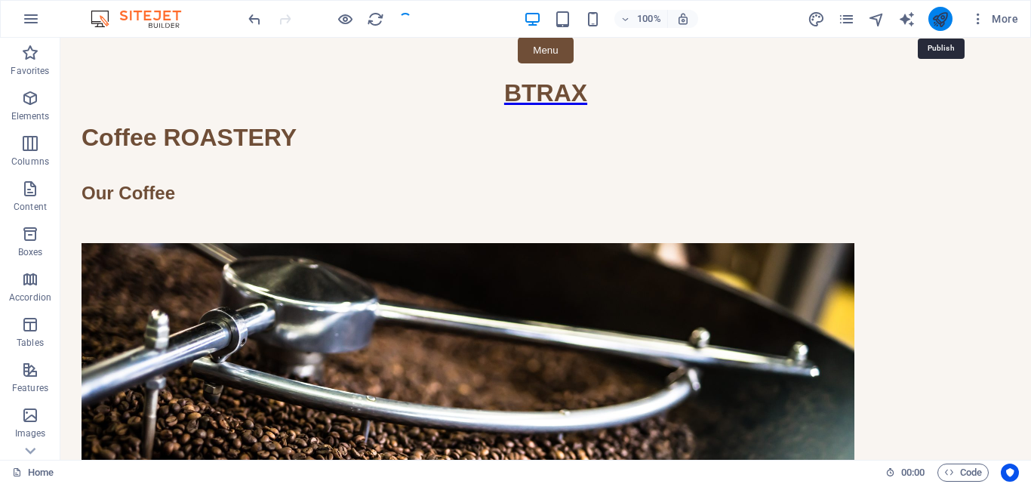
click at [941, 24] on icon "publish" at bounding box center [940, 19] width 17 height 17
